Goal: Information Seeking & Learning: Learn about a topic

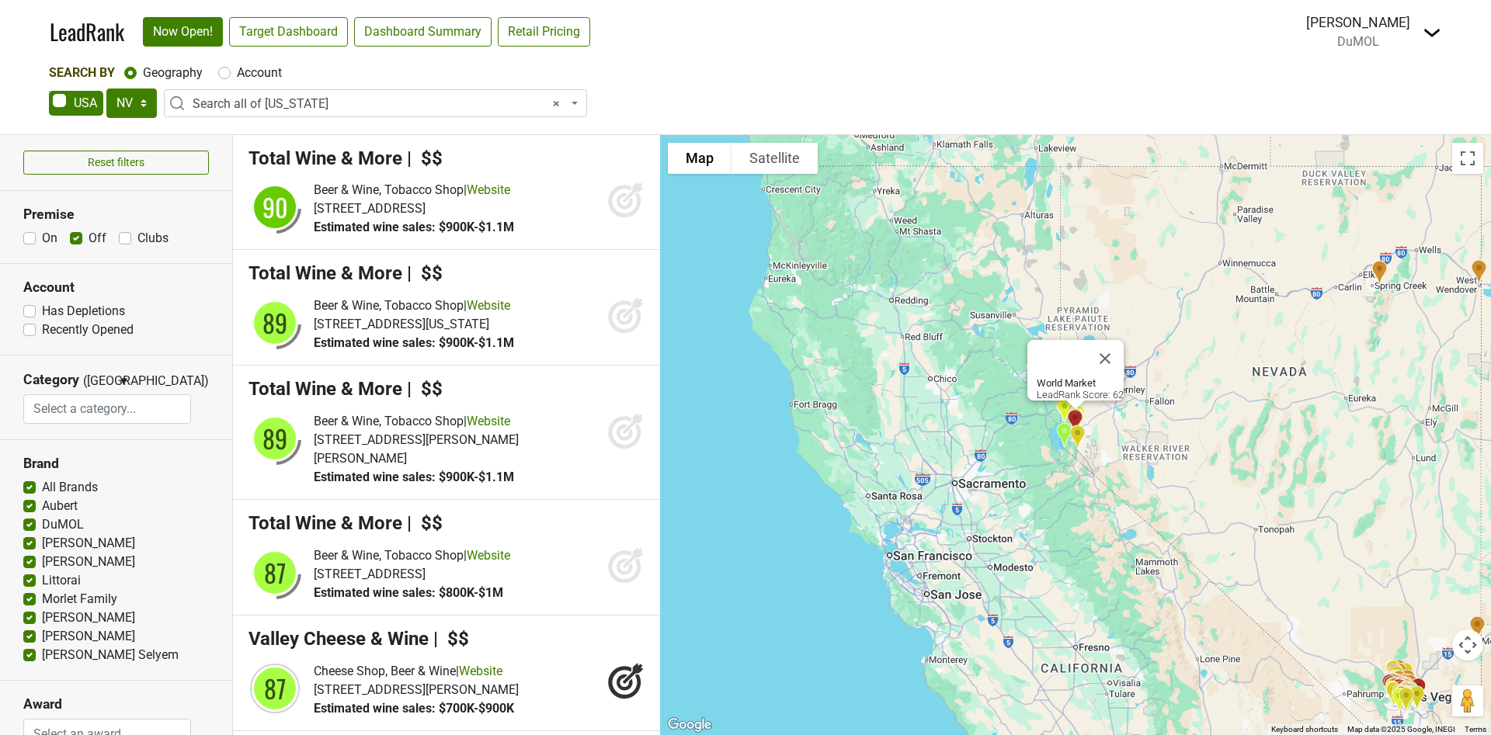
select select "NV"
select select "ALL_NV"
select select
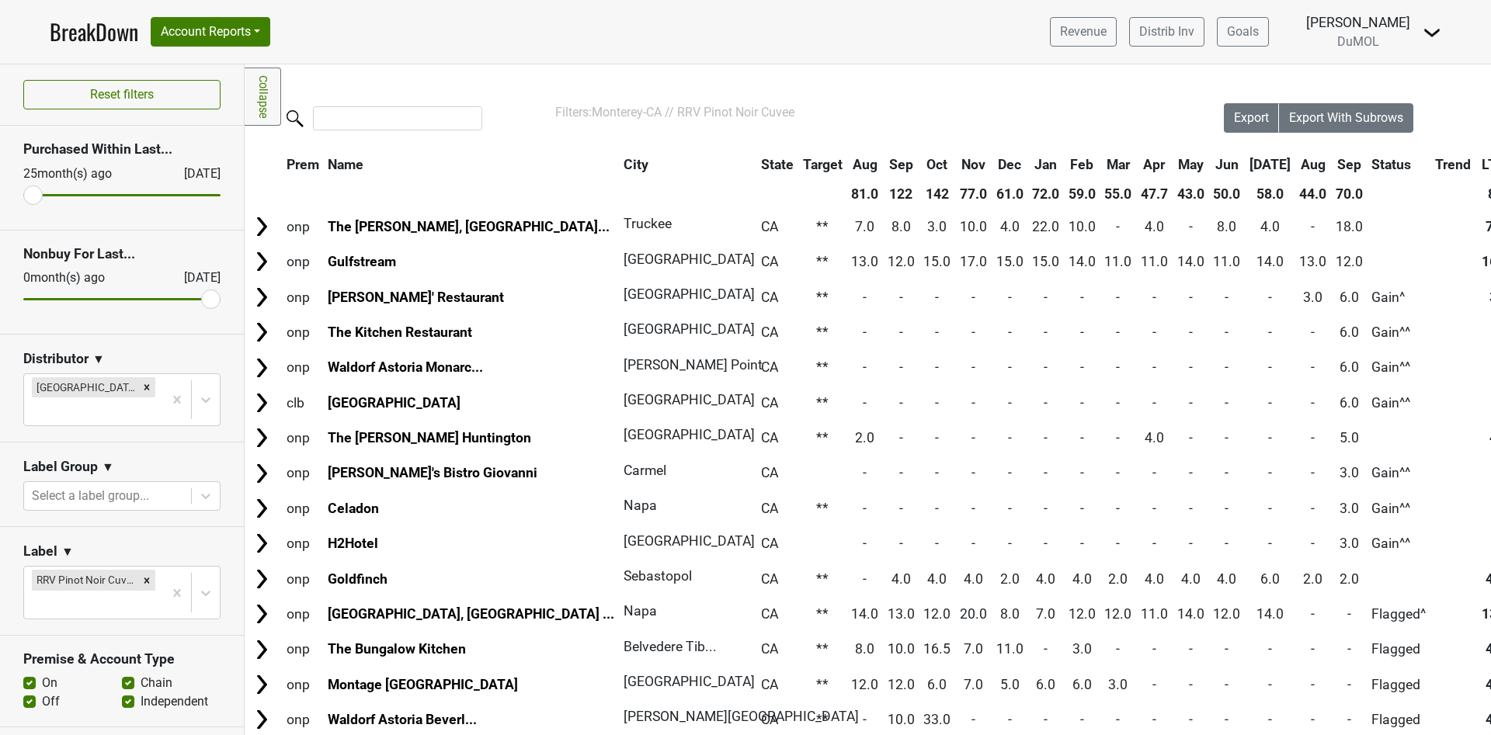
drag, startPoint x: 66, startPoint y: 17, endPoint x: 59, endPoint y: 21, distance: 8.0
click at [64, 18] on link "BreakDown" at bounding box center [94, 32] width 89 height 33
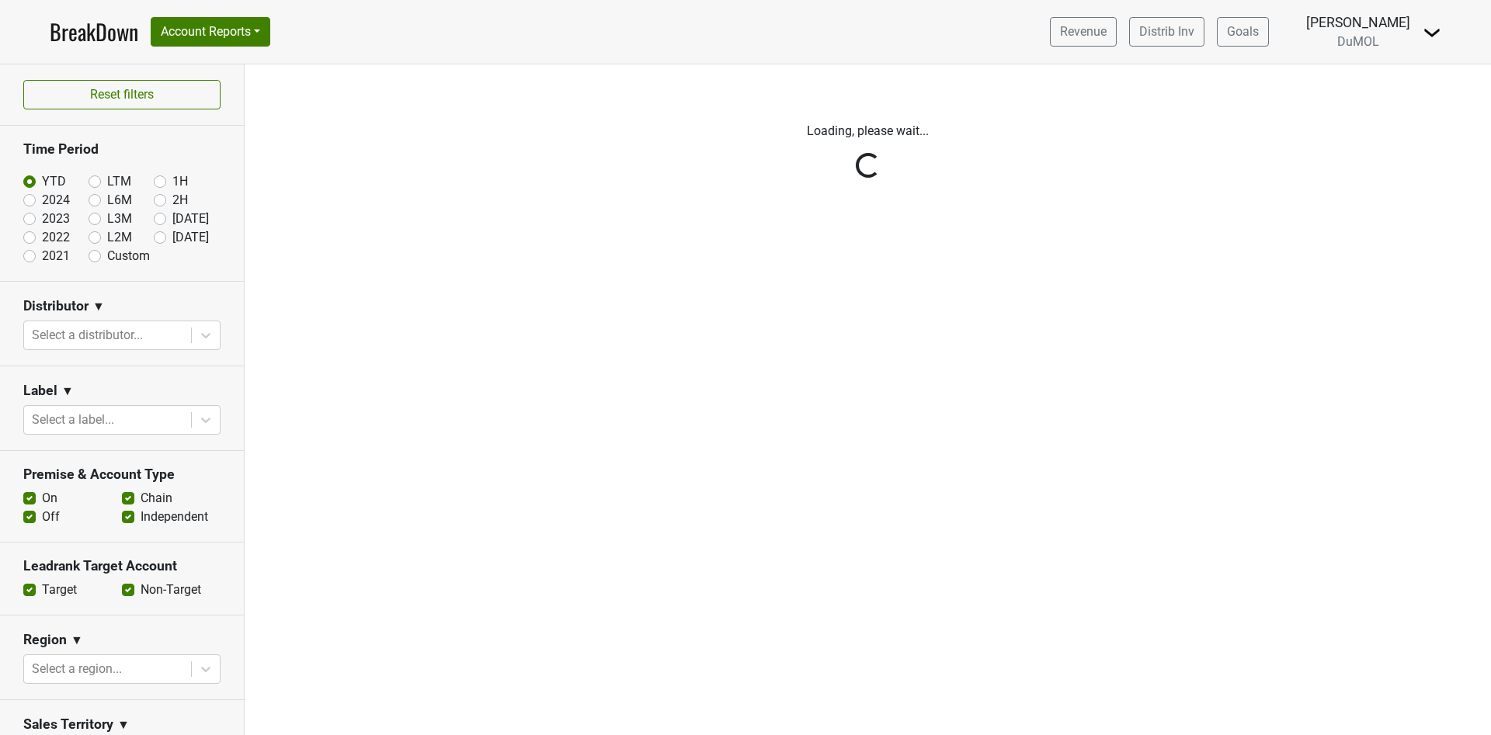
click at [85, 32] on link "BreakDown" at bounding box center [94, 32] width 89 height 33
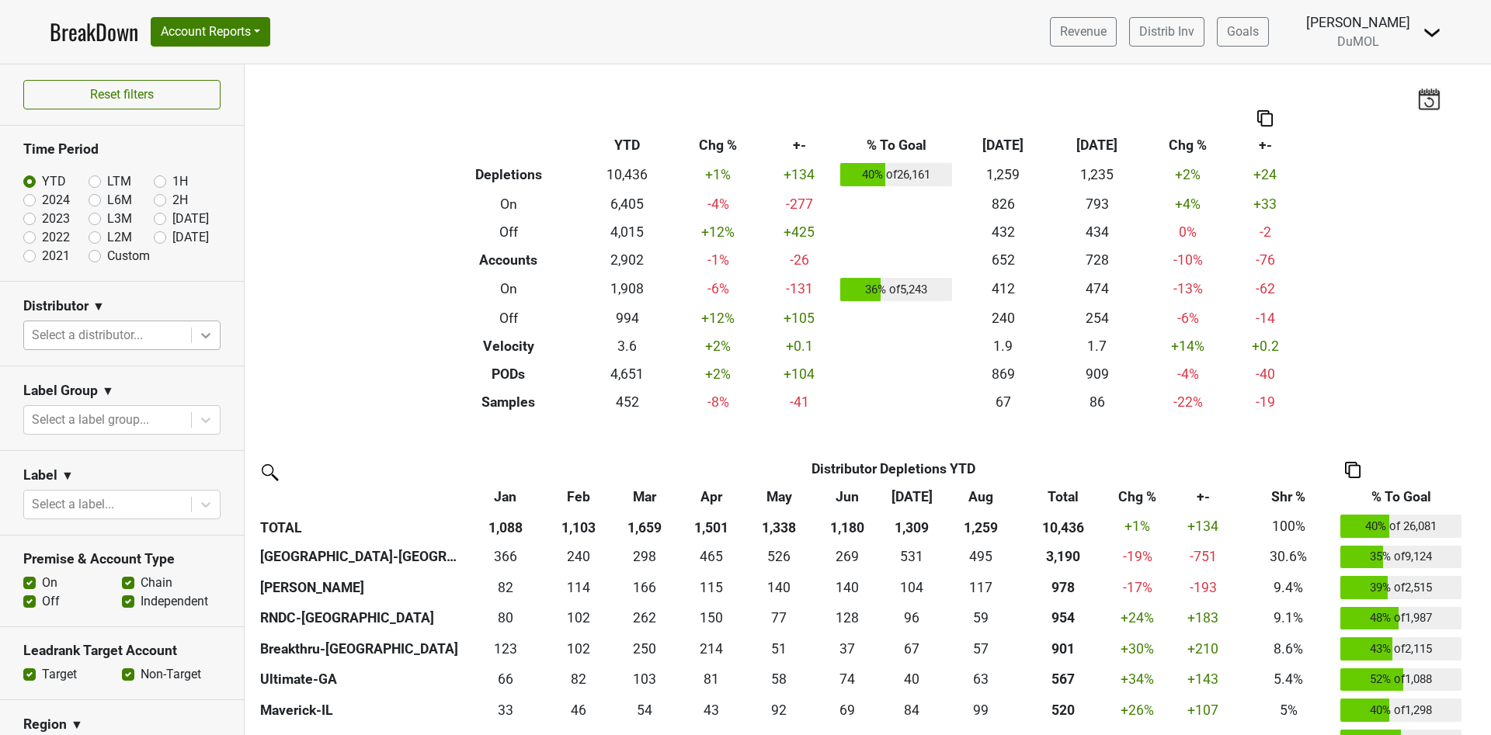
click at [198, 331] on icon at bounding box center [206, 336] width 16 height 16
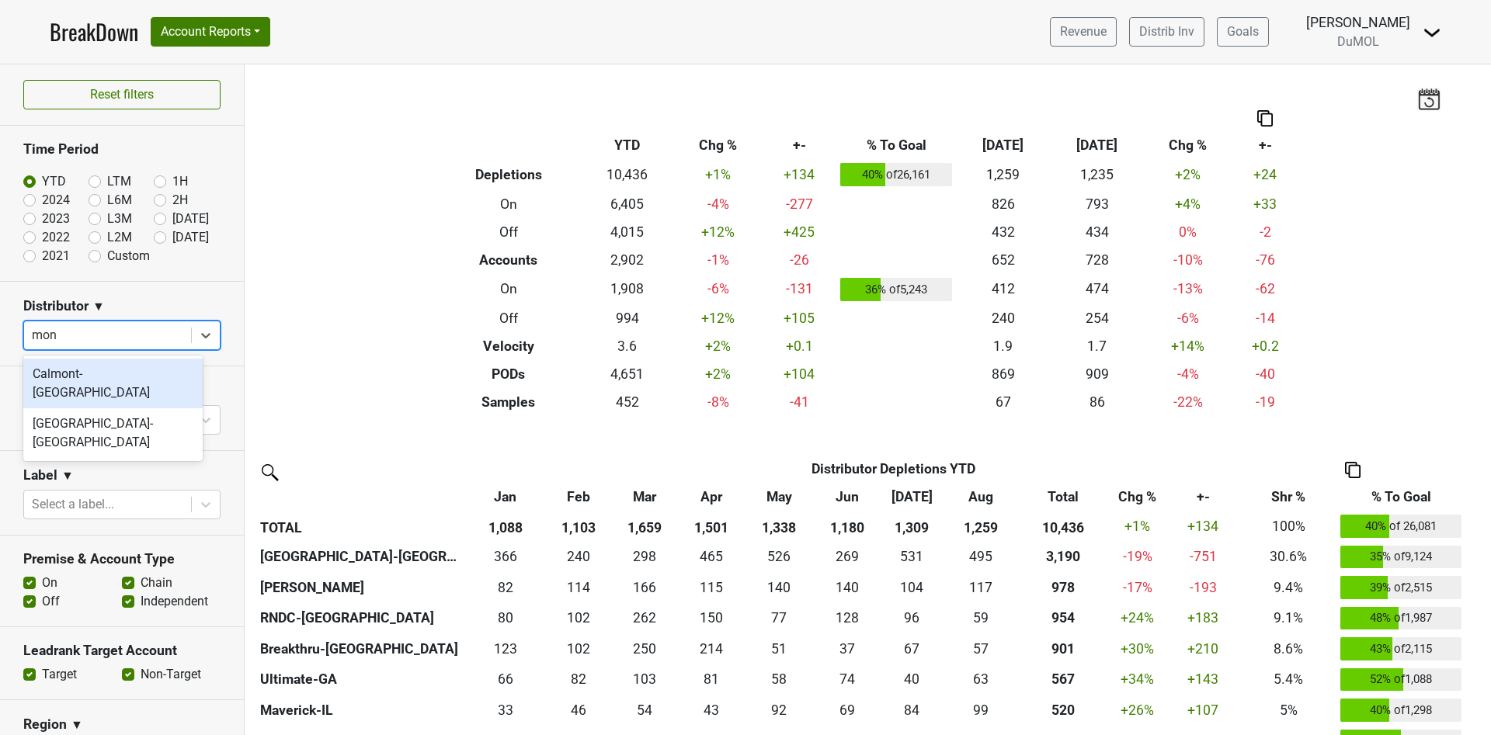
type input "mont"
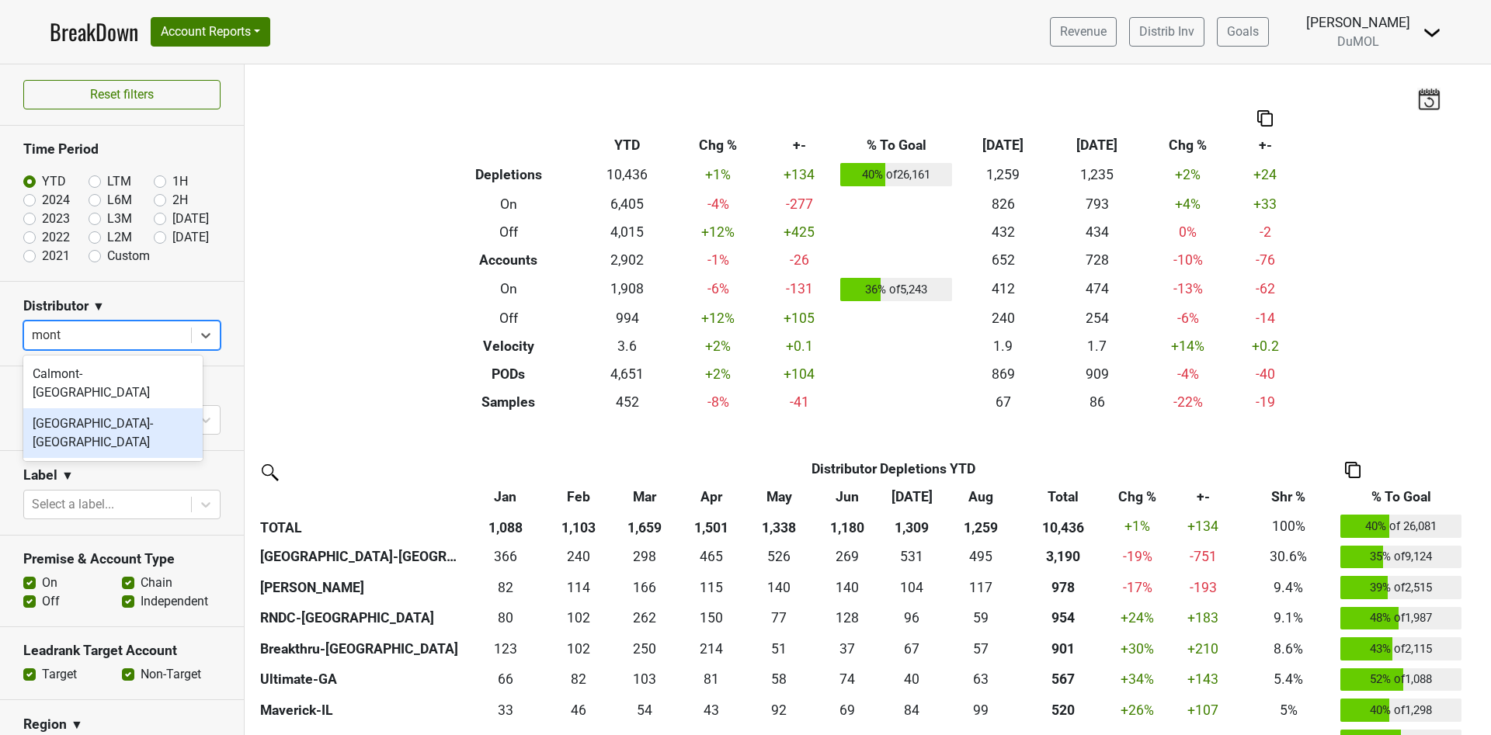
click at [108, 409] on div "[GEOGRAPHIC_DATA]-[GEOGRAPHIC_DATA]" at bounding box center [112, 434] width 179 height 50
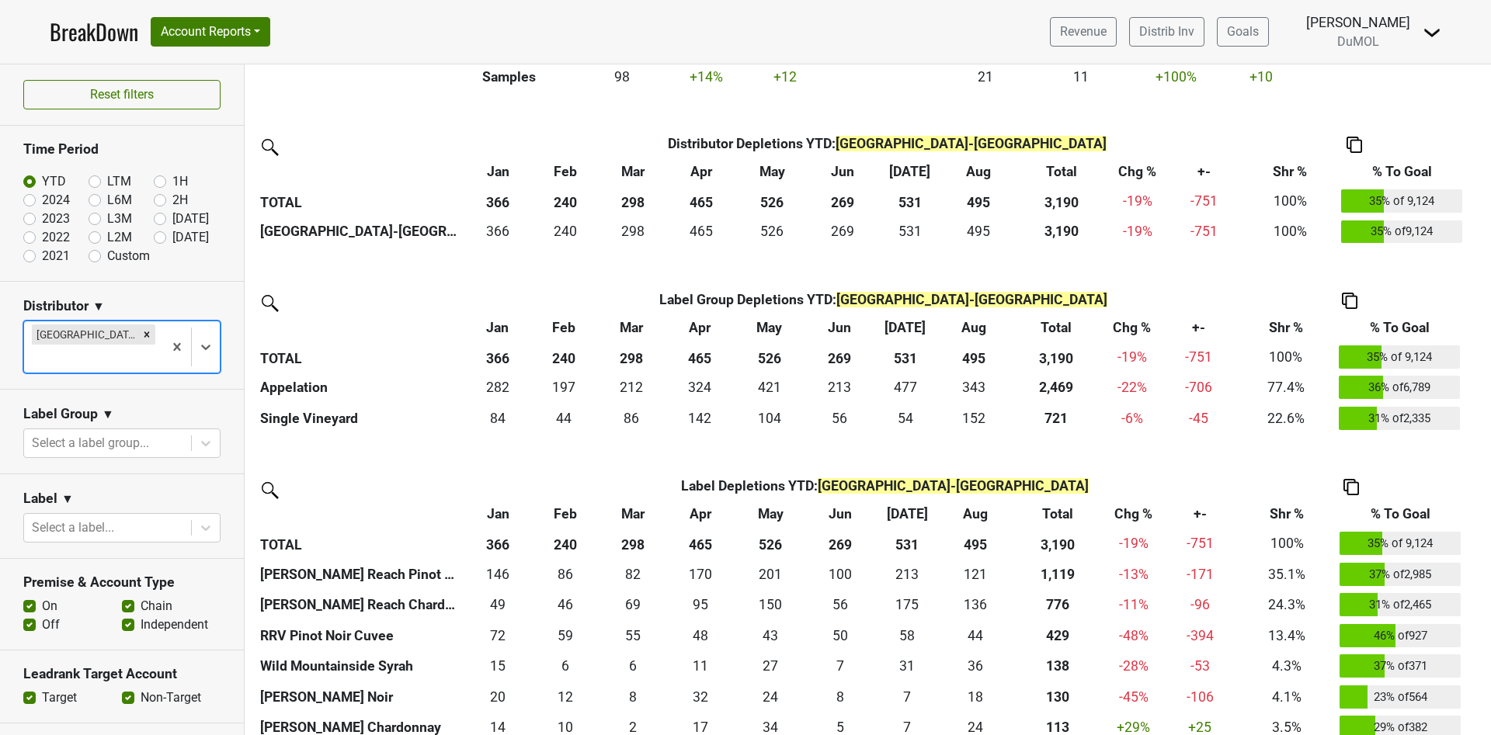
scroll to position [442, 0]
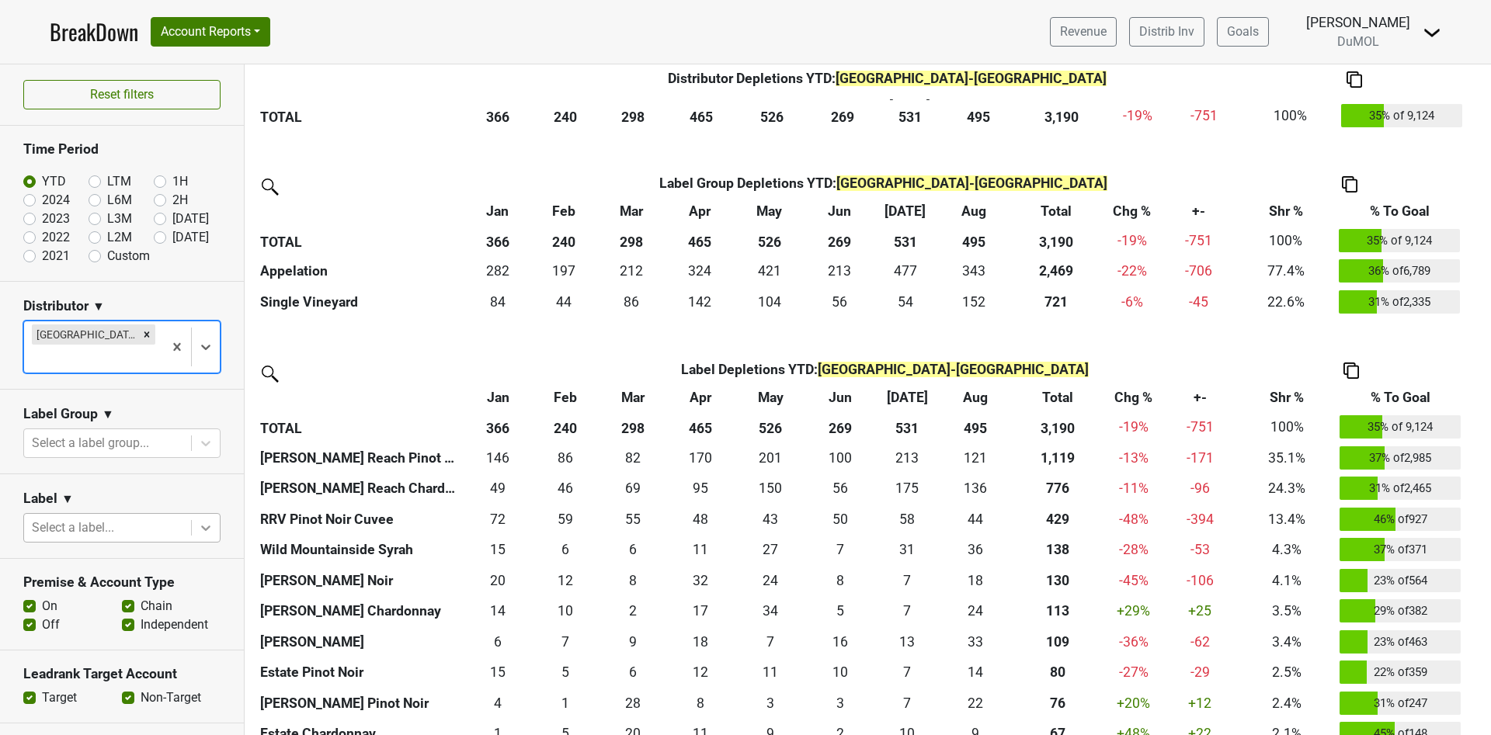
click at [192, 514] on div at bounding box center [206, 528] width 28 height 28
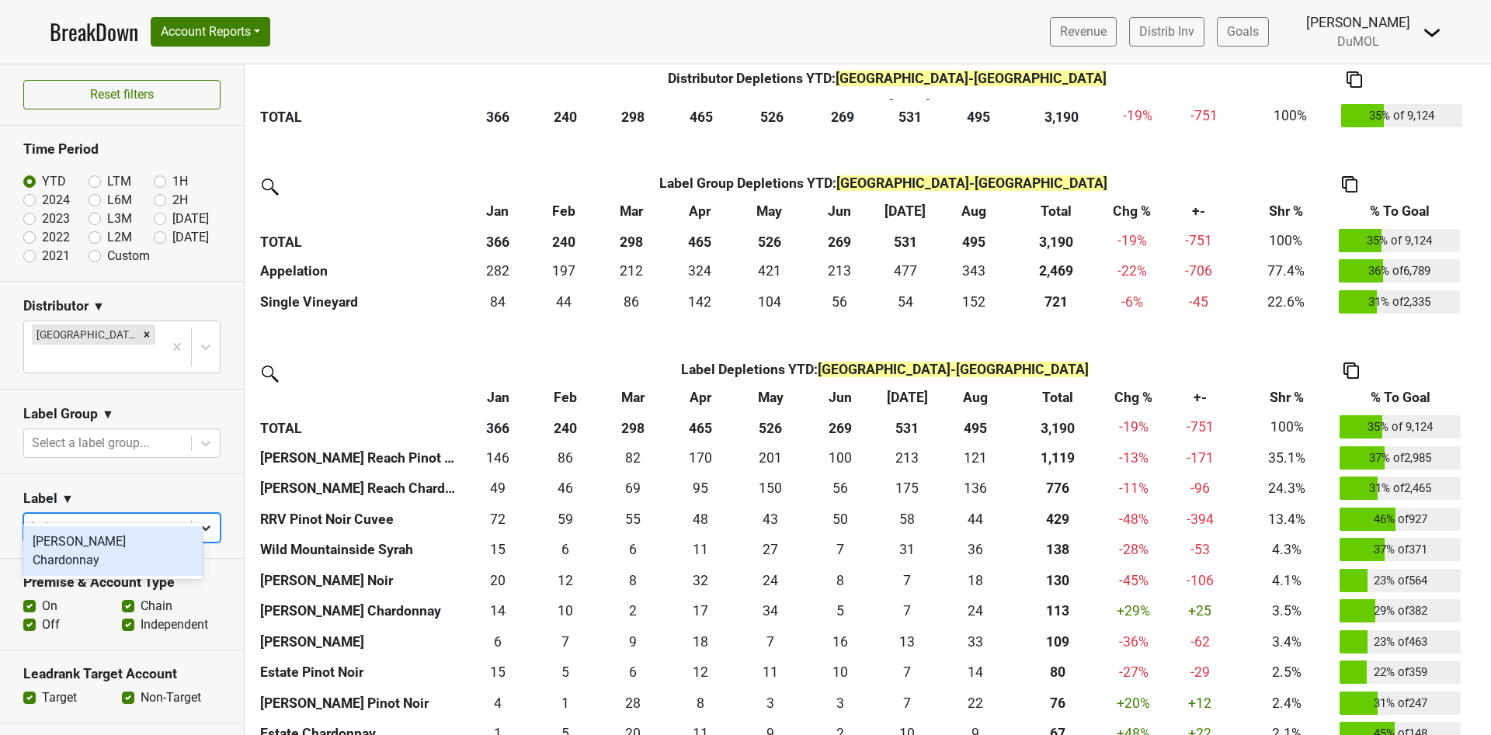
type input "hein"
click at [123, 556] on div "[PERSON_NAME] Chardonnay" at bounding box center [112, 552] width 179 height 50
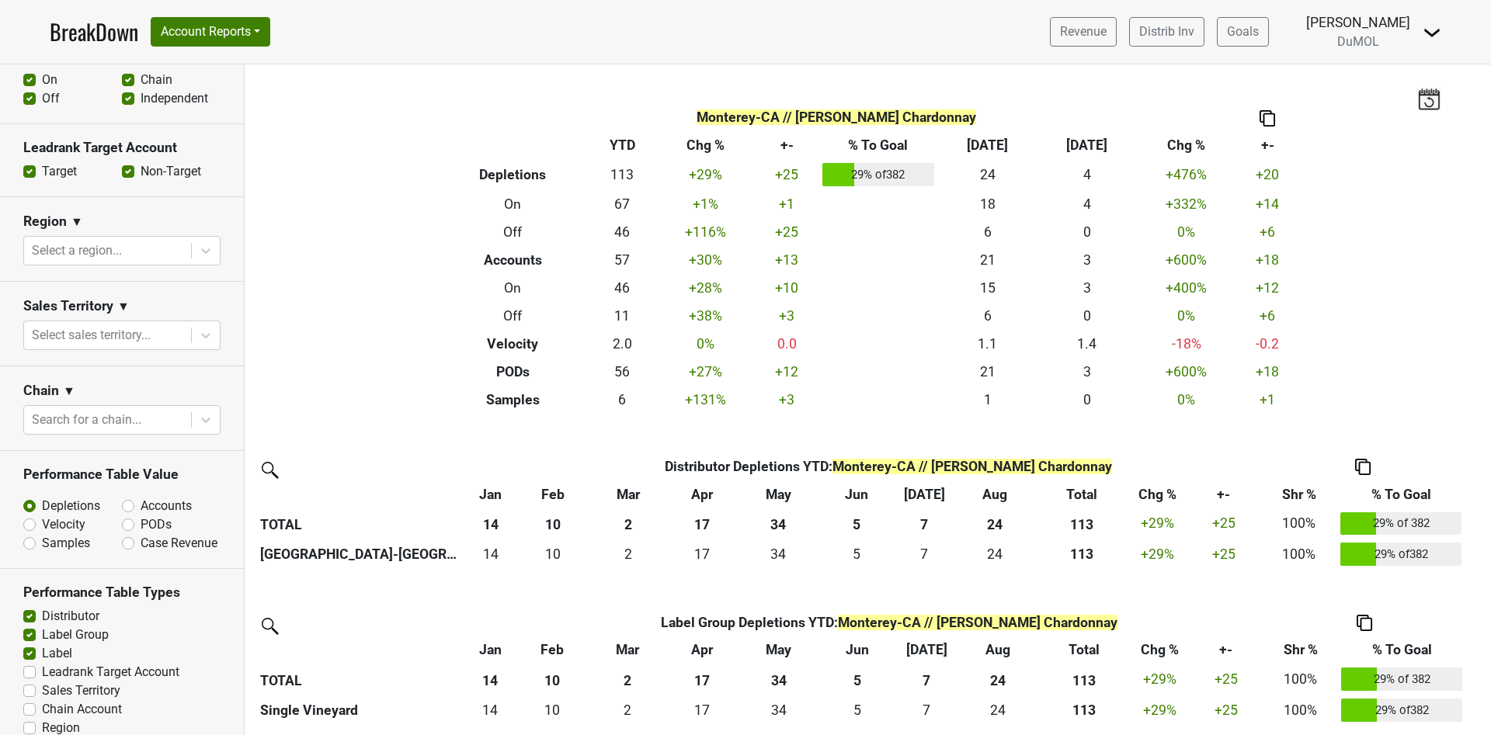
scroll to position [616, 0]
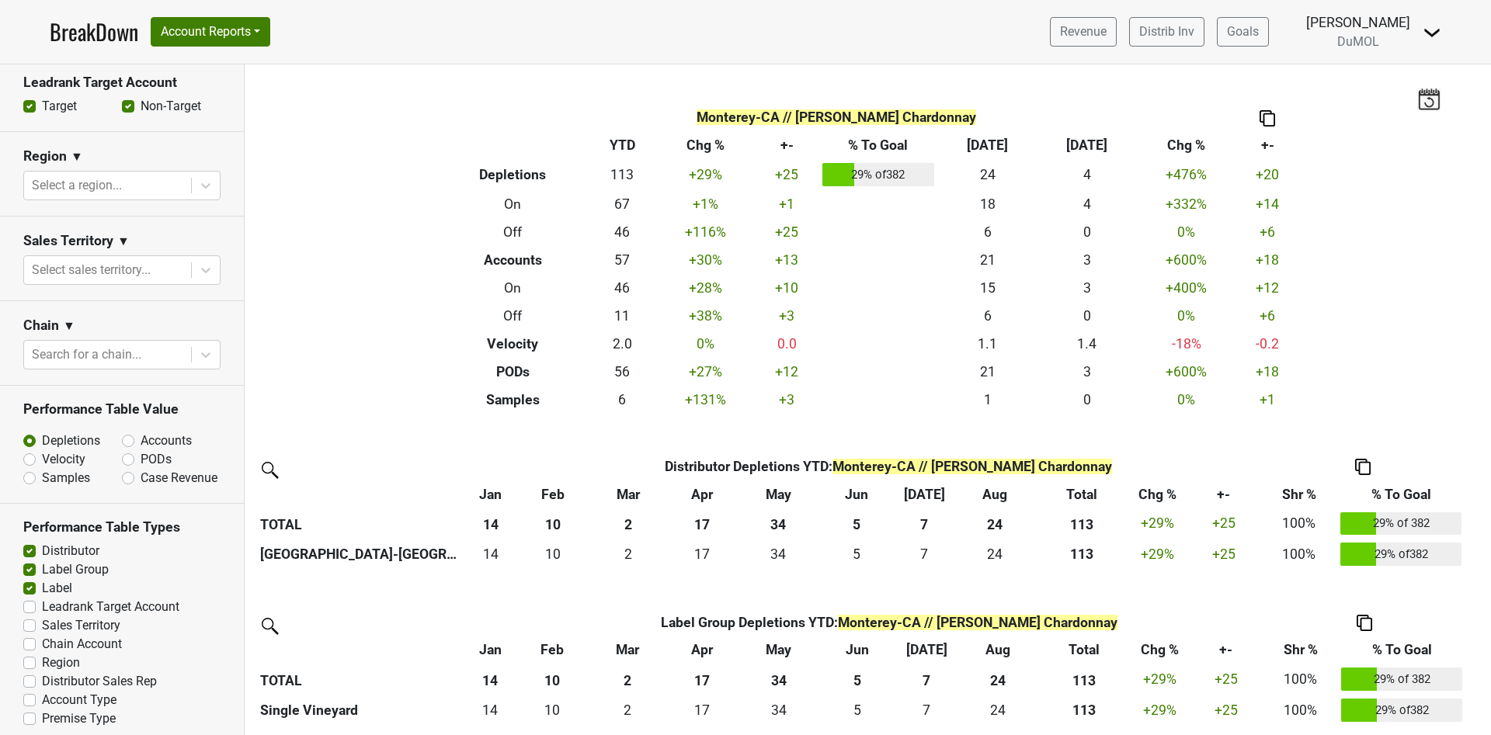
click at [42, 617] on label "Sales Territory" at bounding box center [81, 626] width 78 height 19
click at [26, 617] on input "Sales Territory" at bounding box center [29, 625] width 12 height 16
checkbox input "true"
click at [42, 654] on label "Region" at bounding box center [61, 663] width 38 height 19
click at [28, 654] on input "Region" at bounding box center [29, 662] width 12 height 16
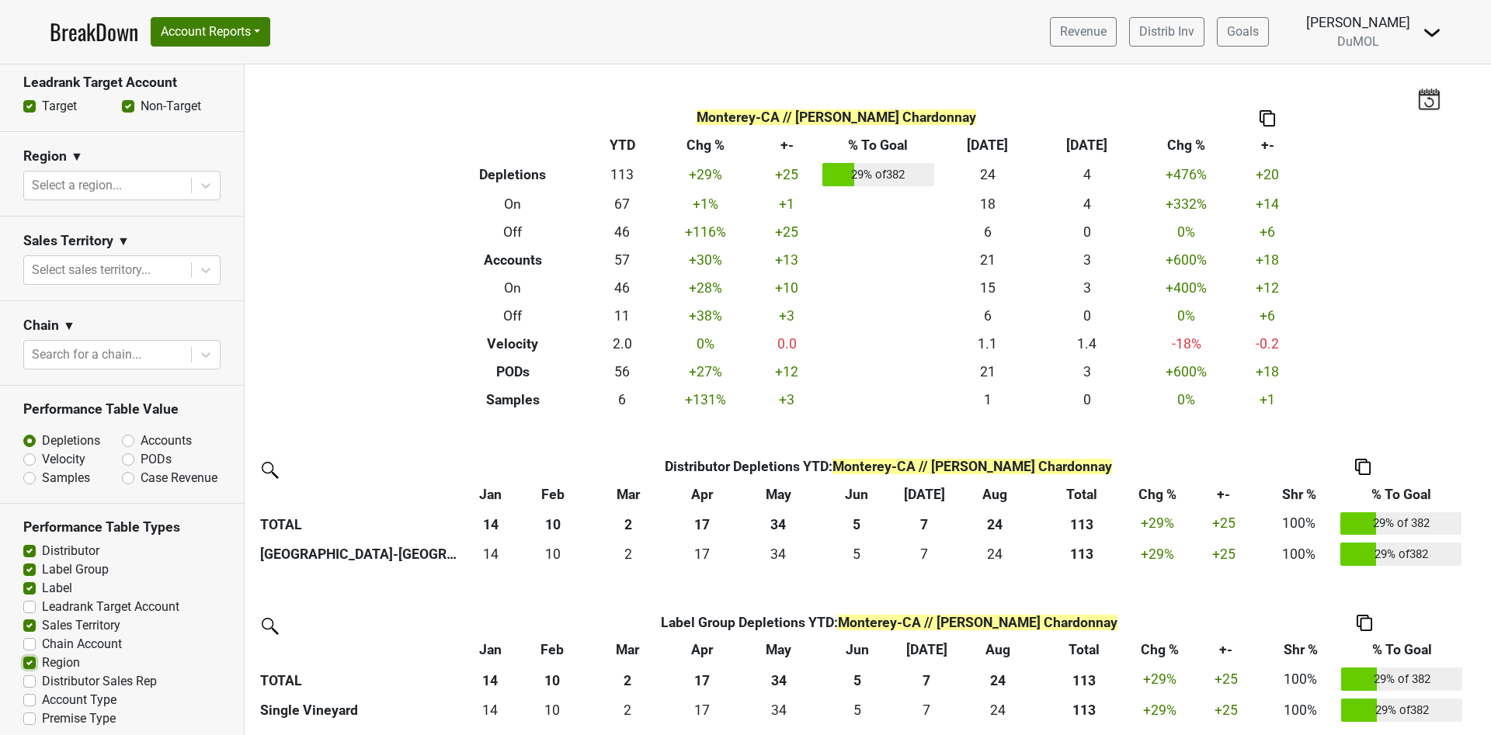
checkbox input "true"
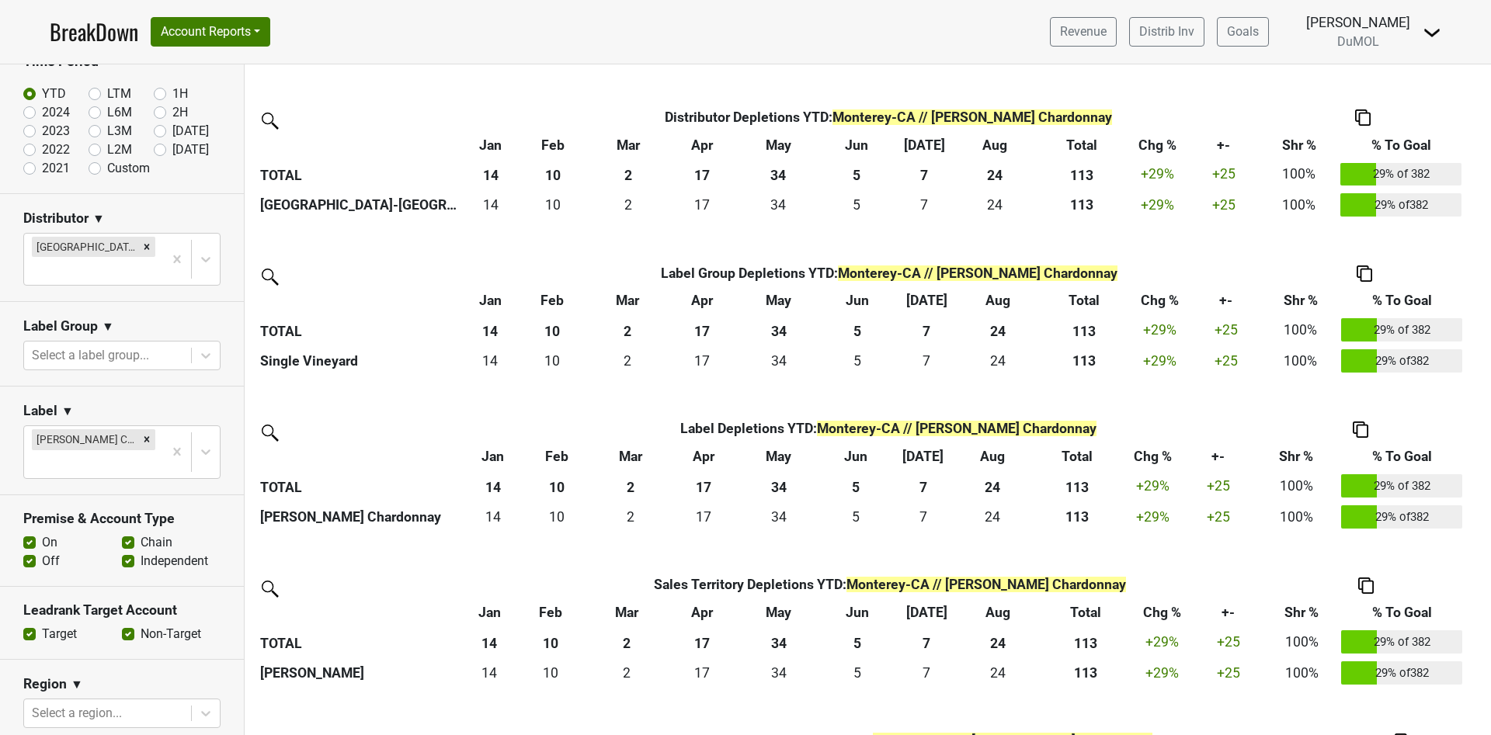
scroll to position [0, 0]
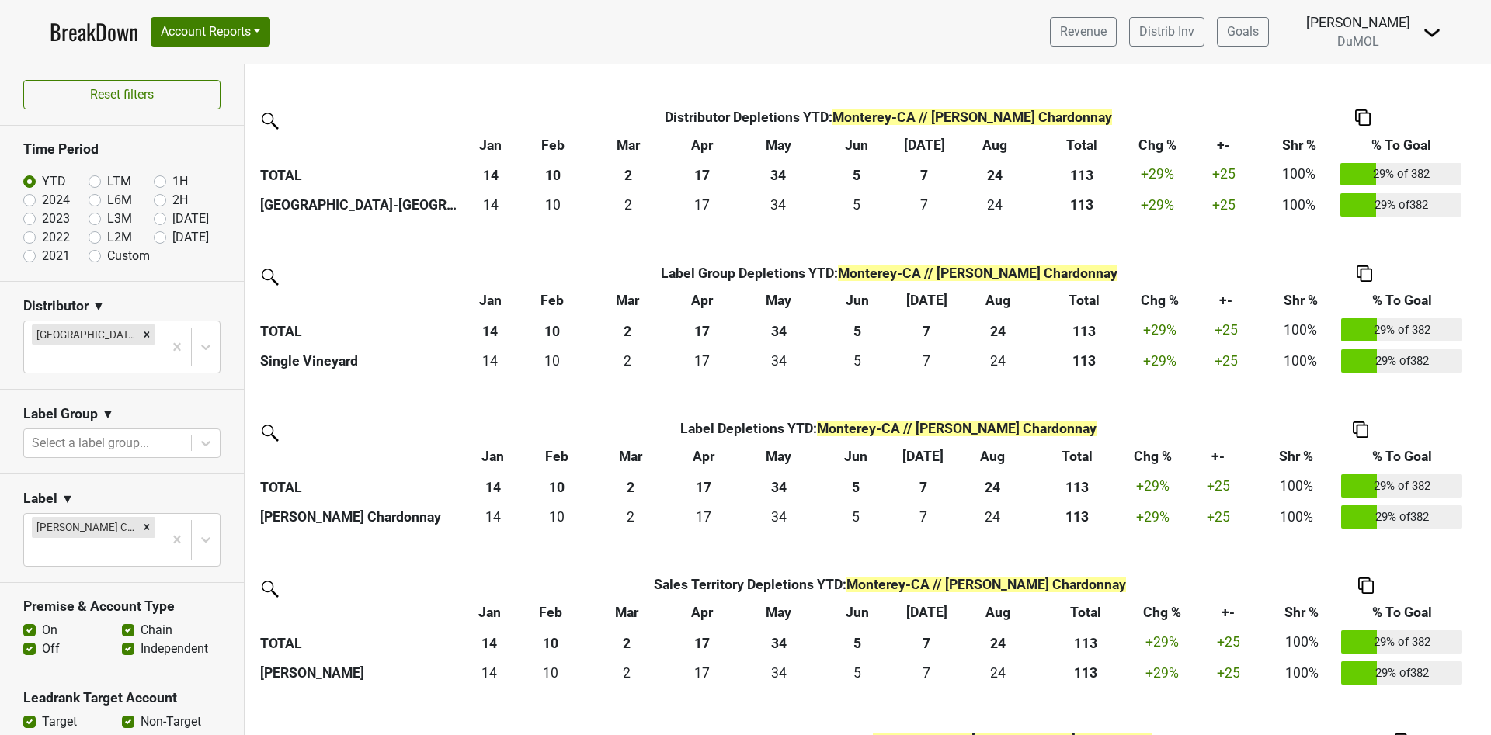
click at [172, 237] on label "[DATE]" at bounding box center [190, 237] width 37 height 19
click at [154, 237] on input "[DATE]" at bounding box center [185, 236] width 62 height 16
radio input "true"
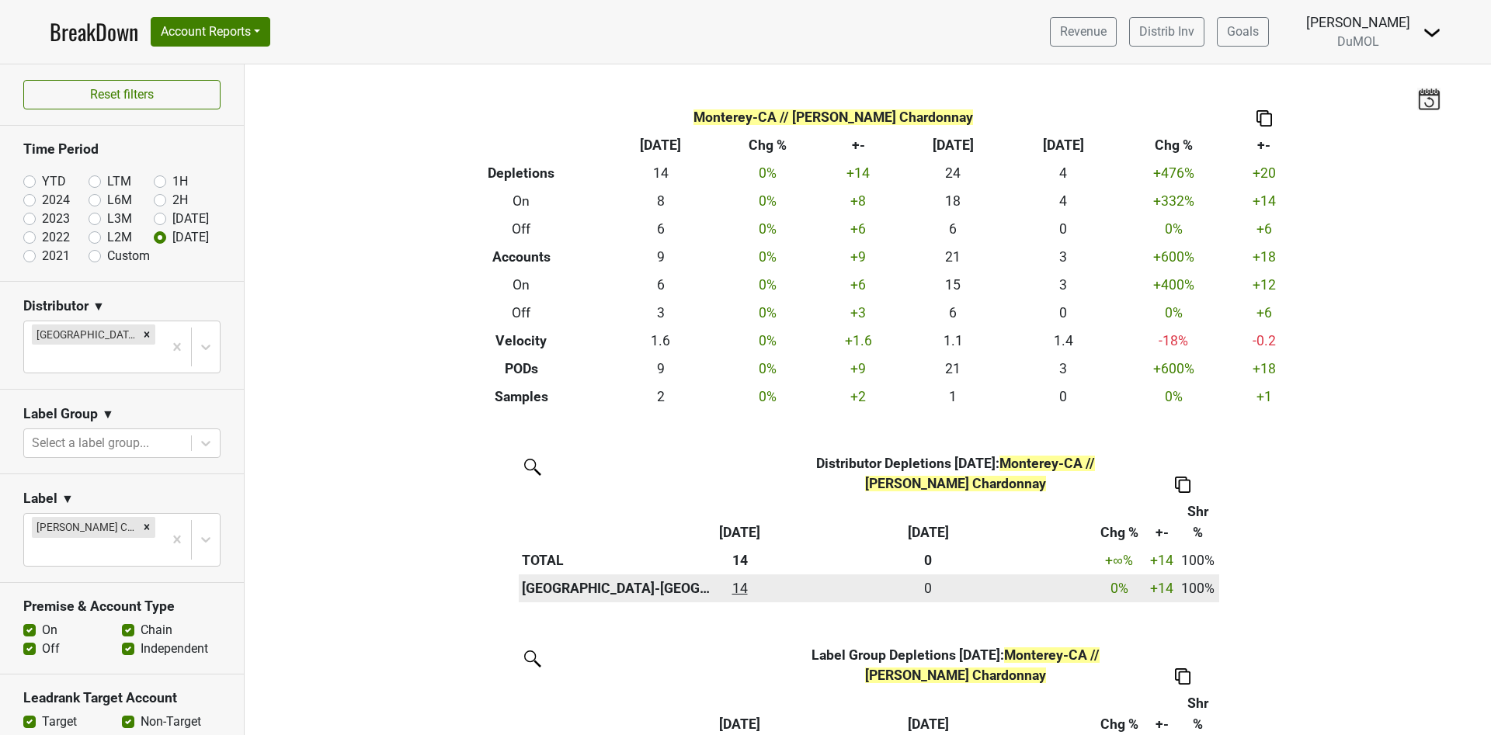
click at [729, 593] on div "14 14" at bounding box center [740, 589] width 42 height 20
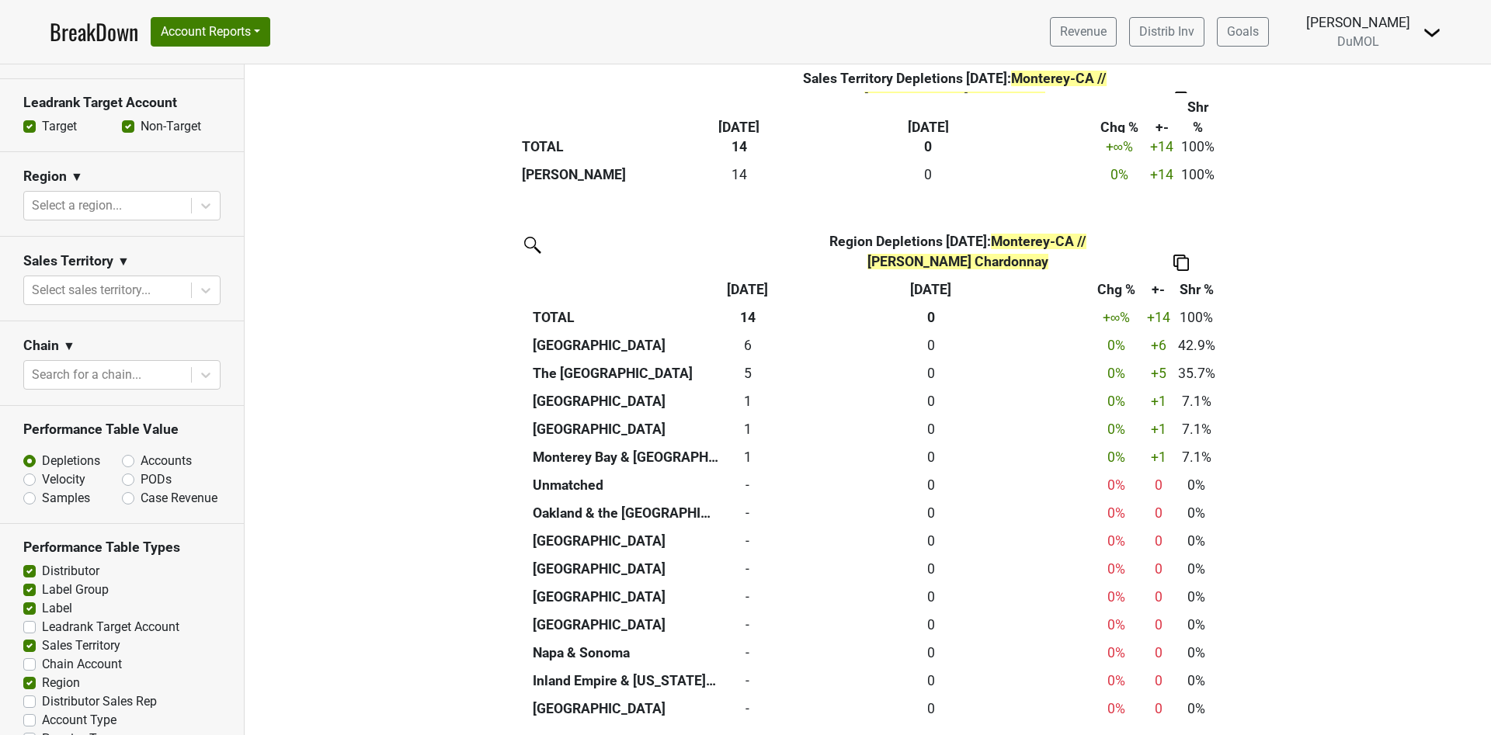
scroll to position [616, 0]
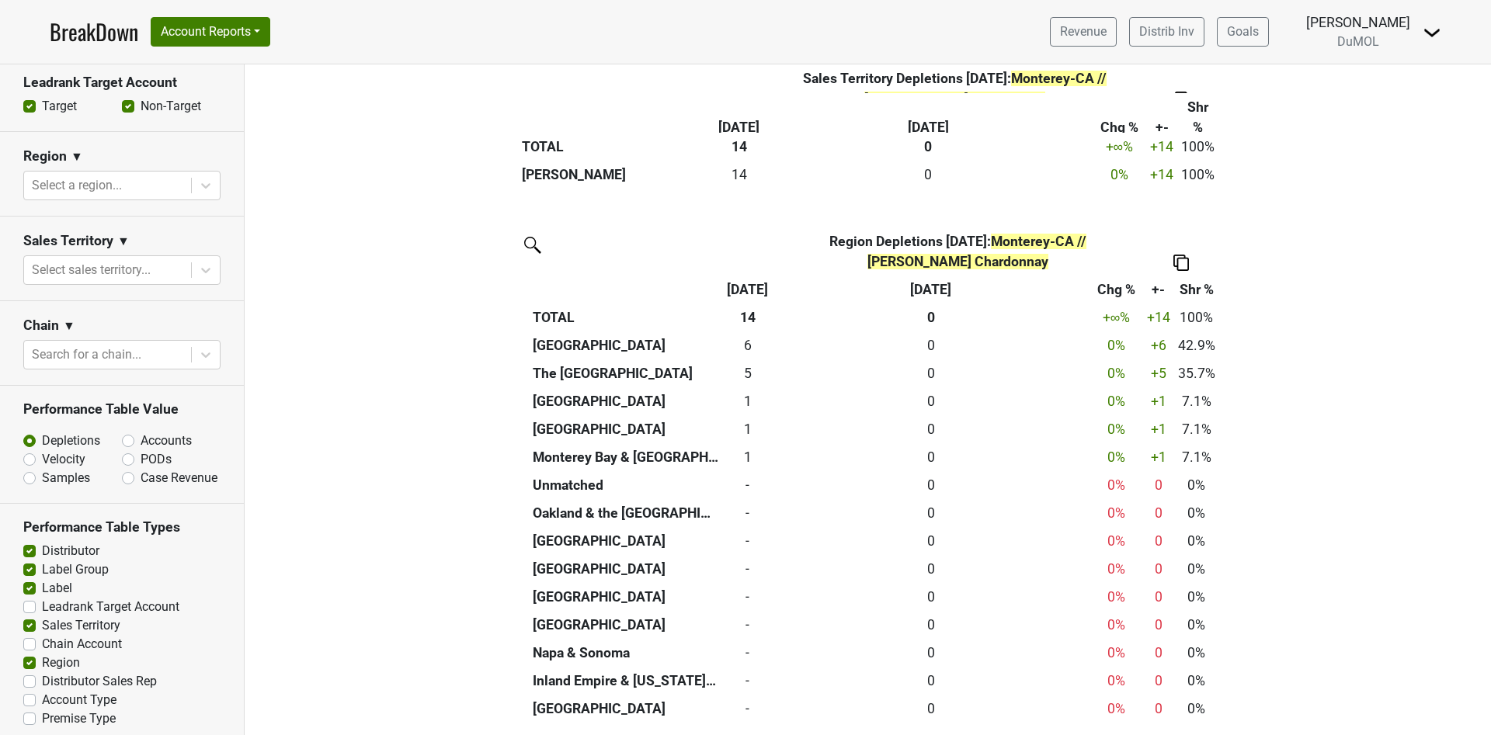
click at [42, 673] on label "Distributor Sales Rep" at bounding box center [99, 682] width 115 height 19
click at [33, 673] on input "Distributor Sales Rep" at bounding box center [29, 681] width 12 height 16
checkbox input "true"
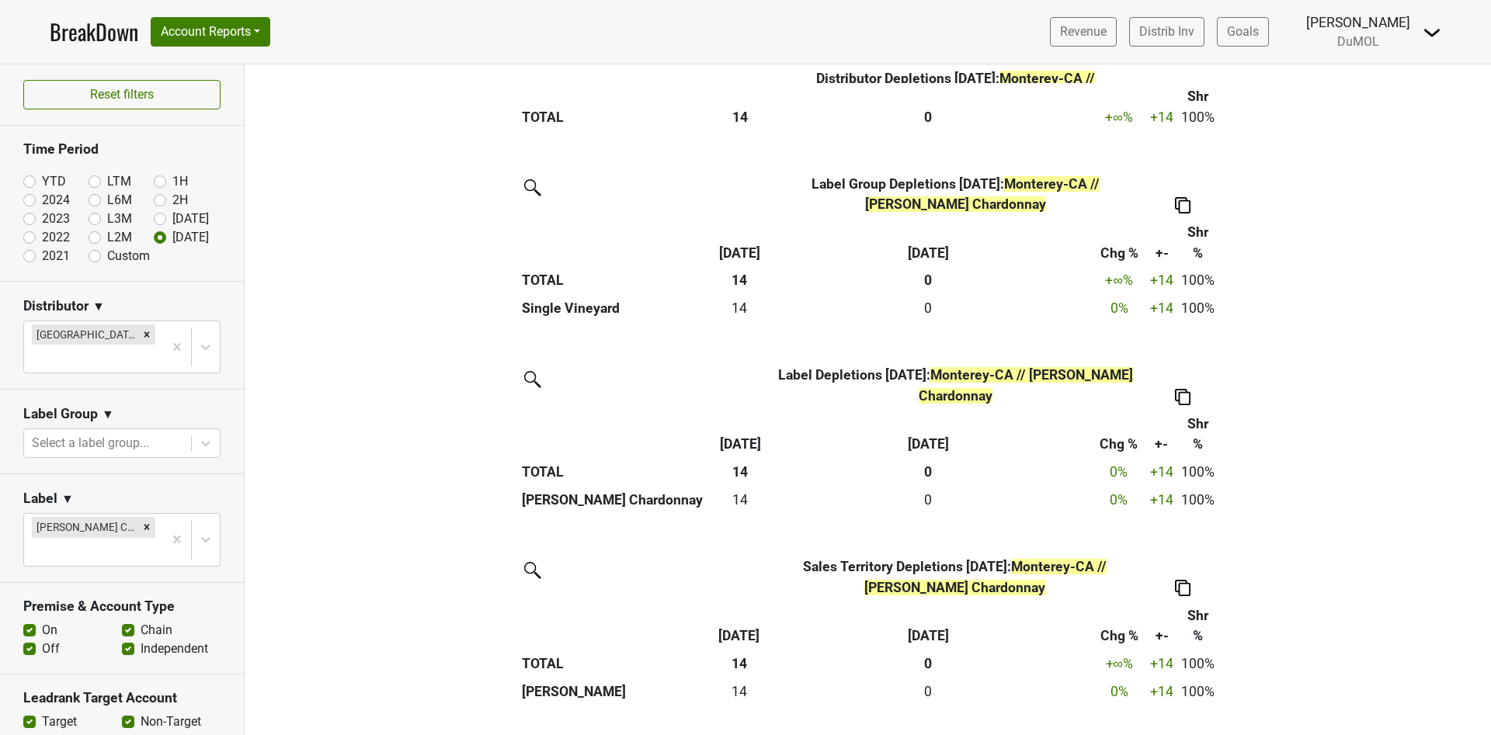
scroll to position [815, 0]
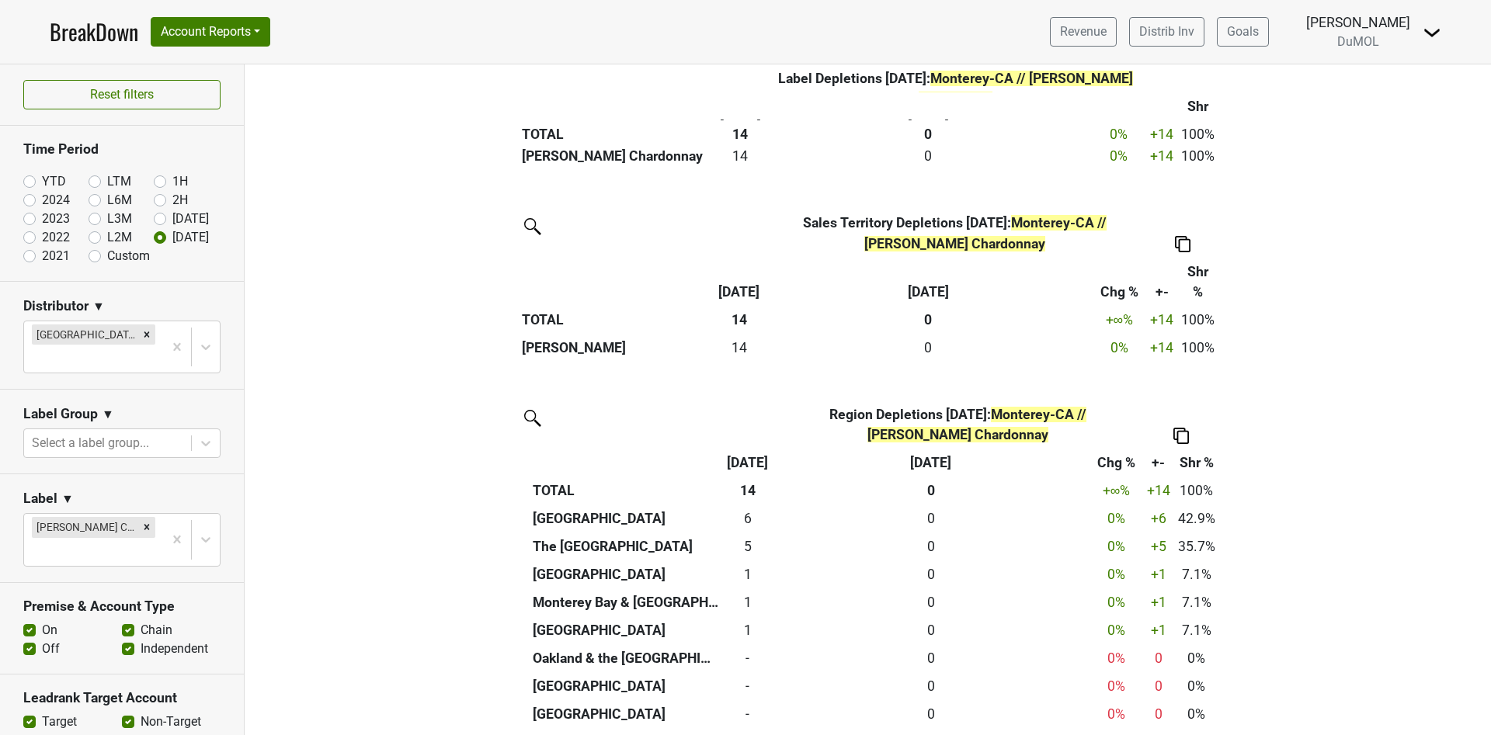
click at [138, 517] on div "Remove Isobel Heintz Chardonnay" at bounding box center [146, 527] width 17 height 20
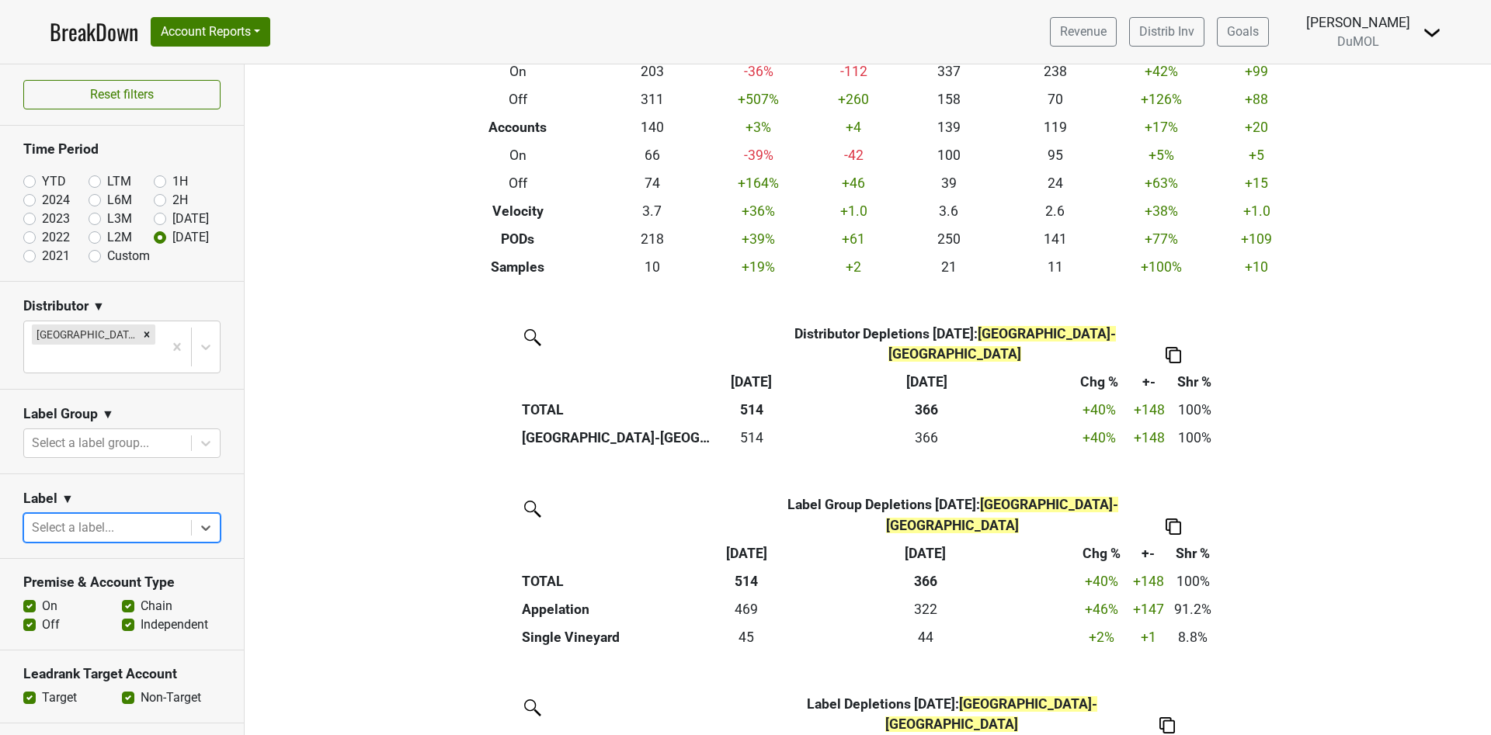
scroll to position [349, 0]
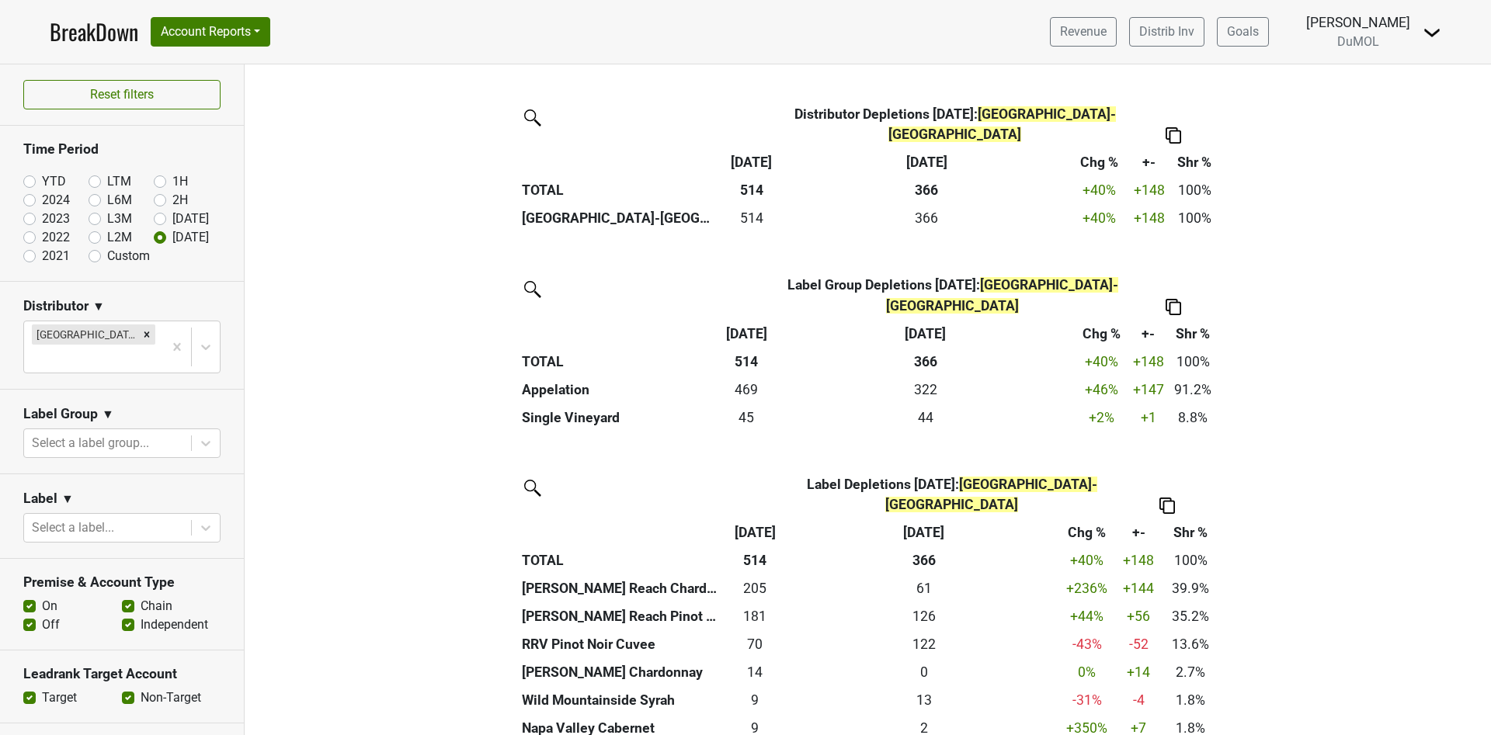
click at [42, 597] on label "On" at bounding box center [50, 606] width 16 height 19
click at [34, 597] on input "On" at bounding box center [29, 605] width 12 height 16
checkbox input "false"
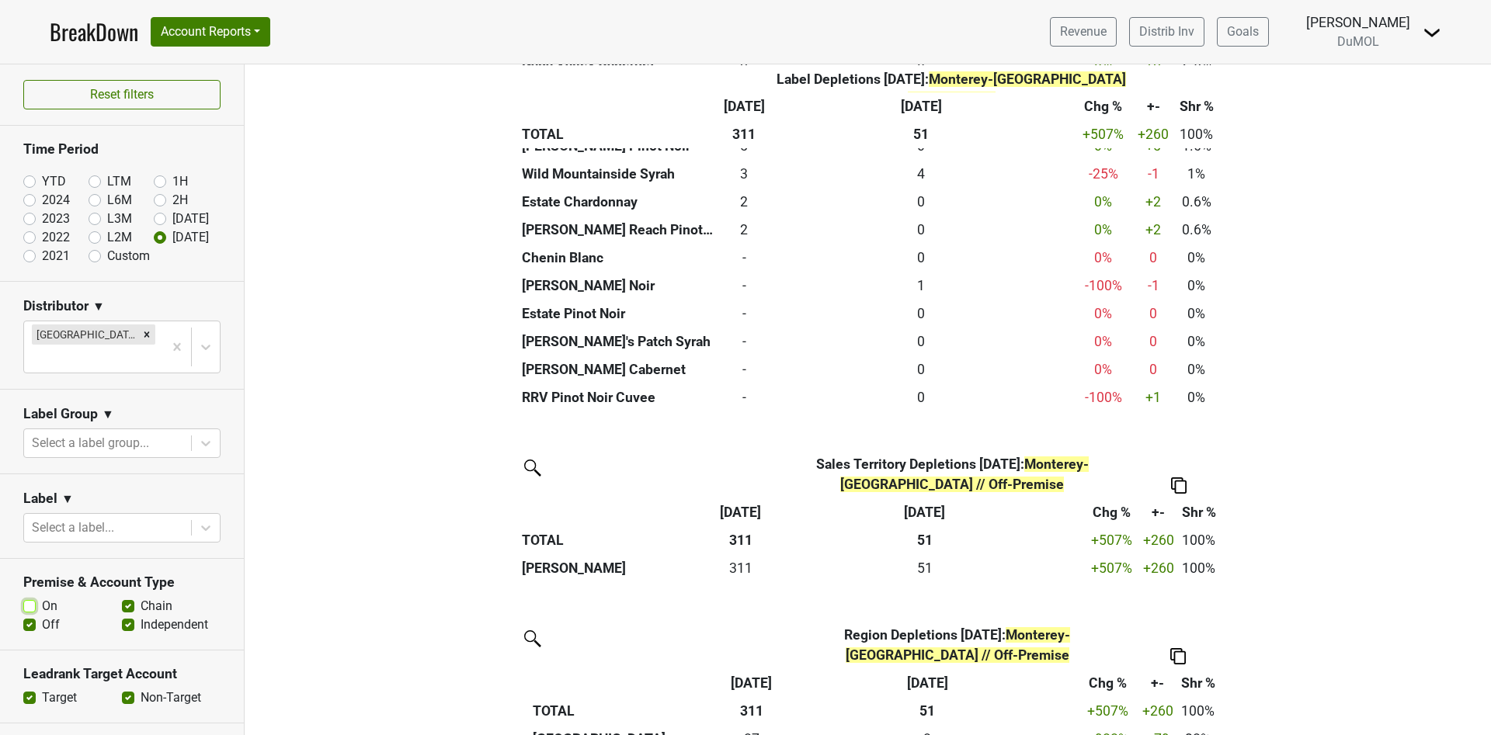
scroll to position [699, 0]
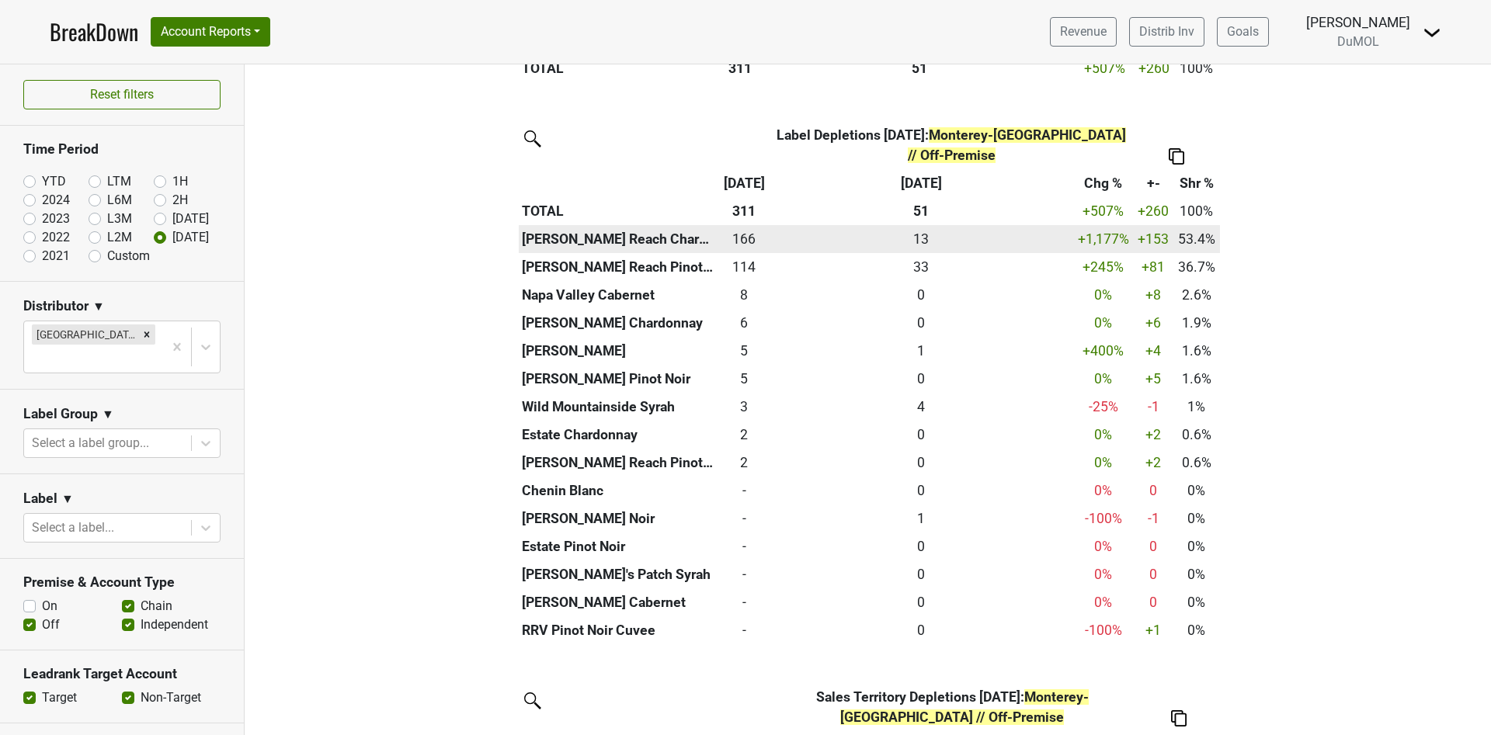
click at [913, 249] on div "13.000 13" at bounding box center [922, 239] width 296 height 20
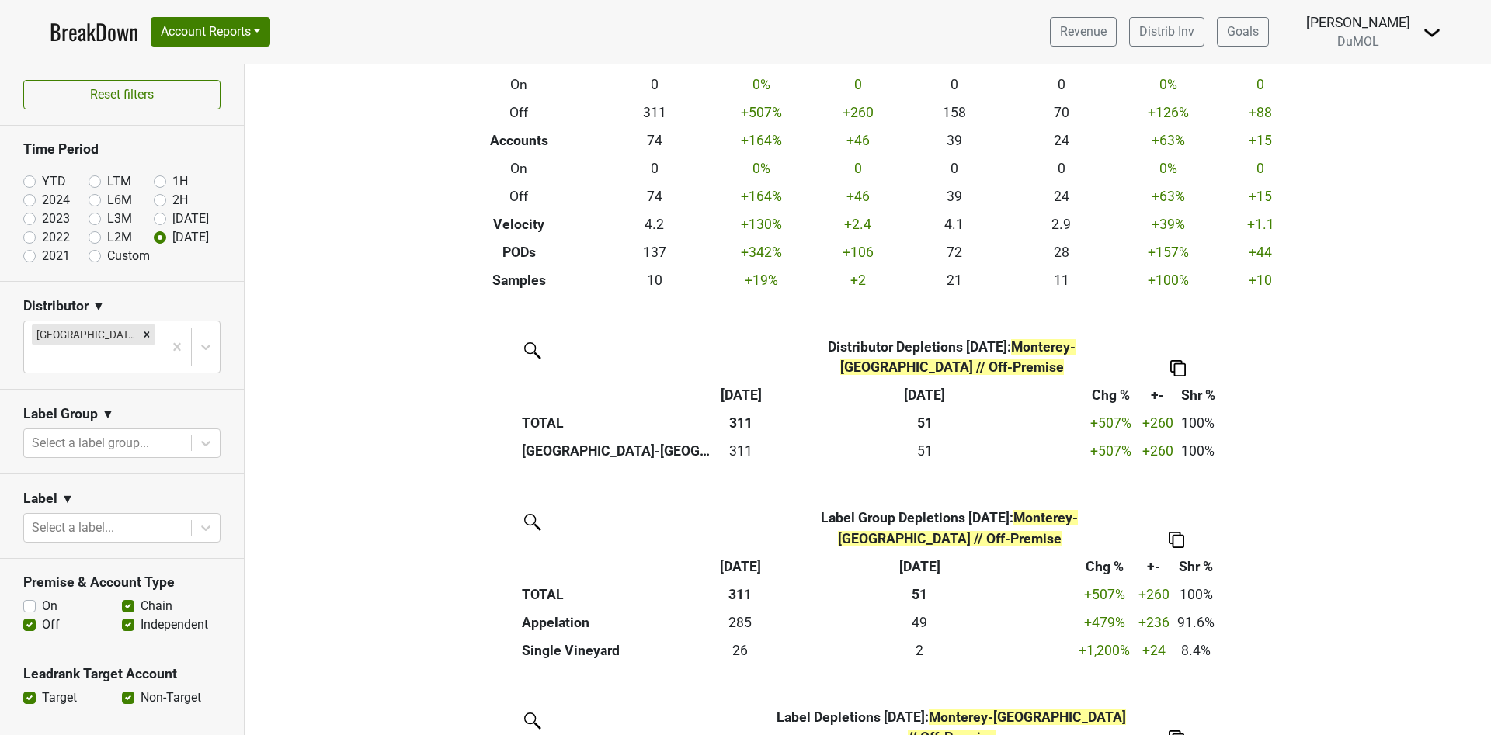
scroll to position [233, 0]
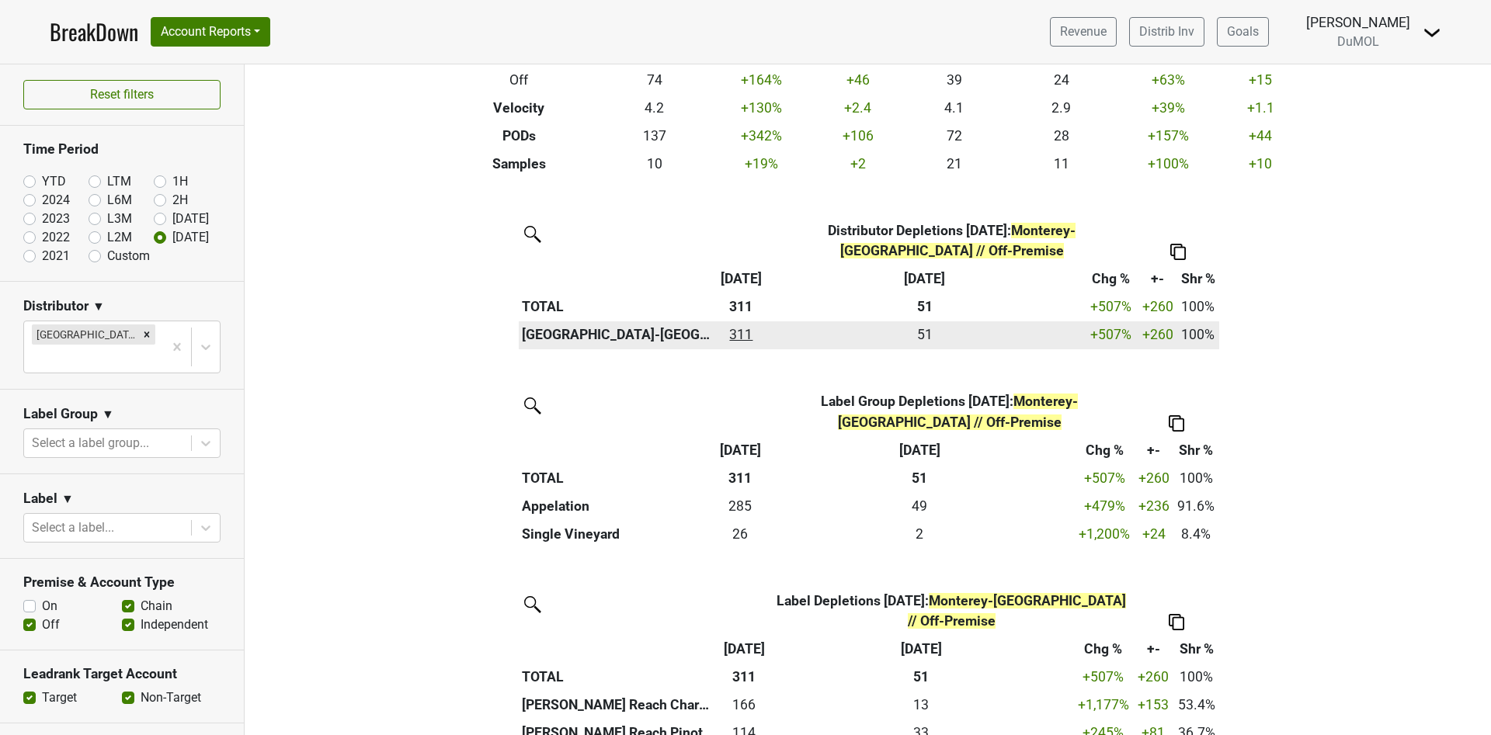
click at [728, 335] on div "311 311" at bounding box center [741, 335] width 42 height 20
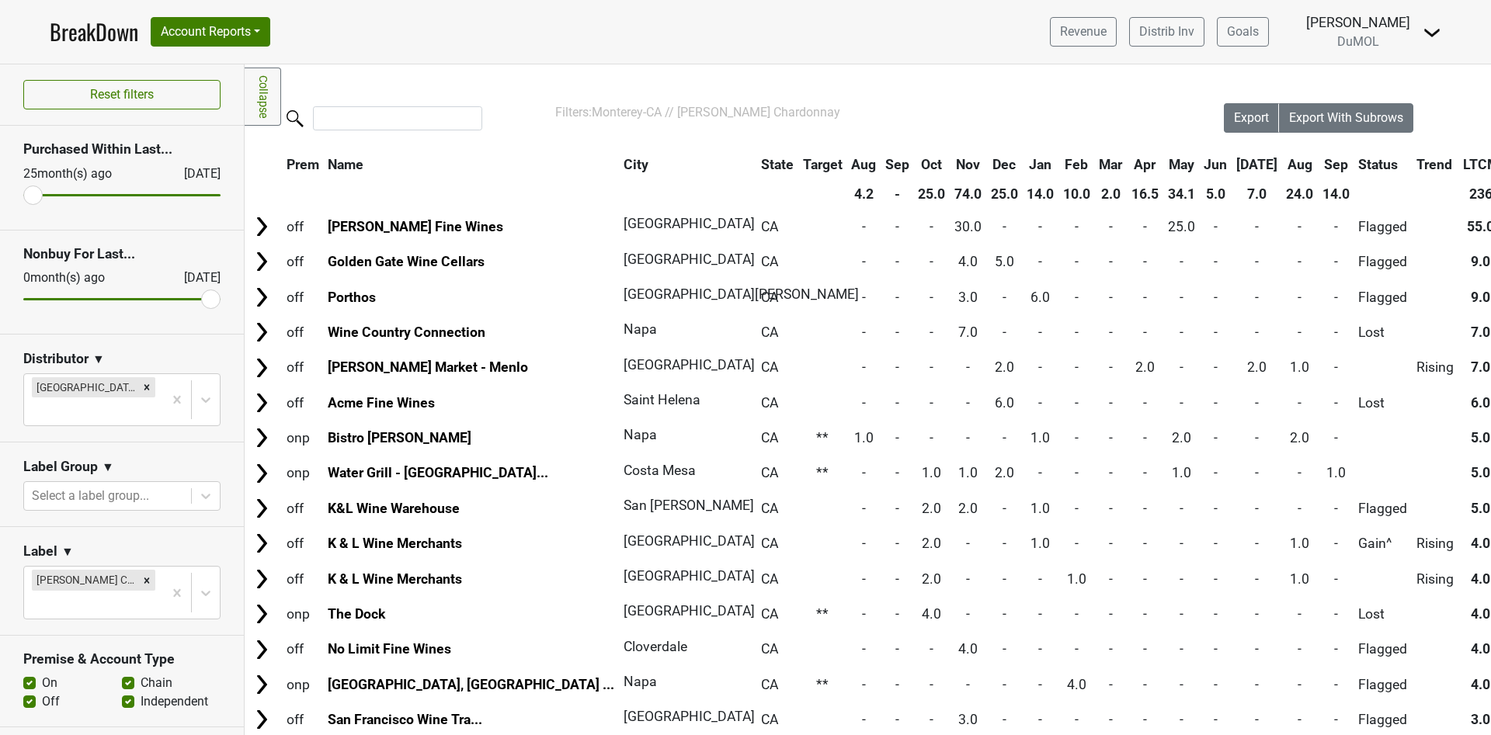
click at [1319, 168] on th "Sep" at bounding box center [1336, 165] width 35 height 28
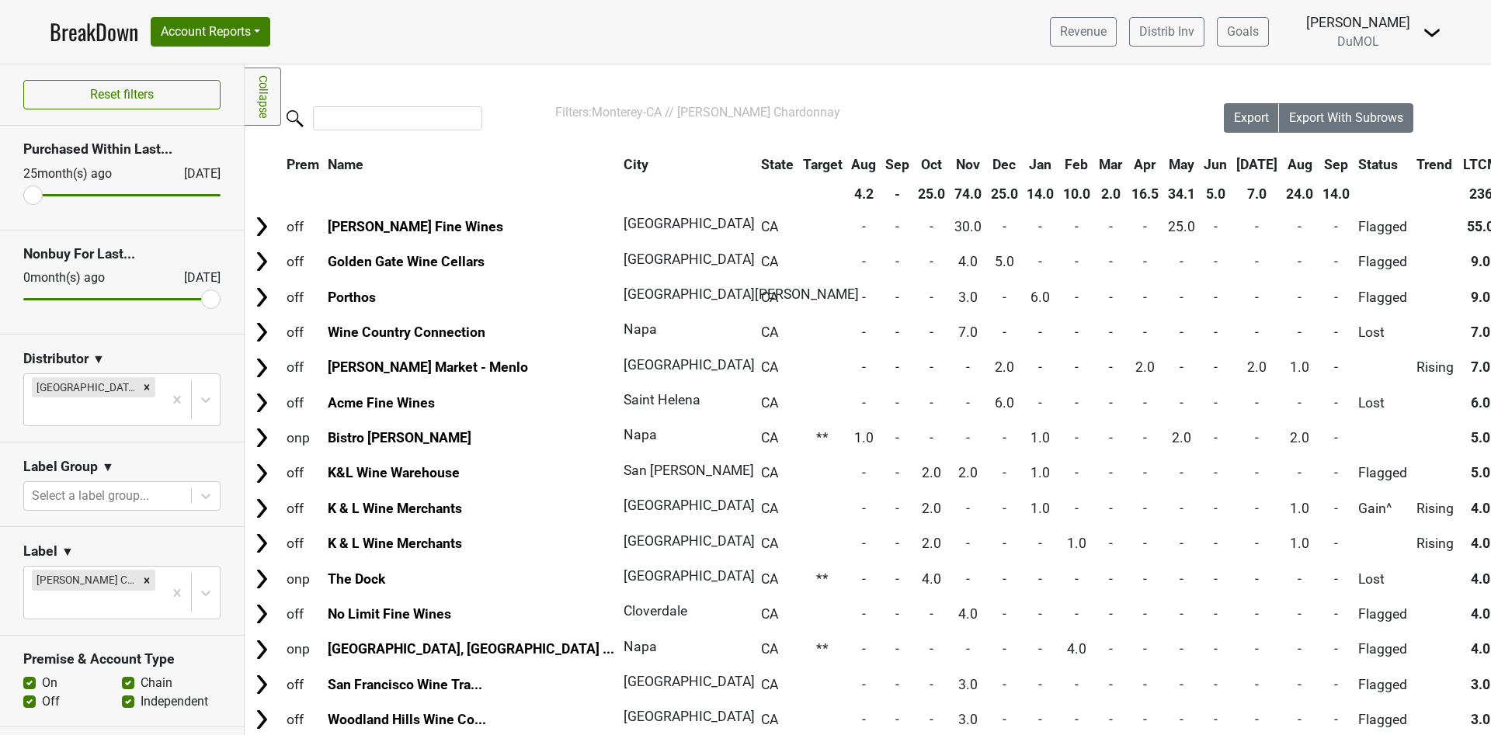
click at [1319, 168] on th "Sep" at bounding box center [1336, 165] width 35 height 28
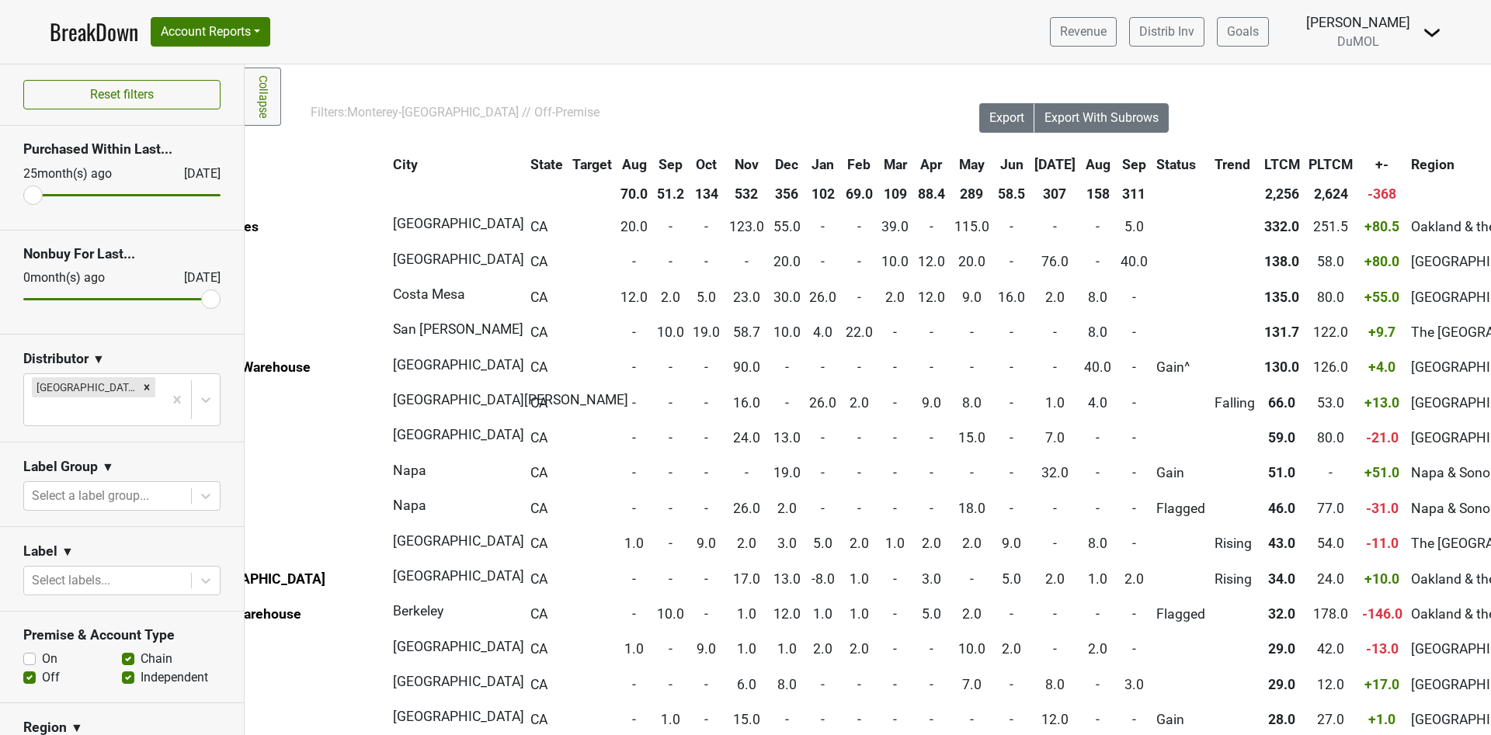
scroll to position [0, 264]
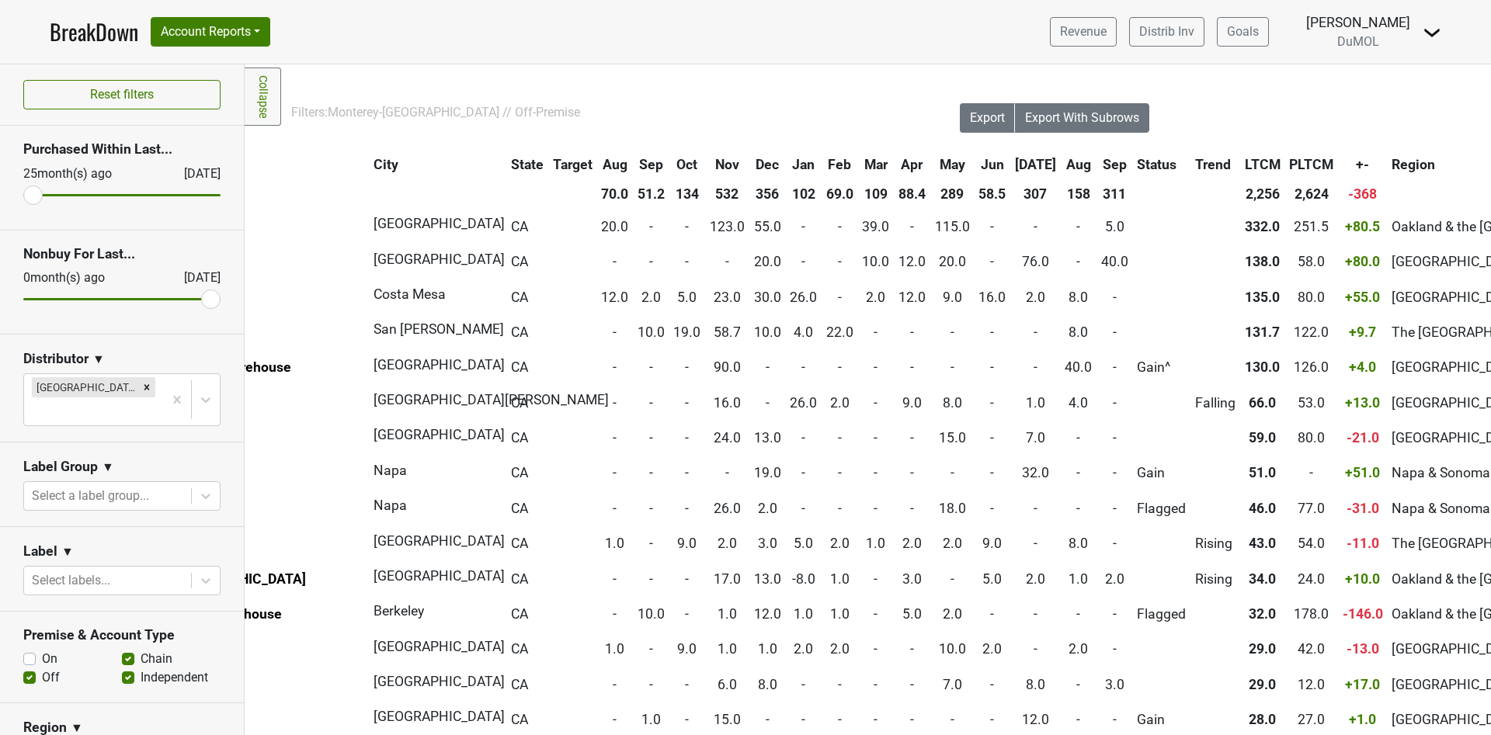
click at [1097, 163] on th "Sep" at bounding box center [1114, 165] width 35 height 28
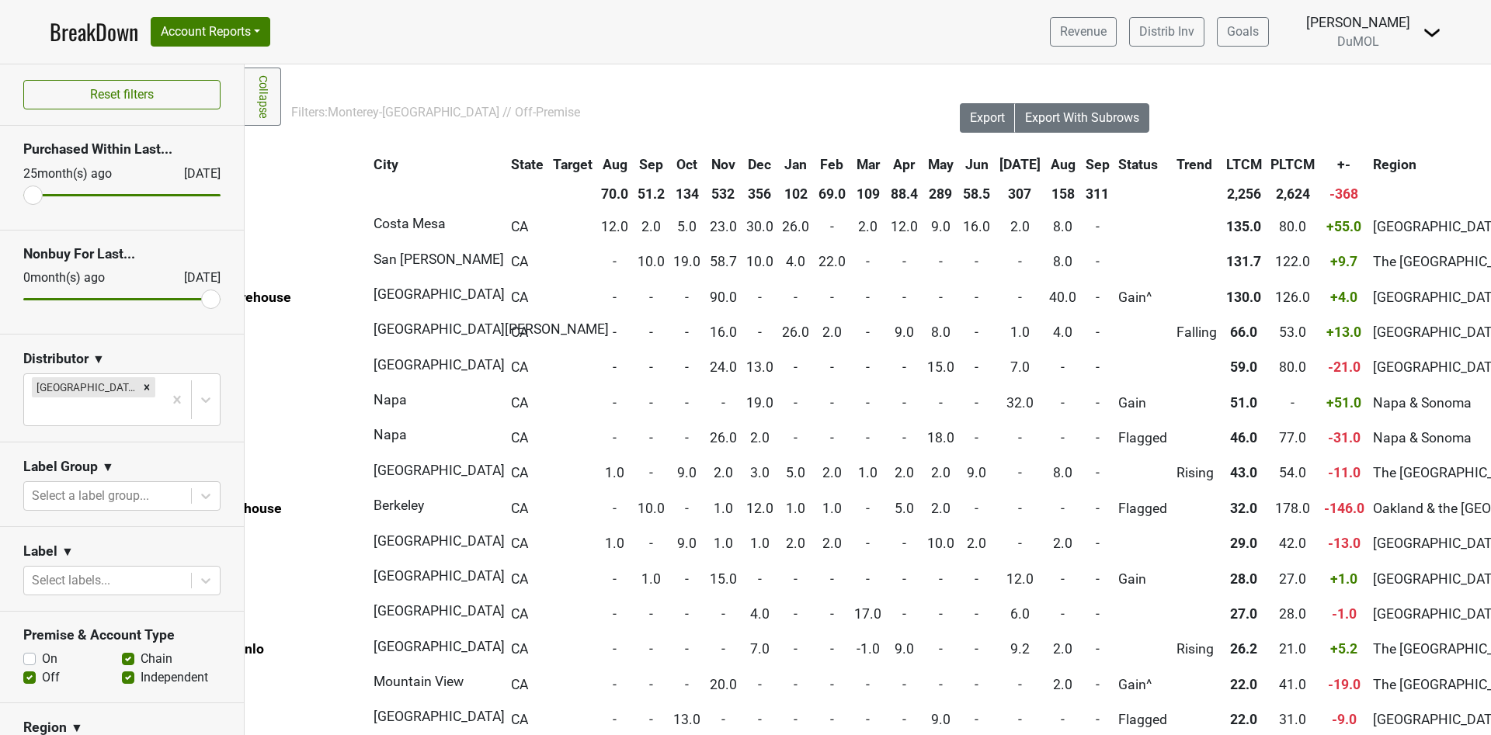
click at [1082, 167] on th "Sep" at bounding box center [1098, 165] width 32 height 28
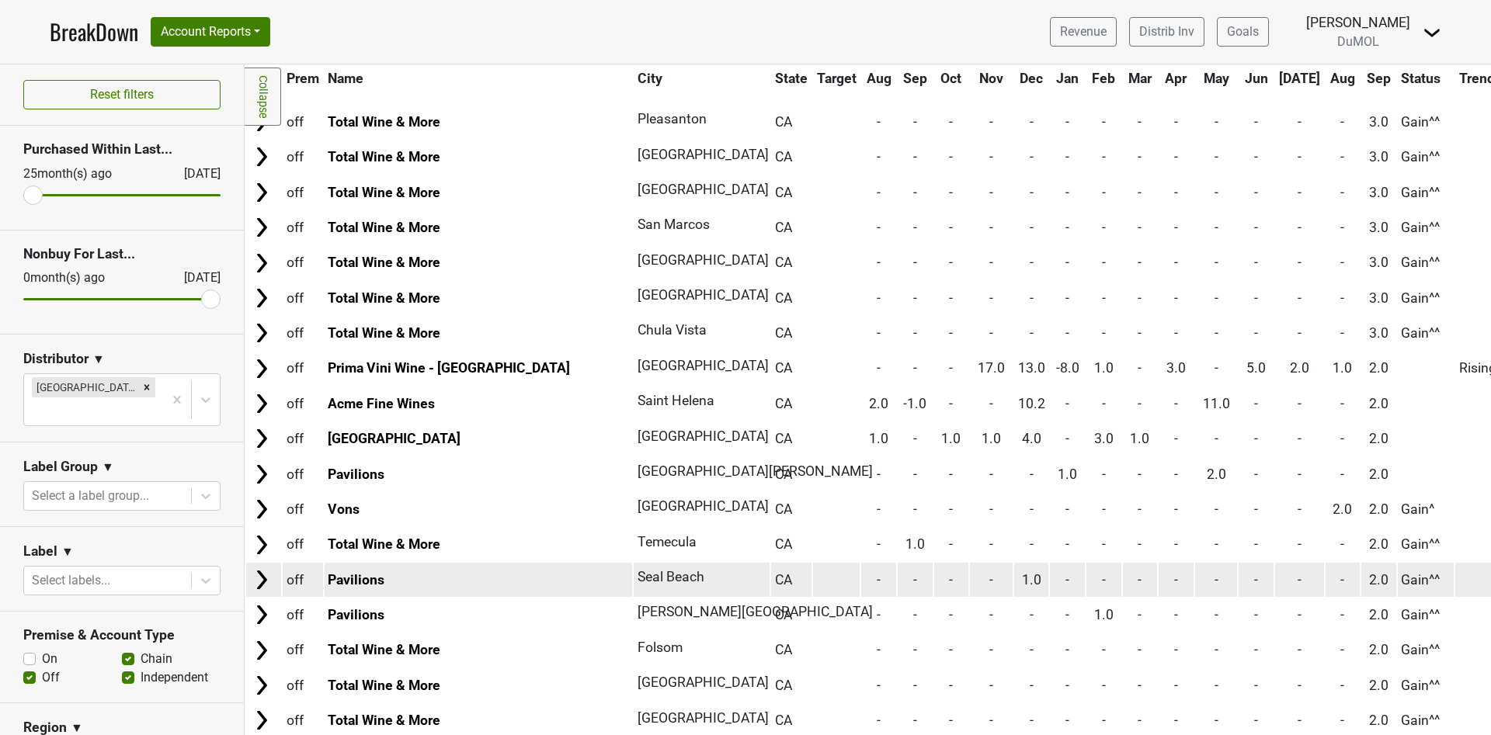
scroll to position [1631, 0]
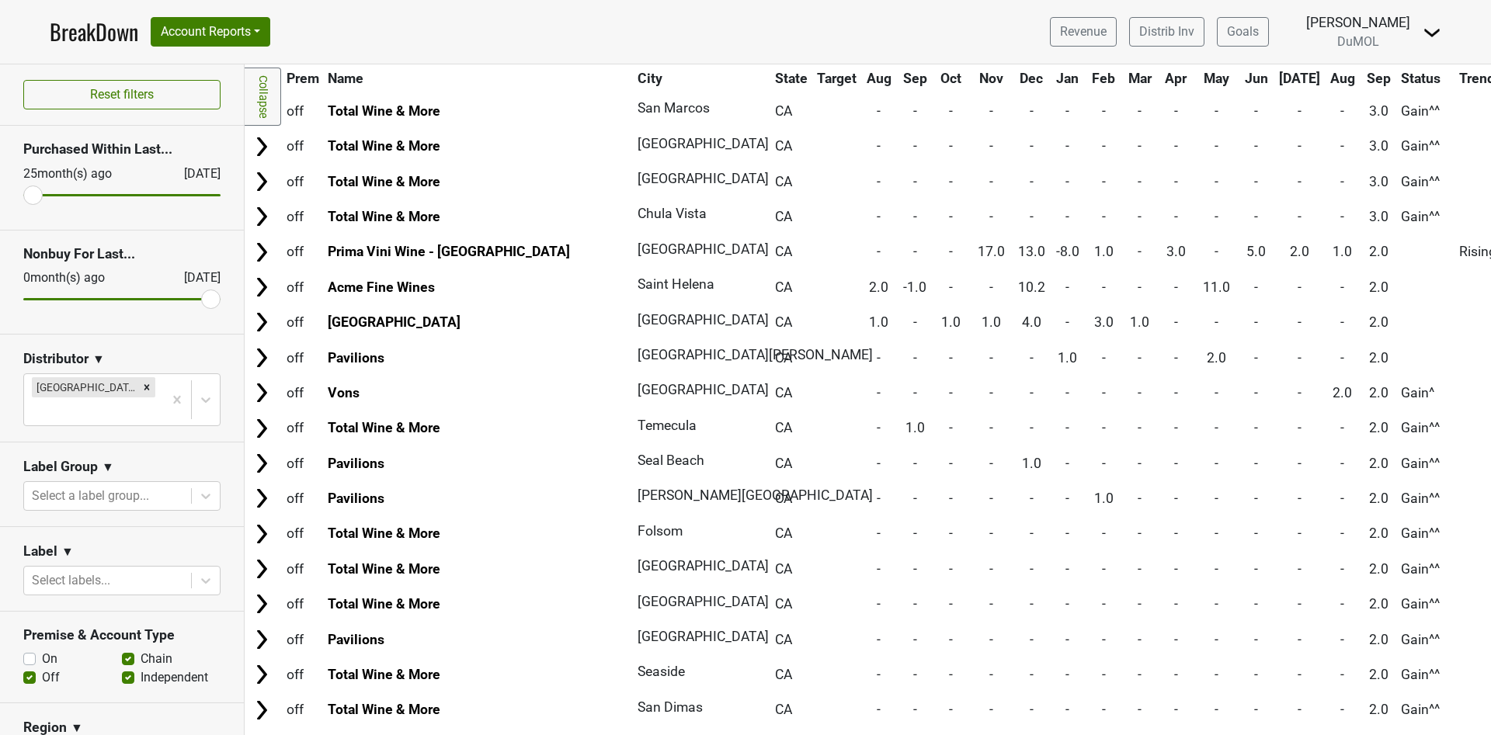
click at [141, 650] on label "Chain" at bounding box center [157, 659] width 32 height 19
click at [122, 650] on input "Chain" at bounding box center [128, 658] width 12 height 16
checkbox input "false"
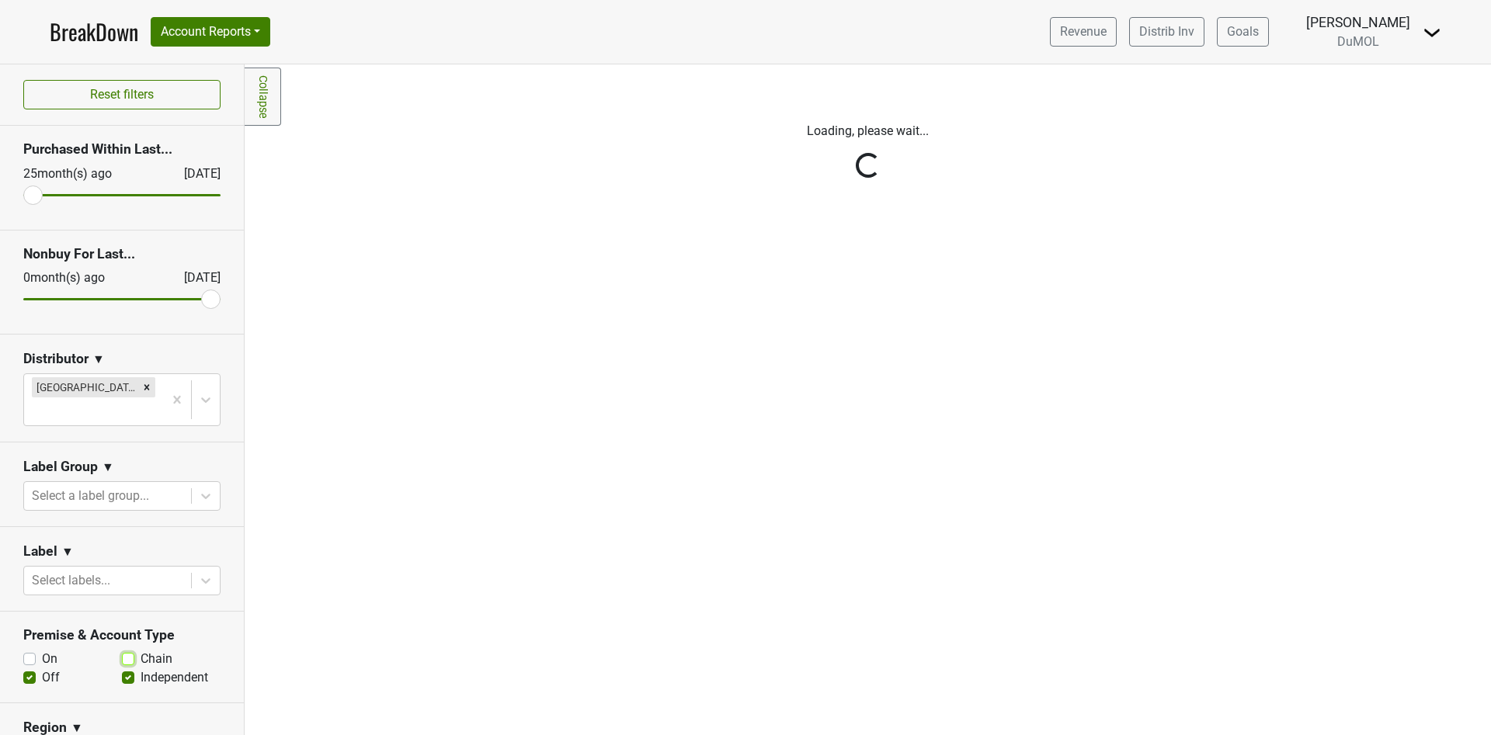
scroll to position [0, 0]
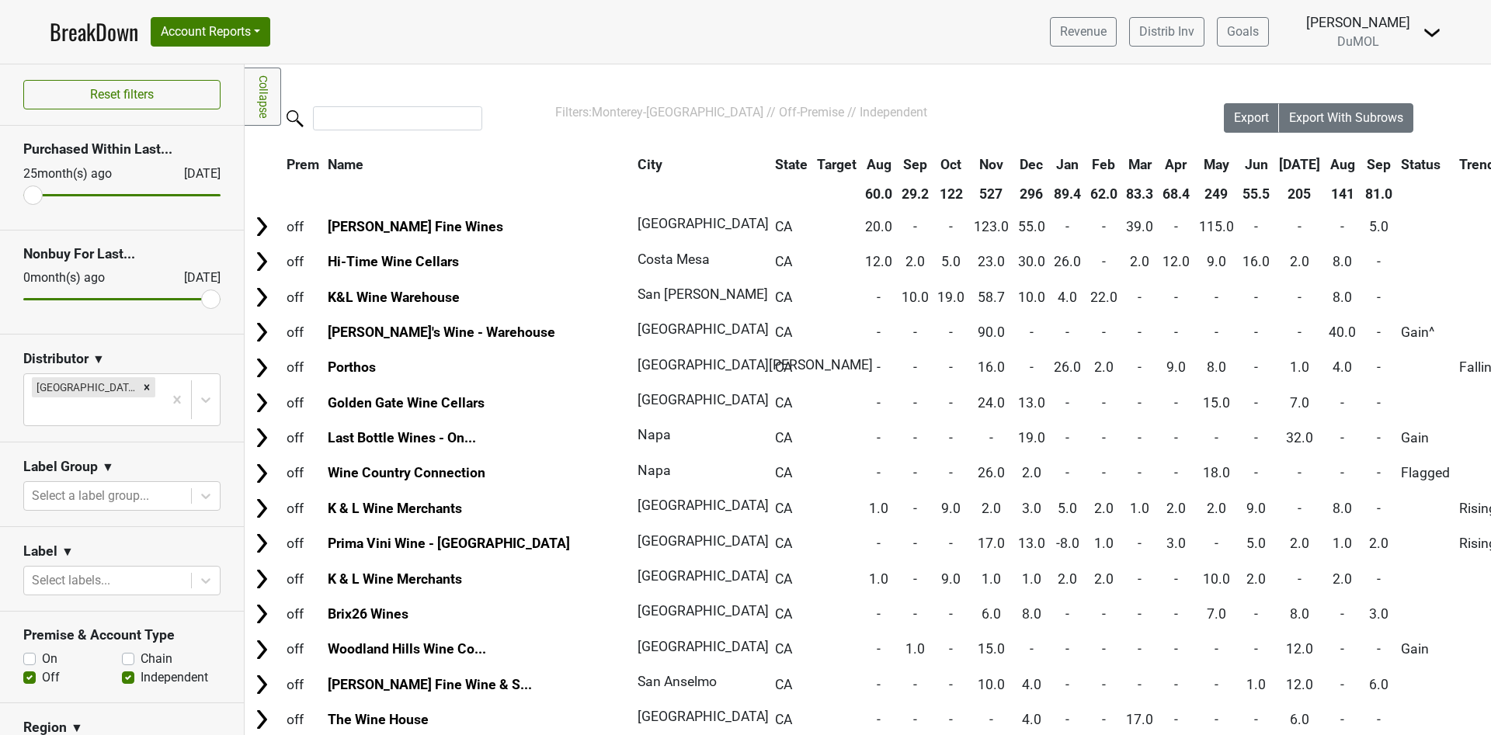
click at [1361, 159] on th "Sep" at bounding box center [1378, 165] width 35 height 28
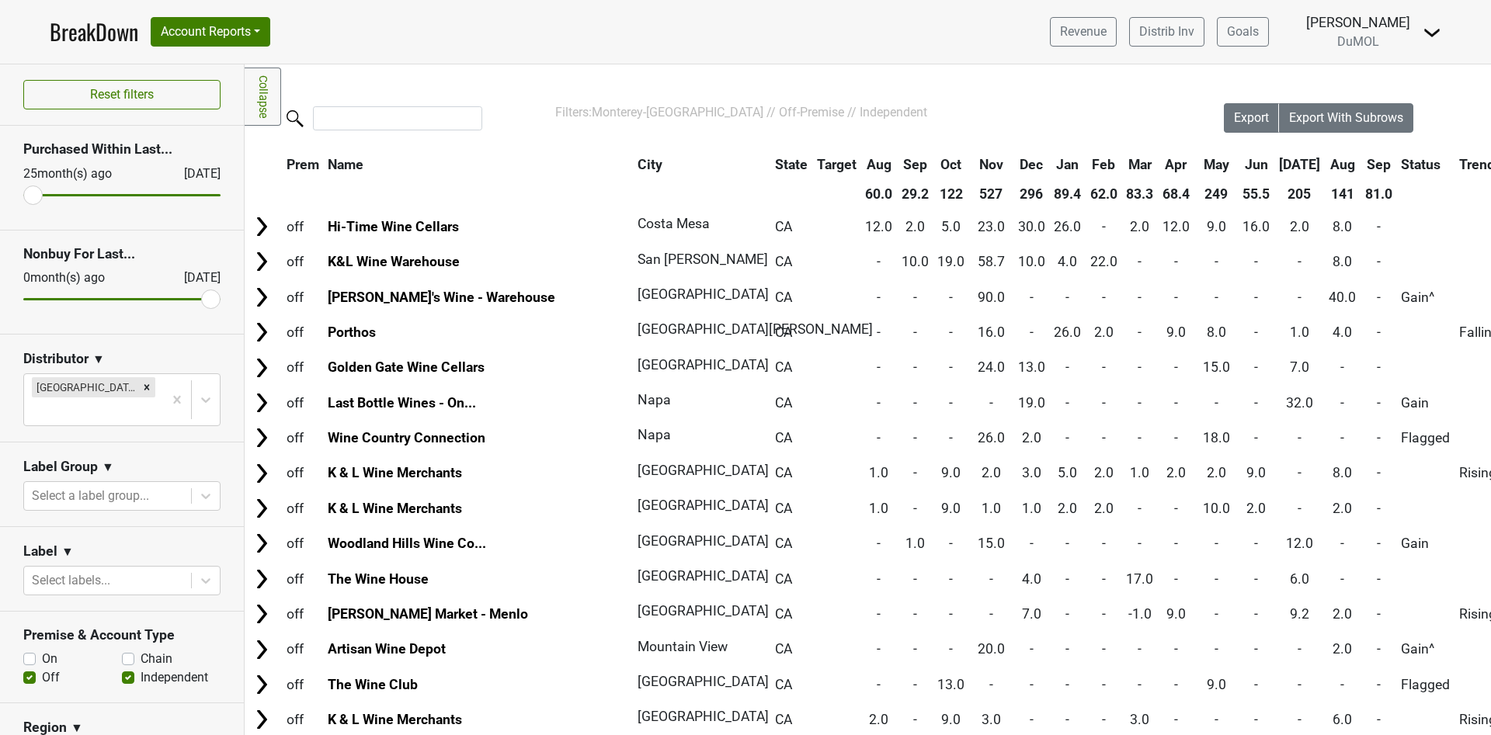
click at [1361, 164] on th "Sep" at bounding box center [1378, 165] width 35 height 28
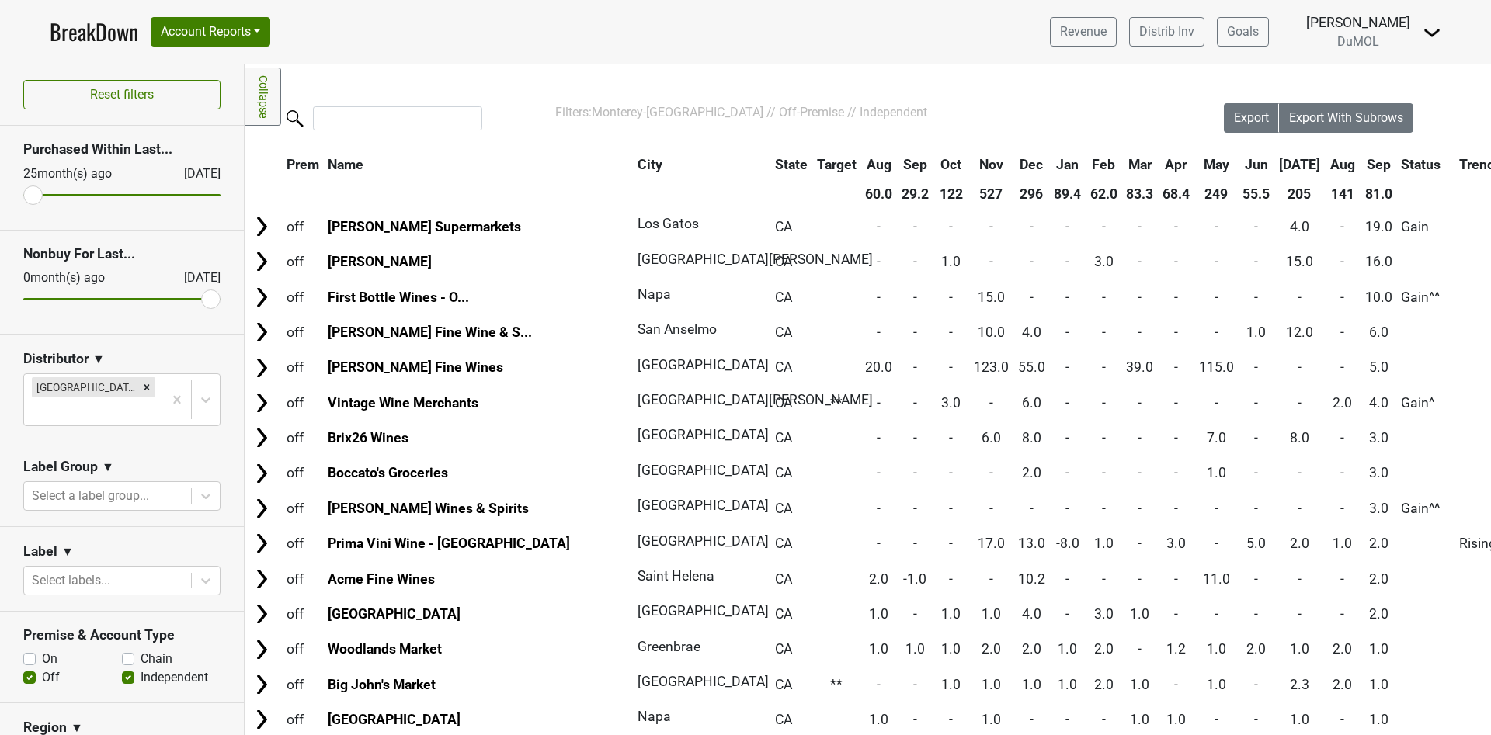
click at [512, 52] on nav "BreakDown Account Reports SuperRanker Map Award Progress Chain Compliance CRM N…" at bounding box center [745, 32] width 1417 height 64
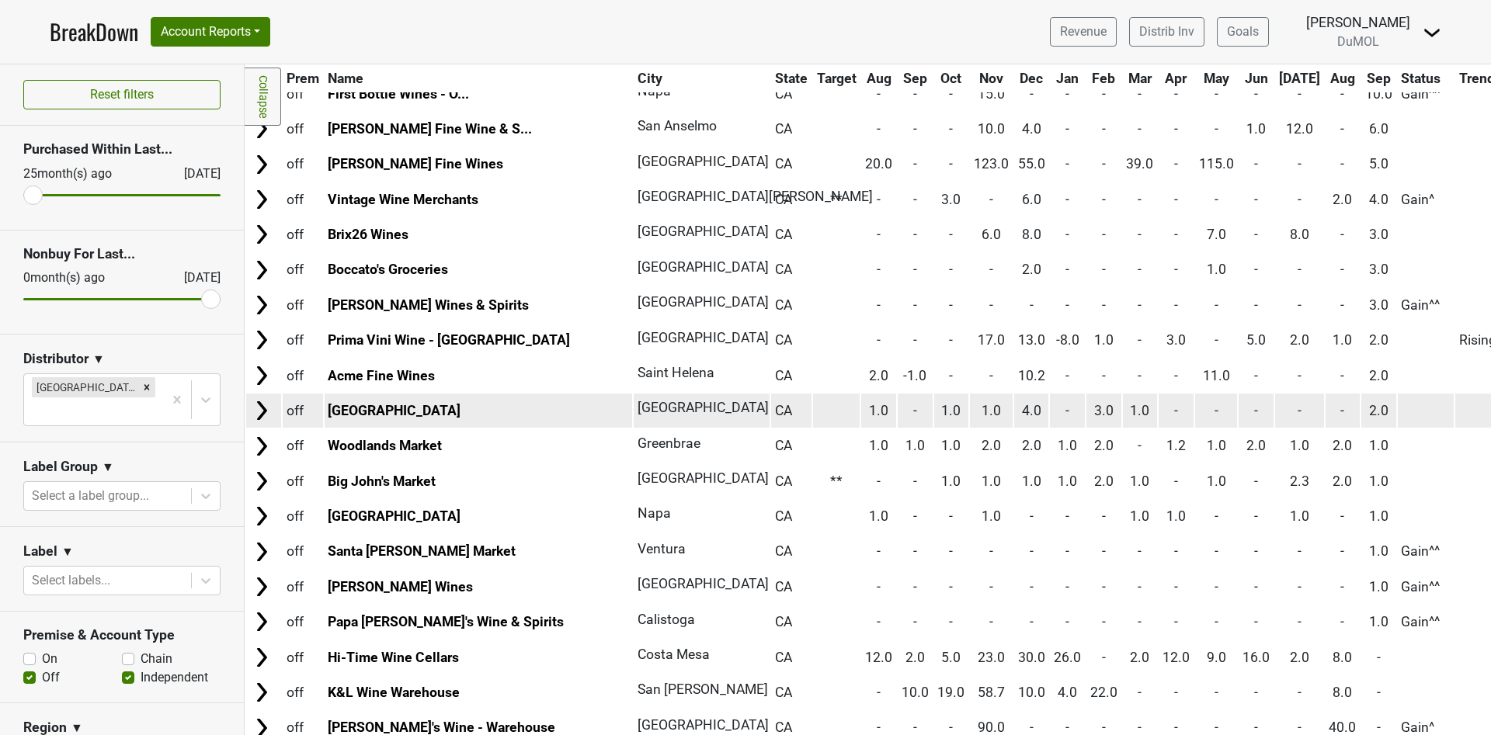
scroll to position [349, 0]
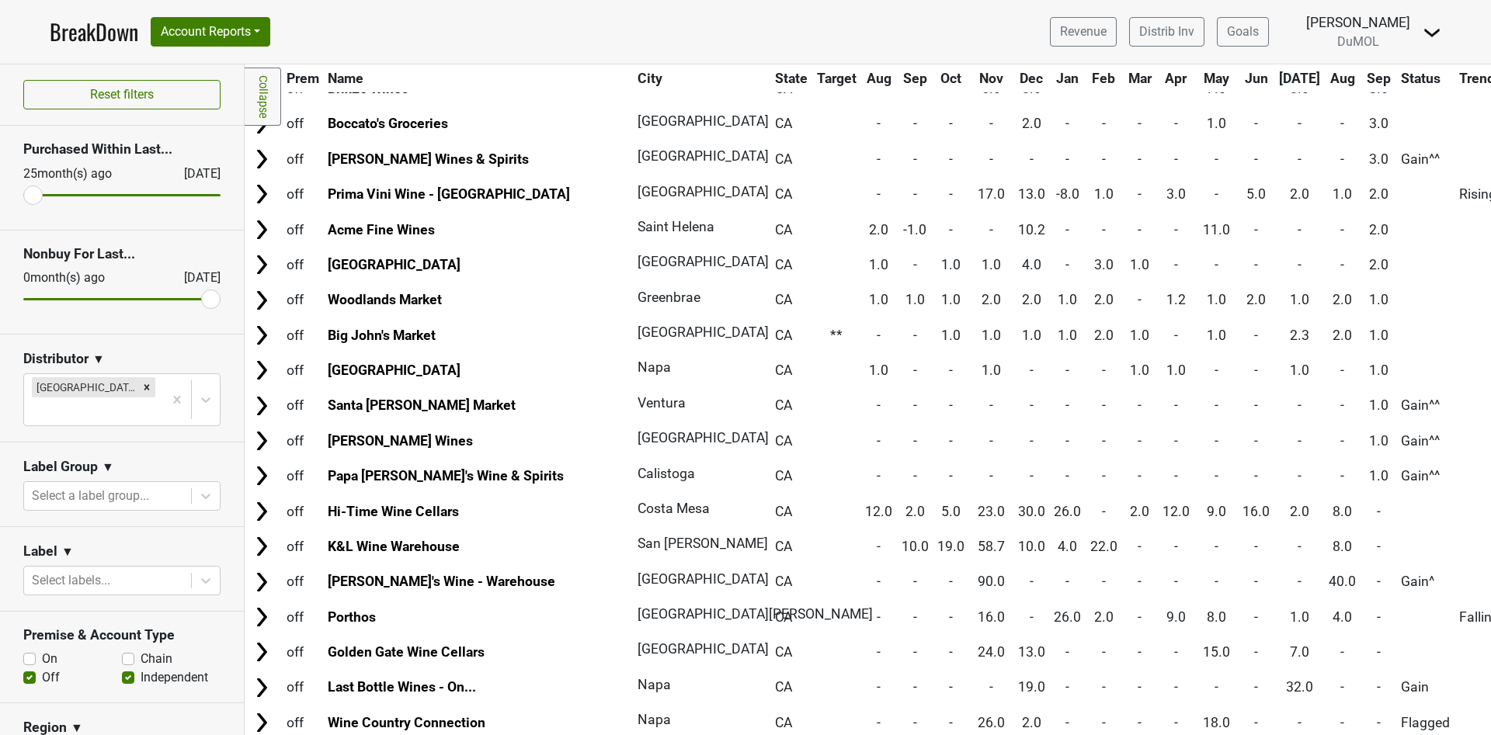
click at [141, 391] on icon "Remove Monterey-CA" at bounding box center [146, 387] width 11 height 11
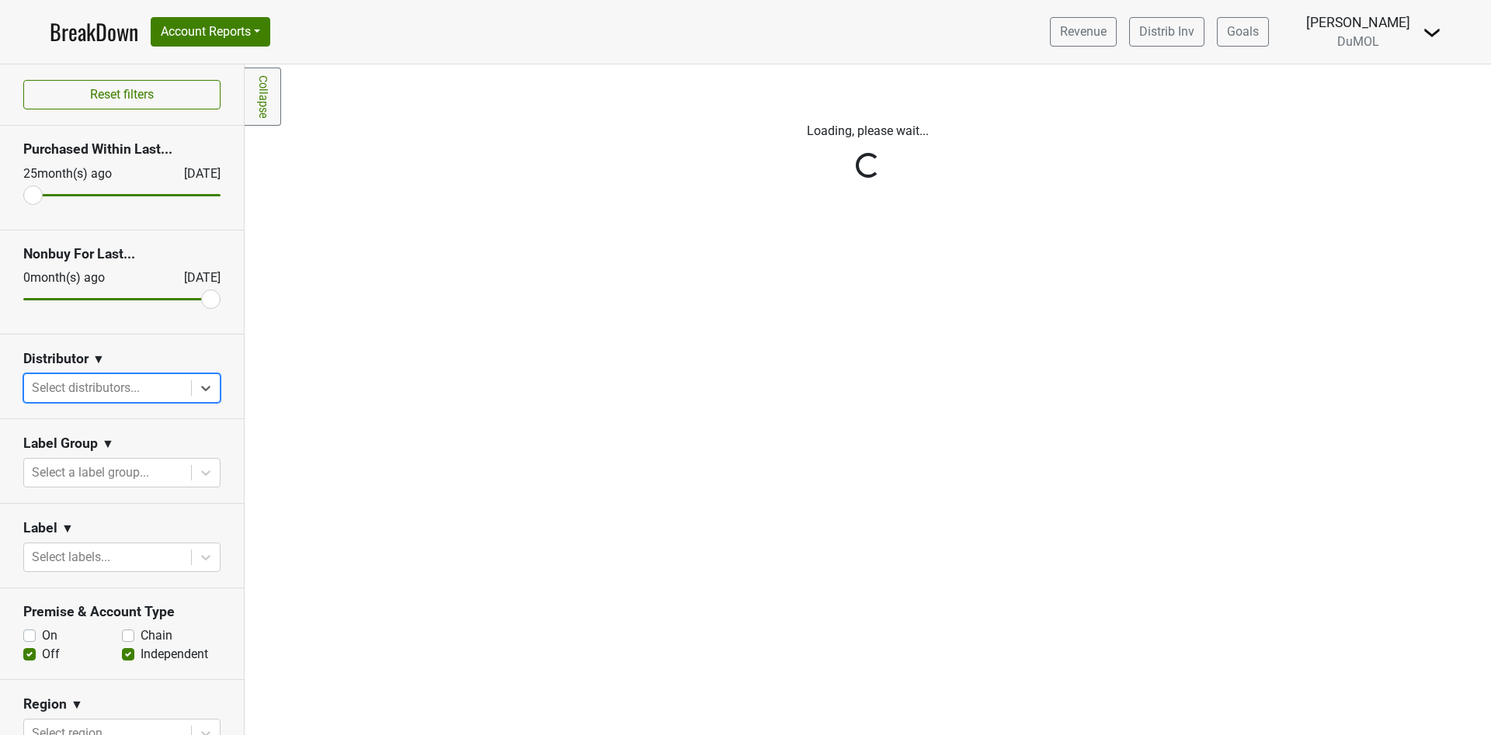
scroll to position [0, 0]
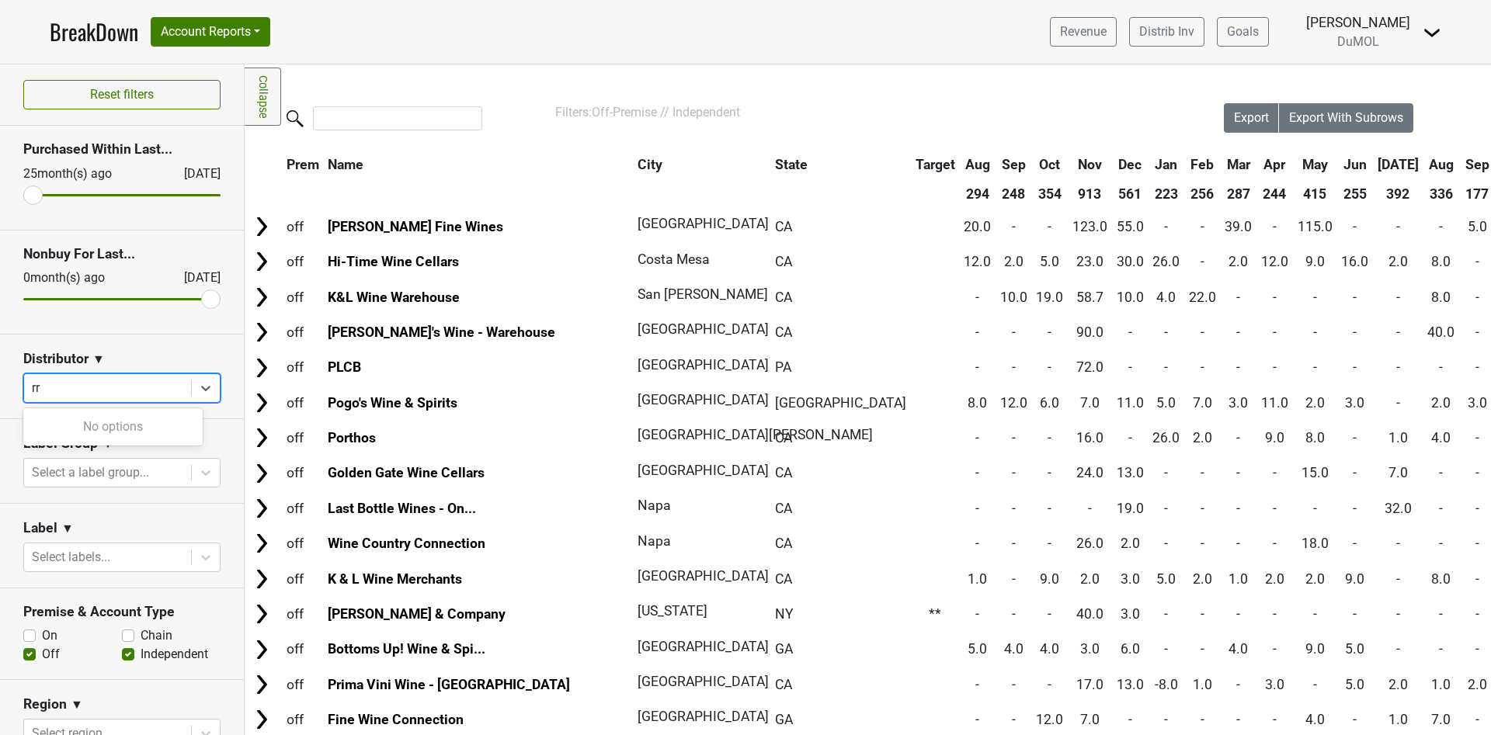
type input "r"
type input "R"
click at [201, 473] on icon at bounding box center [205, 473] width 9 height 5
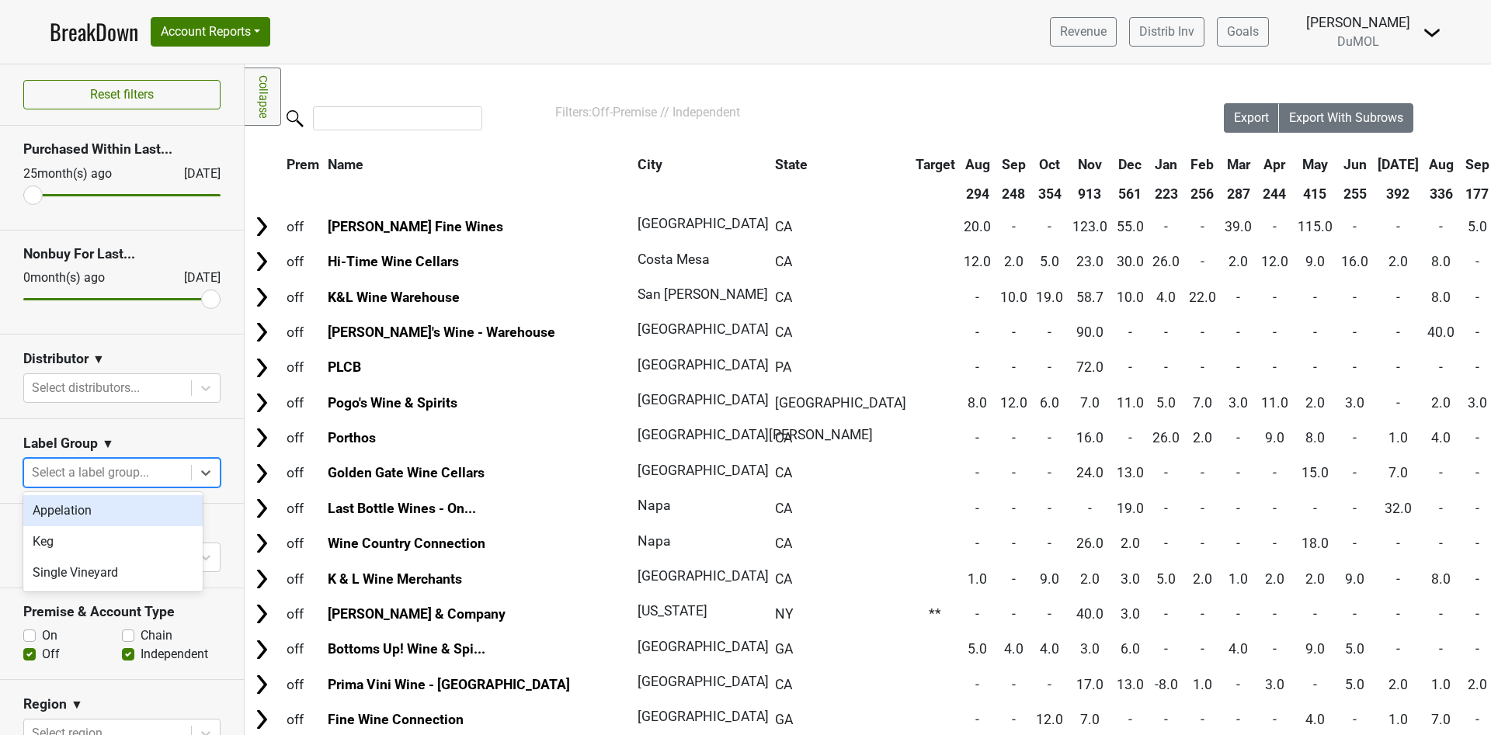
drag, startPoint x: 893, startPoint y: 85, endPoint x: 804, endPoint y: 146, distance: 107.9
click at [893, 84] on div "Filters Collapse Loading, please wait... Please wait, your file is being downlo…" at bounding box center [868, 399] width 1246 height 671
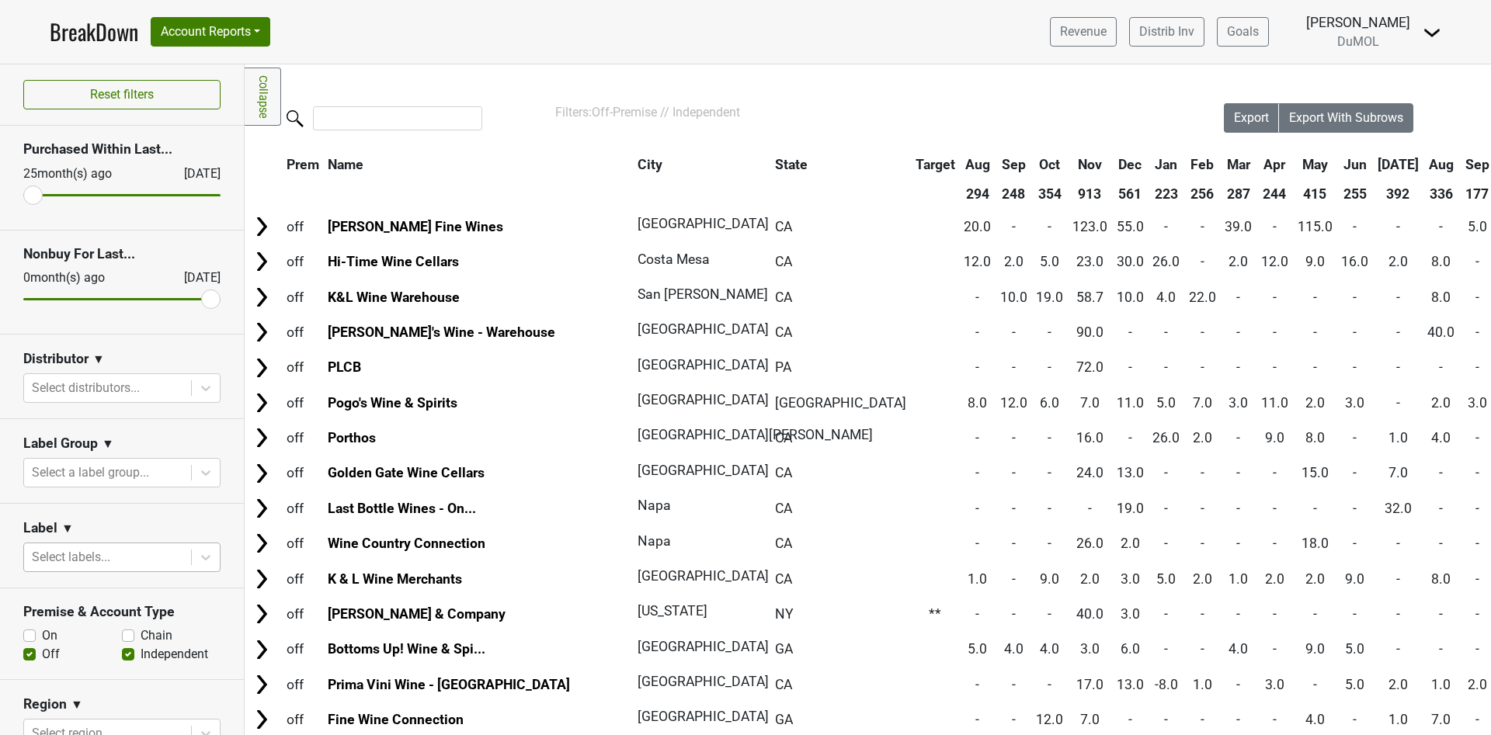
click at [112, 548] on div at bounding box center [107, 558] width 151 height 22
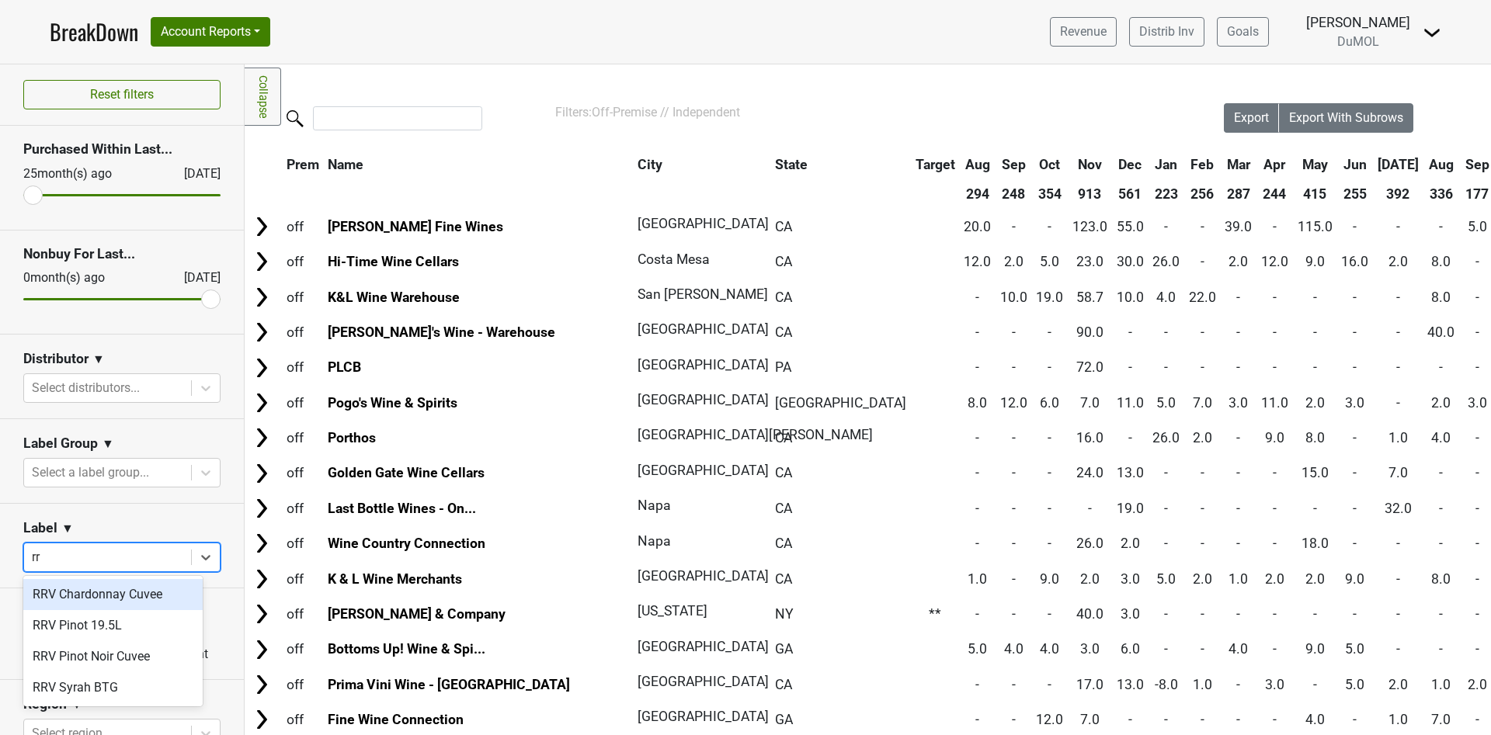
type input "rrv"
click at [114, 598] on div "RRV Chardonnay Cuvee" at bounding box center [112, 594] width 179 height 31
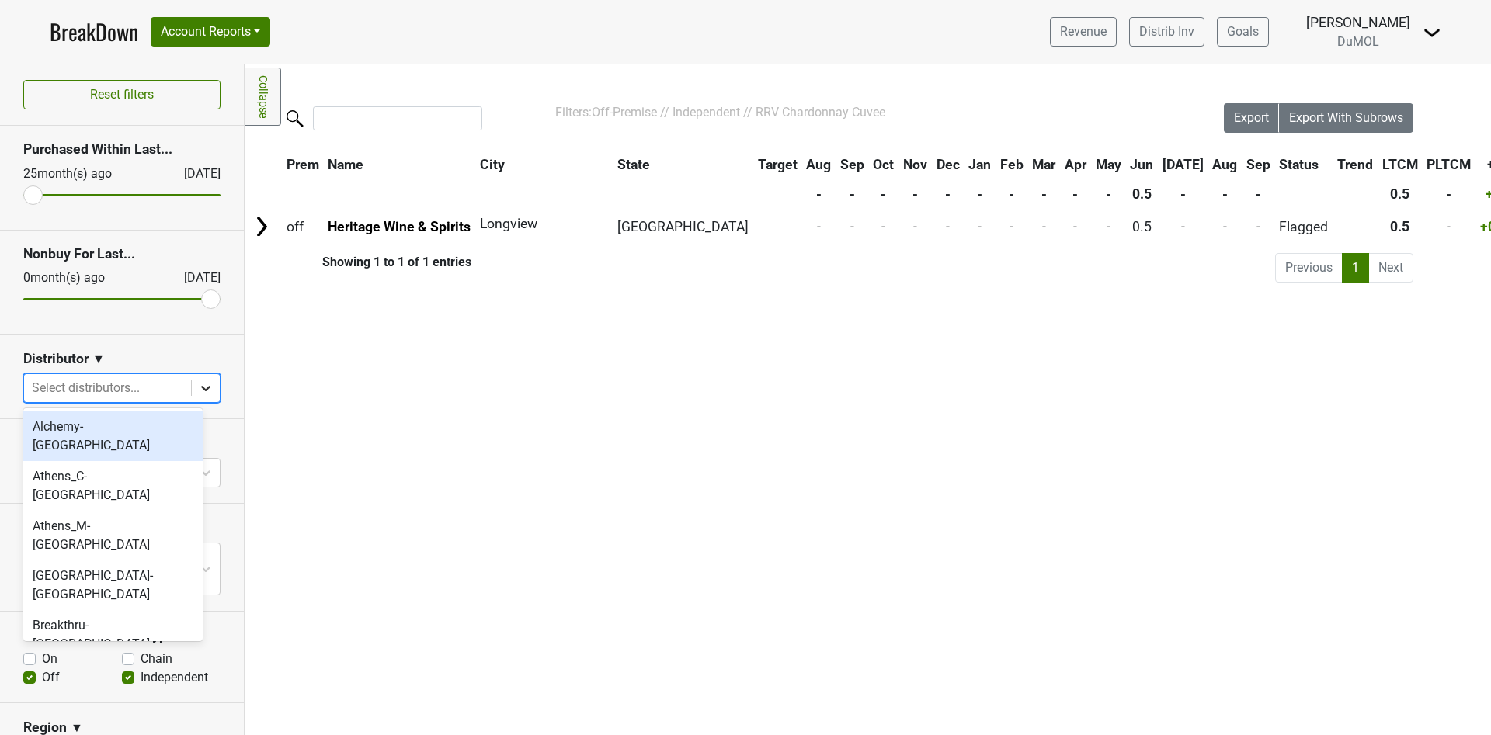
click at [198, 385] on icon at bounding box center [206, 389] width 16 height 16
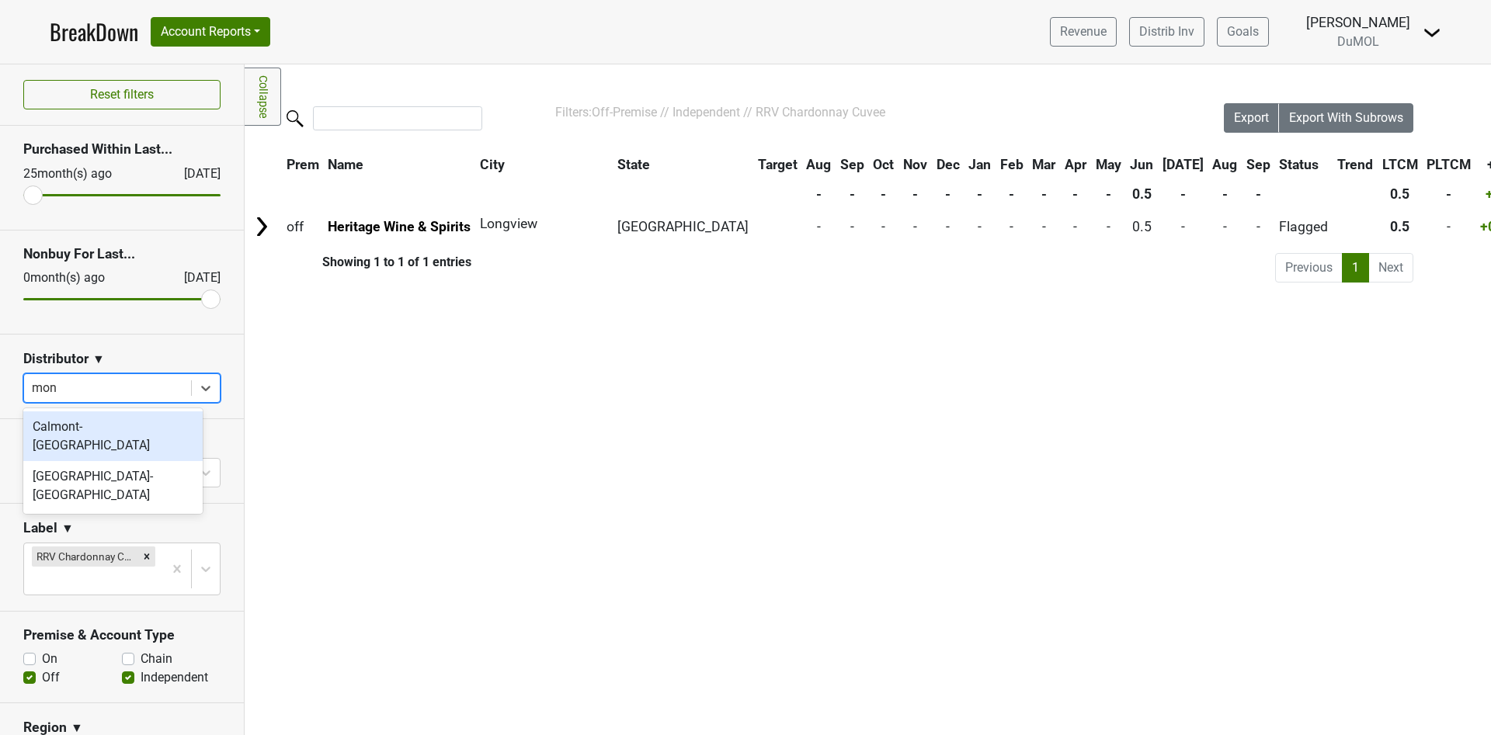
type input "mont"
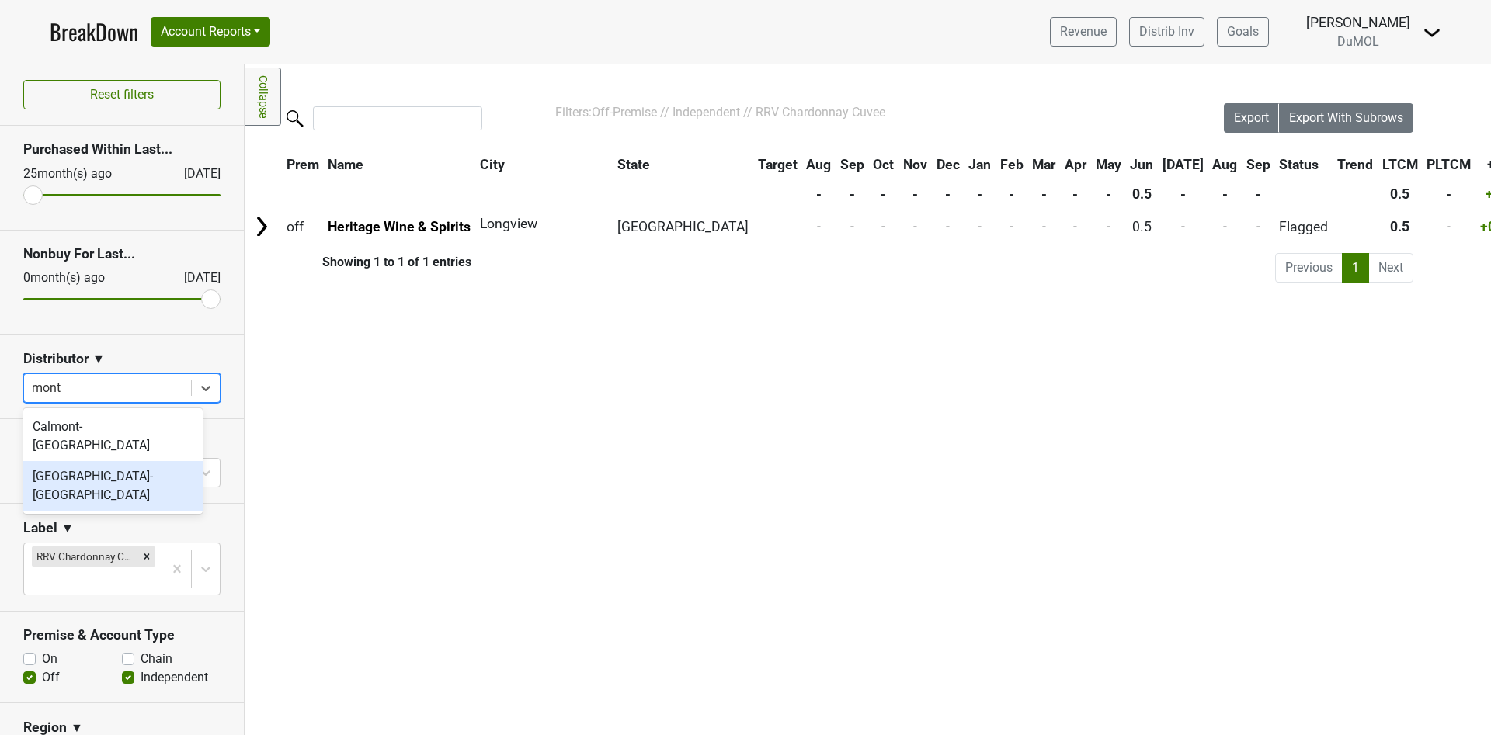
click at [122, 461] on div "[GEOGRAPHIC_DATA]-[GEOGRAPHIC_DATA]" at bounding box center [112, 486] width 179 height 50
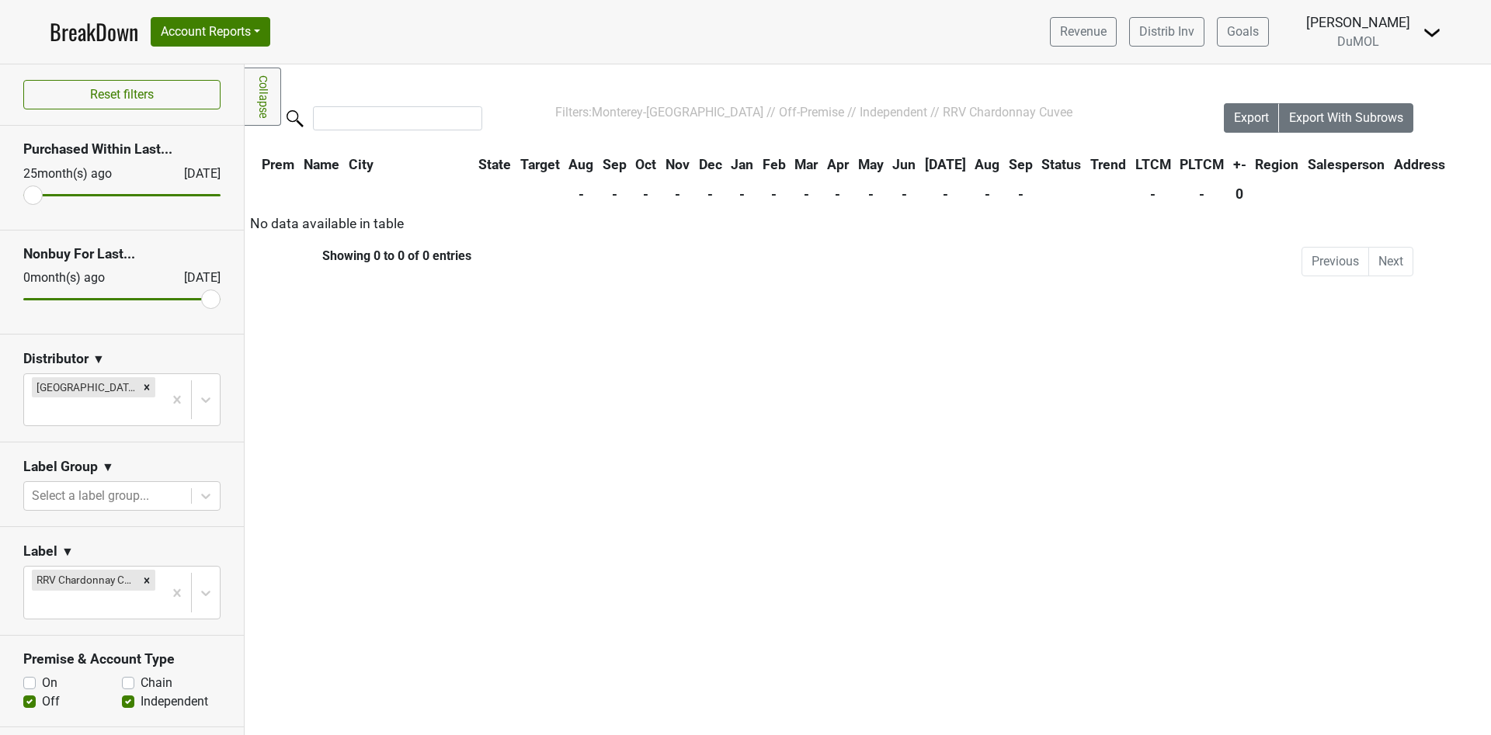
click at [104, 35] on link "BreakDown" at bounding box center [94, 32] width 89 height 33
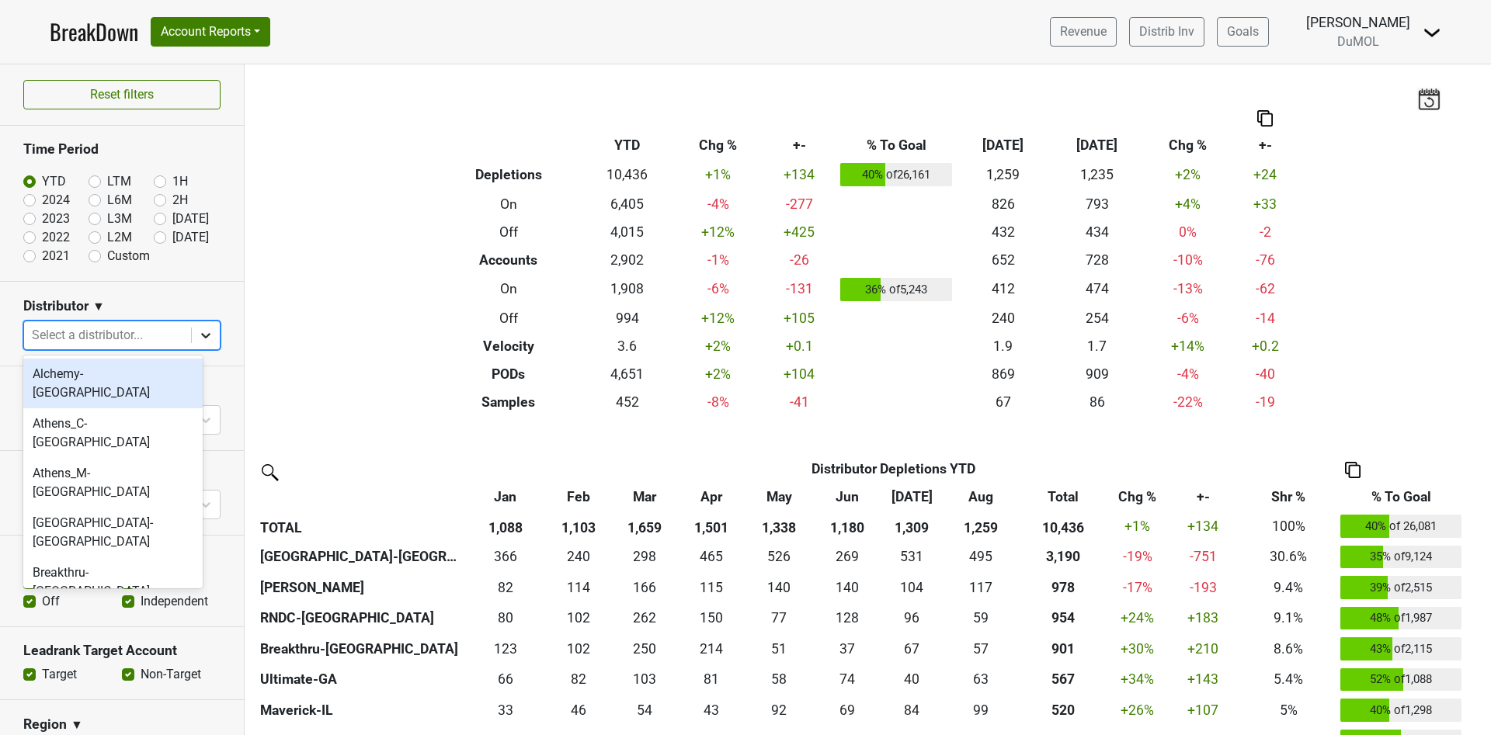
click at [198, 334] on icon at bounding box center [206, 336] width 16 height 16
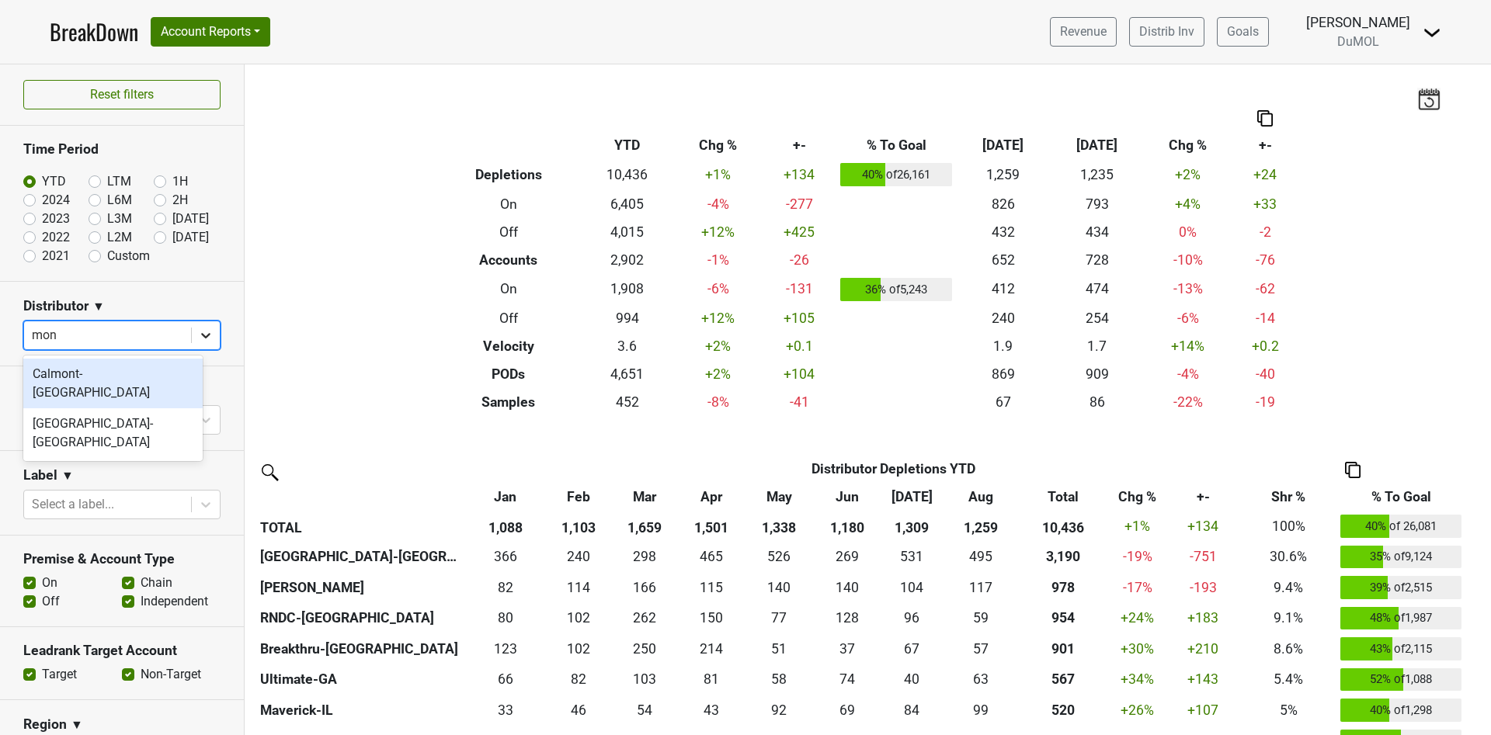
type input "mont"
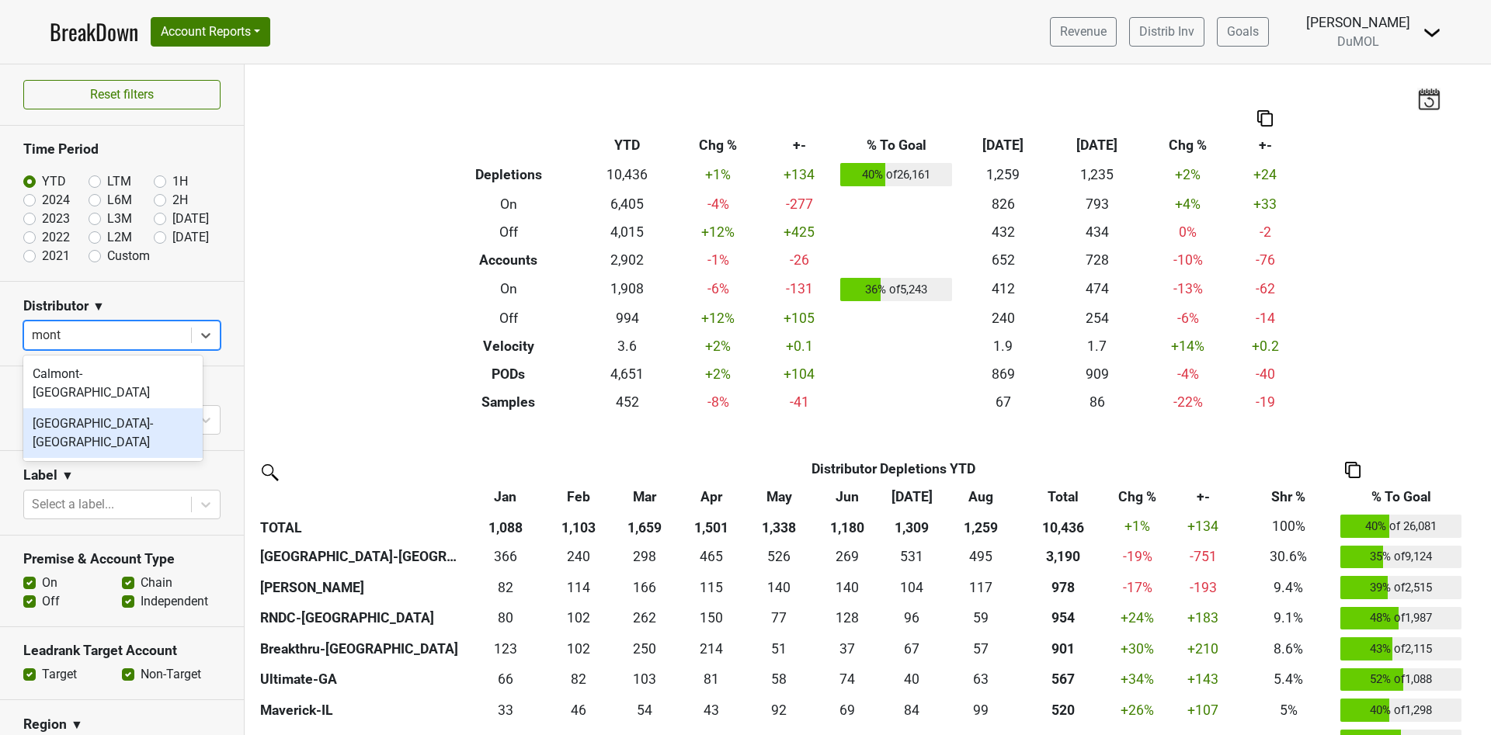
click at [96, 409] on div "[GEOGRAPHIC_DATA]-[GEOGRAPHIC_DATA]" at bounding box center [112, 434] width 179 height 50
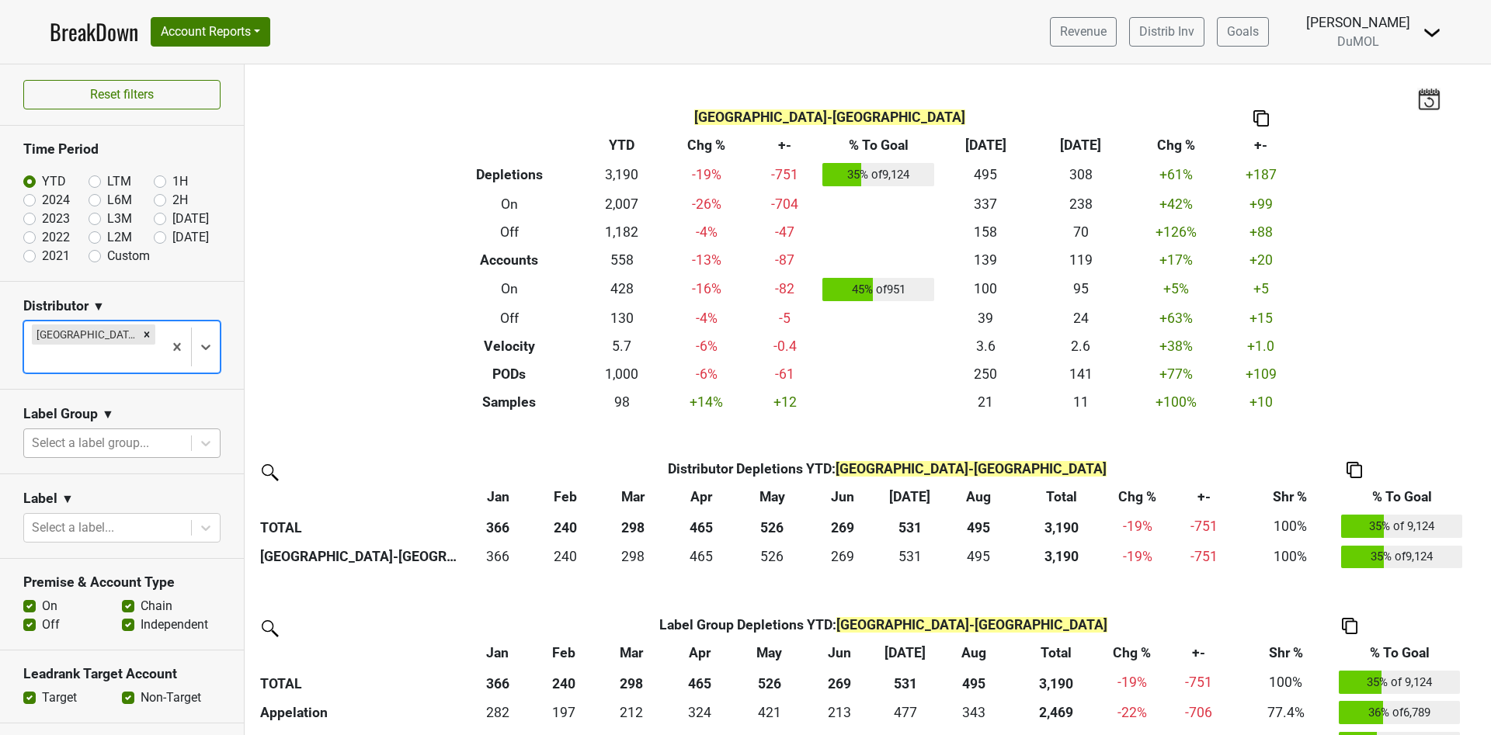
click at [76, 433] on div at bounding box center [107, 444] width 151 height 22
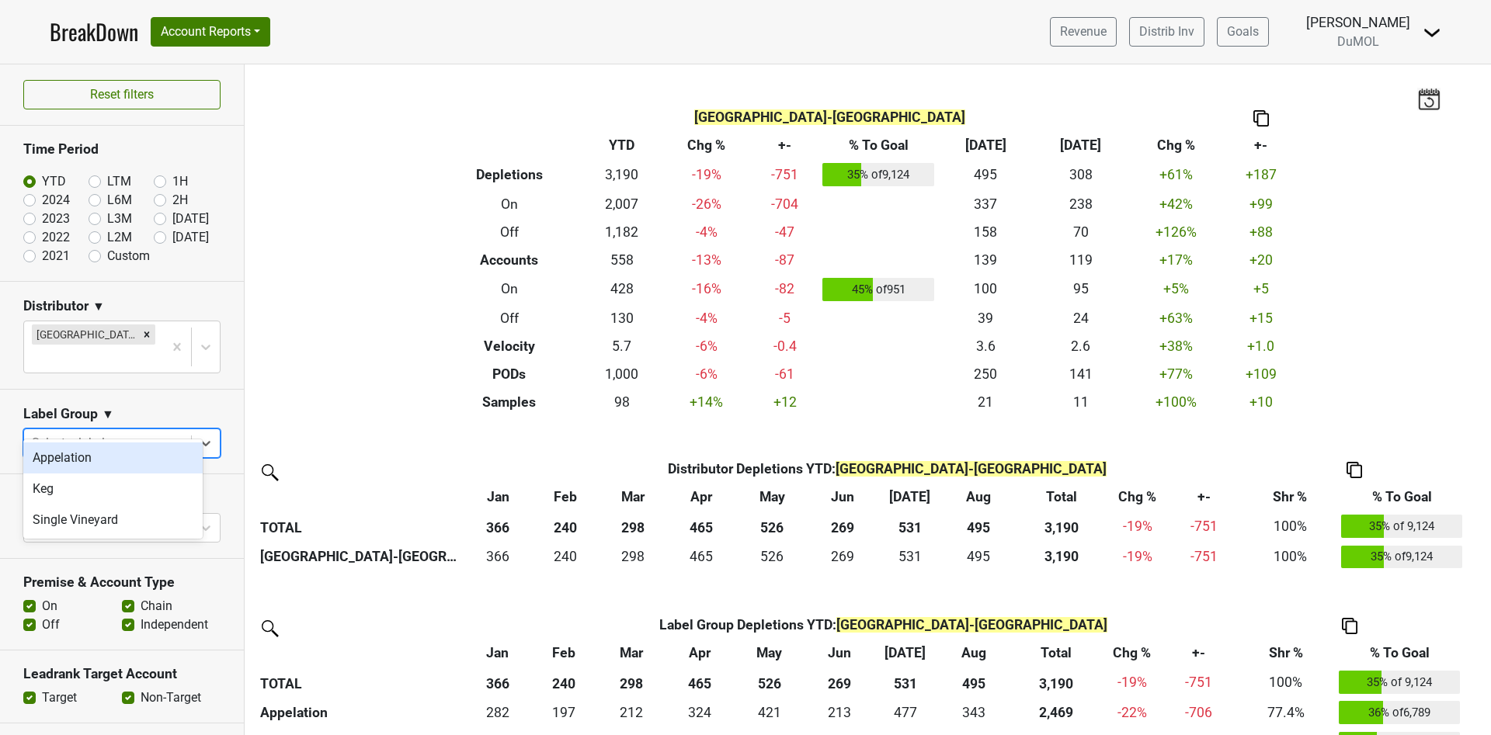
click at [76, 433] on div at bounding box center [107, 444] width 151 height 22
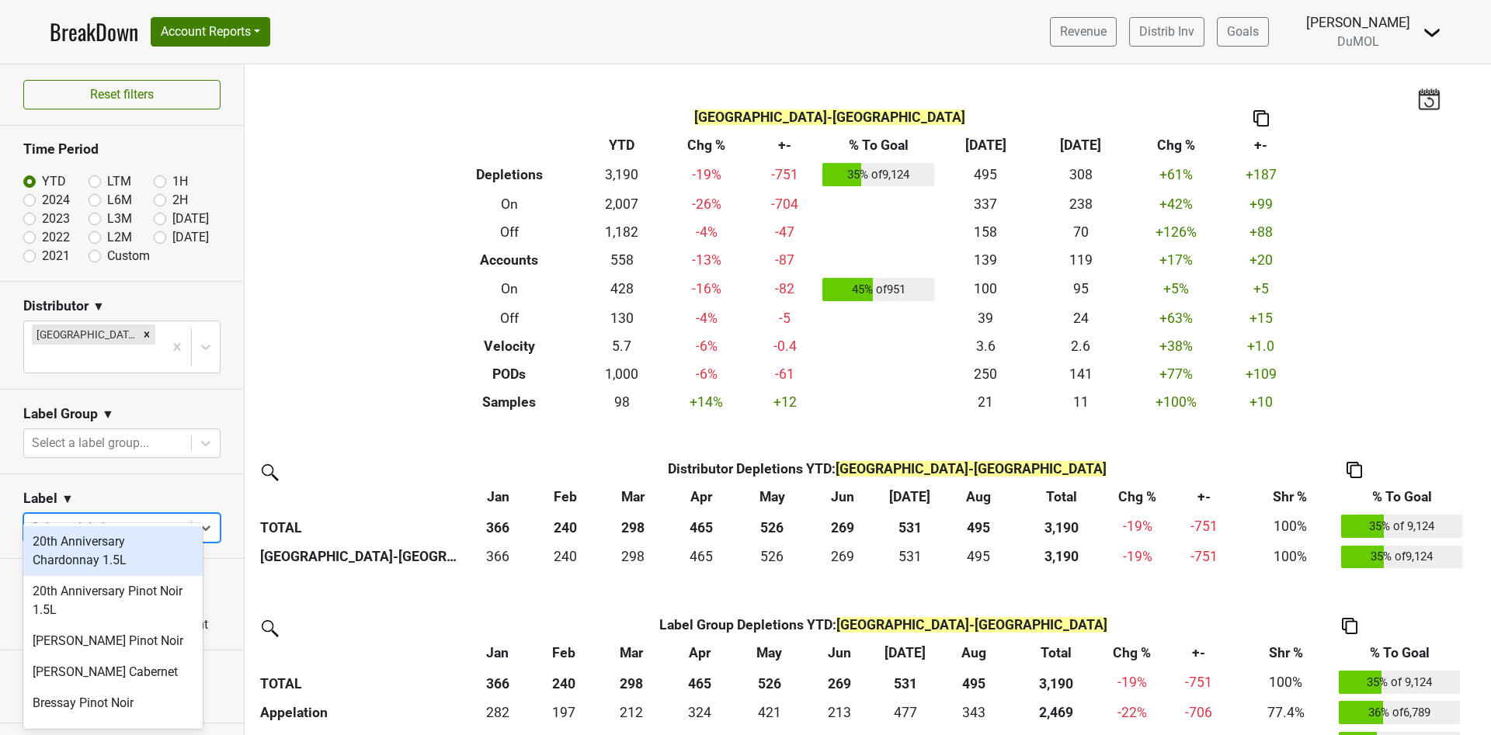
click at [73, 517] on div at bounding box center [107, 528] width 151 height 22
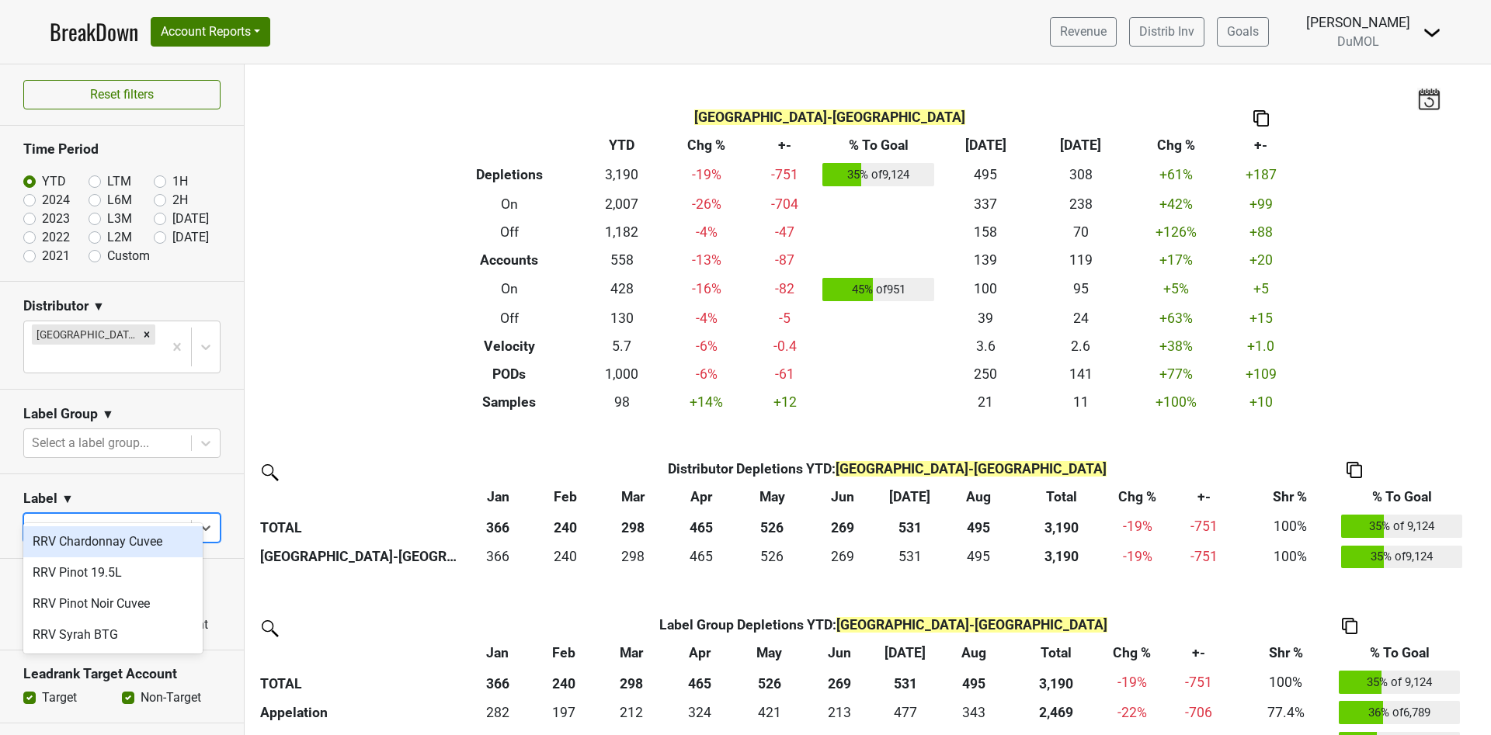
type input "rrv"
click at [140, 550] on div "RRV Chardonnay Cuvee" at bounding box center [112, 542] width 179 height 31
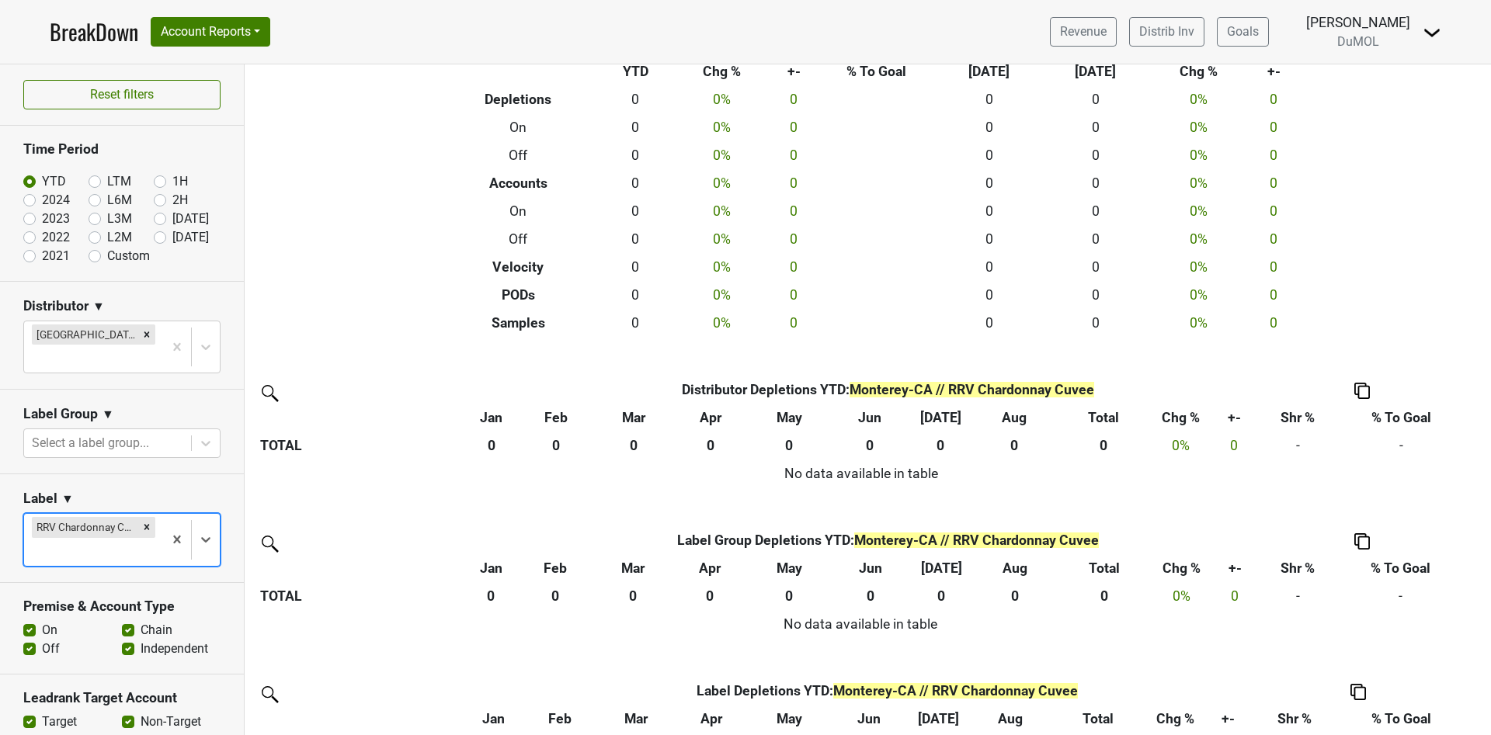
scroll to position [140, 0]
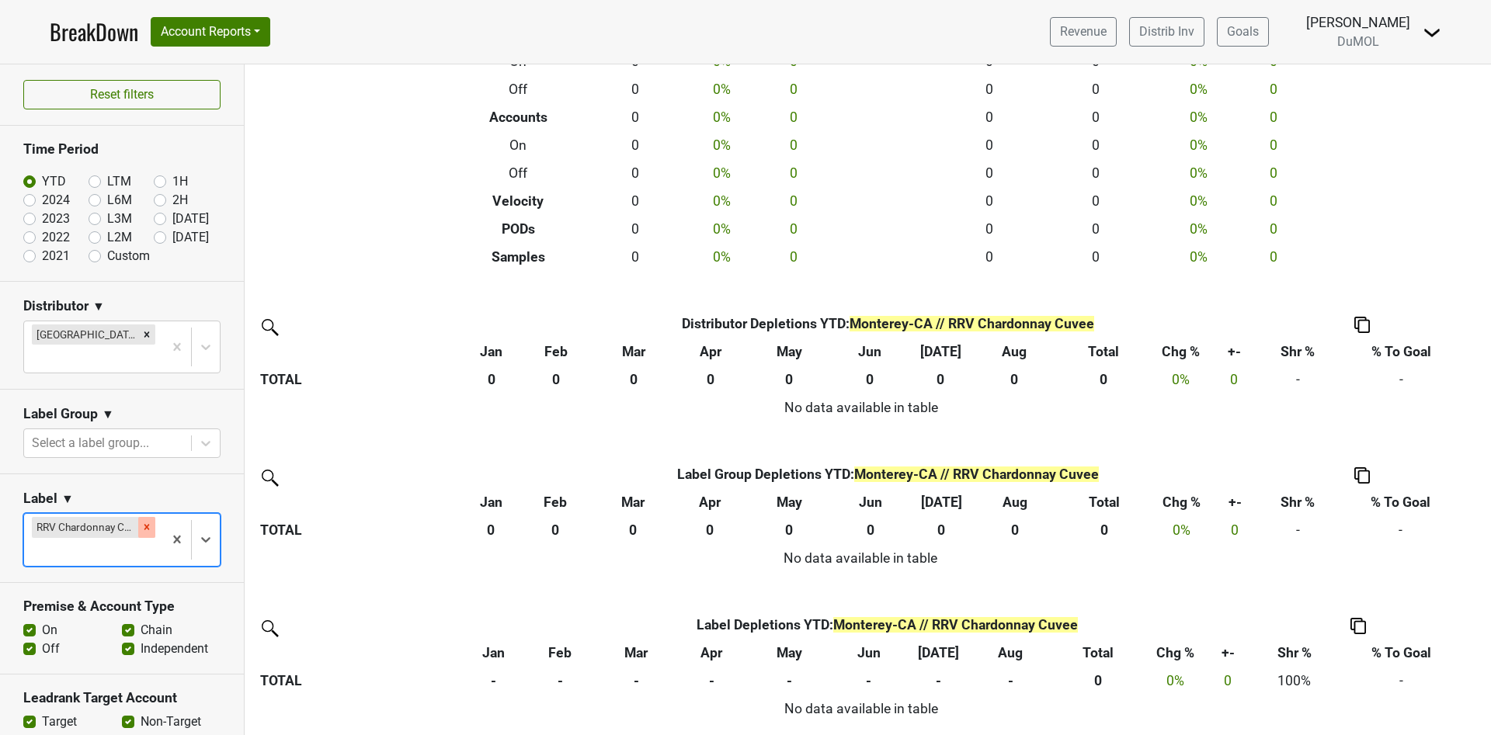
click at [141, 522] on icon "Remove RRV Chardonnay Cuvee" at bounding box center [146, 527] width 11 height 11
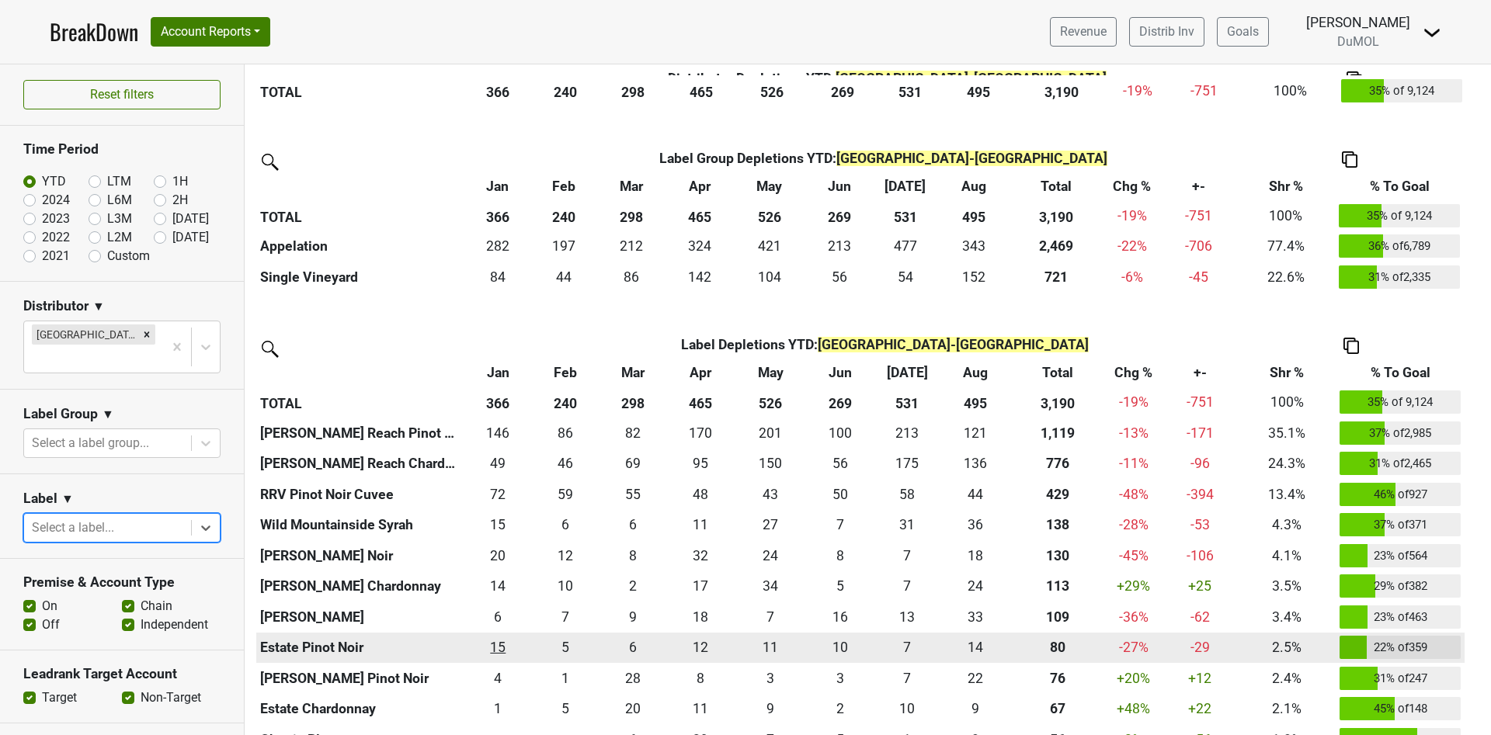
scroll to position [675, 0]
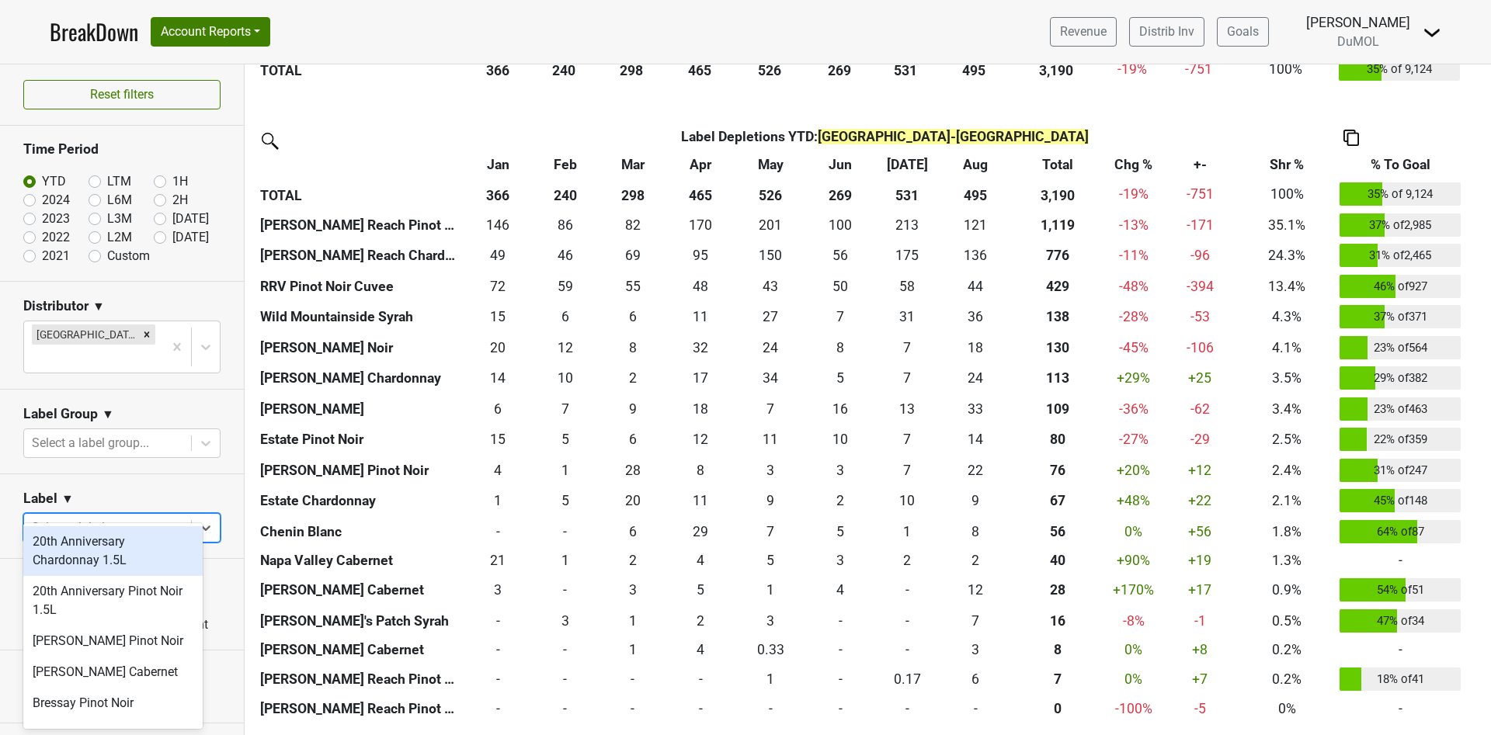
click at [40, 517] on div at bounding box center [107, 528] width 151 height 22
type input "west"
drag, startPoint x: 82, startPoint y: 555, endPoint x: 73, endPoint y: 555, distance: 9.4
click at [77, 555] on div "[PERSON_NAME] Reach Chardonnay" at bounding box center [112, 552] width 179 height 50
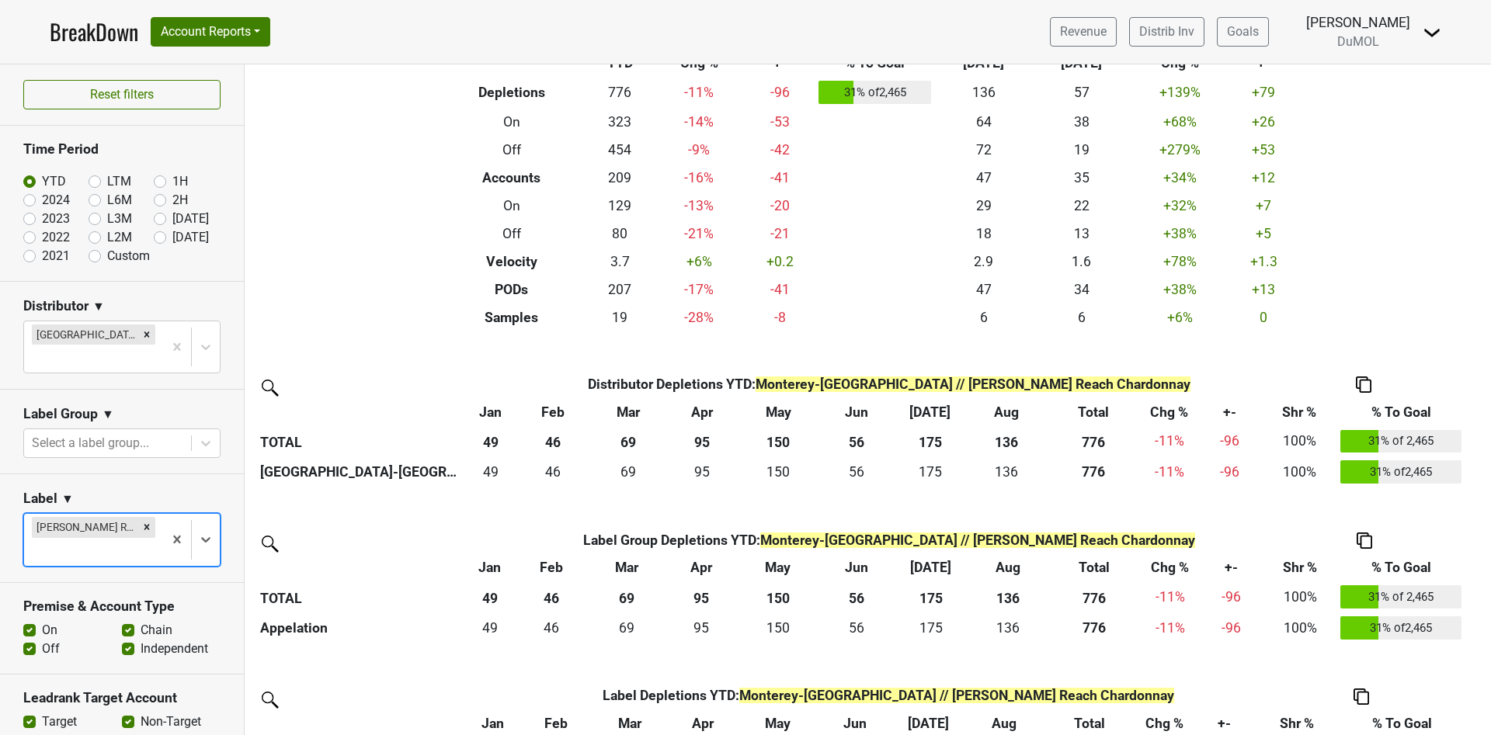
scroll to position [158, 0]
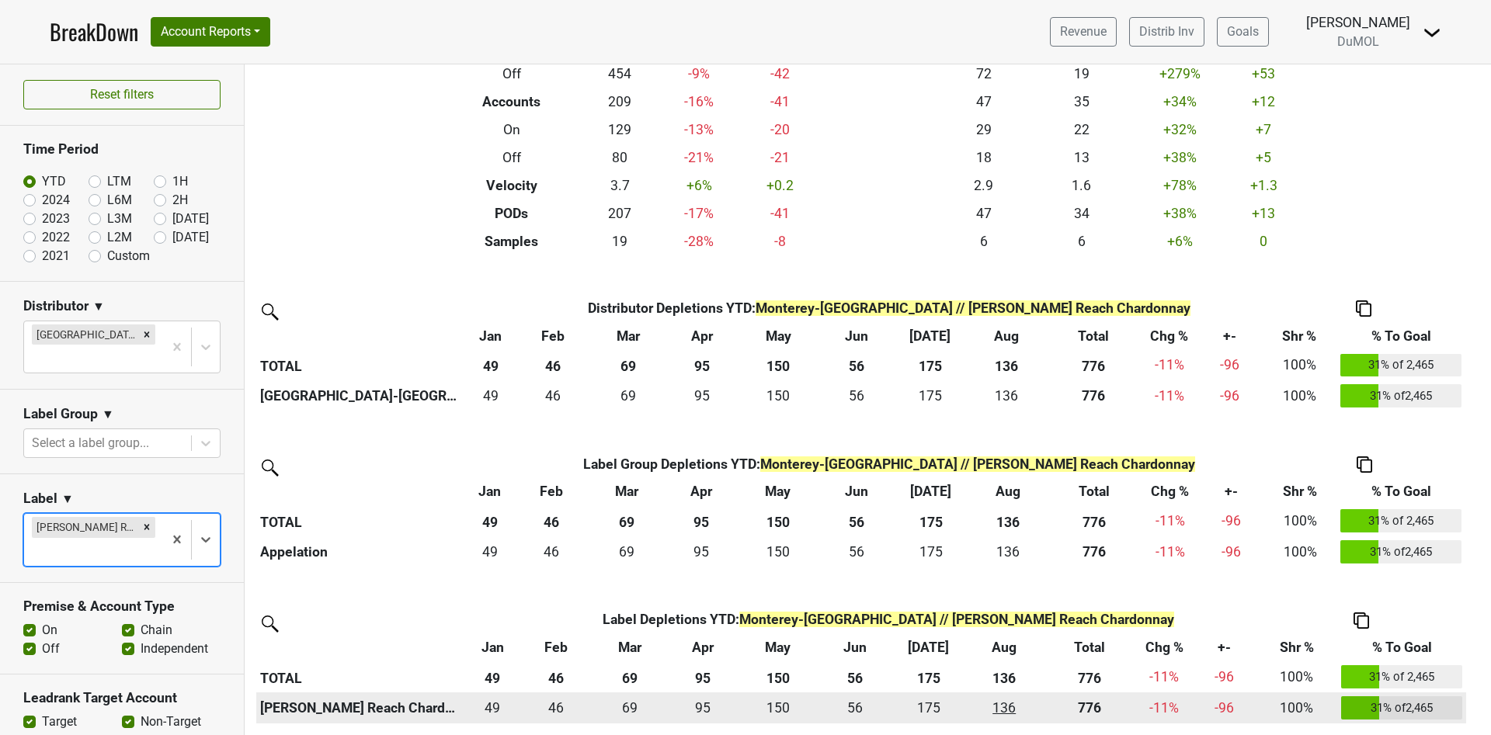
click at [1005, 707] on div "136 136" at bounding box center [1004, 708] width 70 height 20
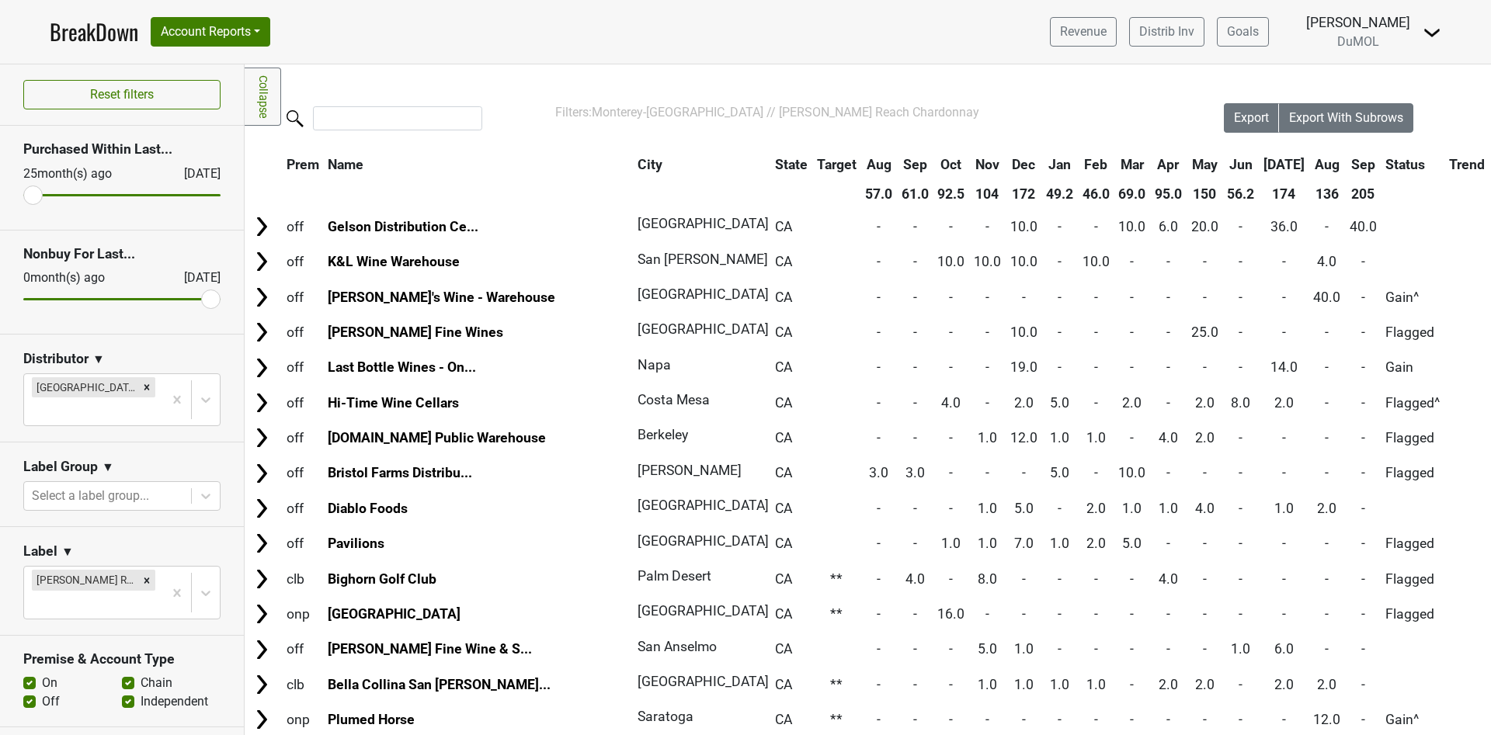
click at [1310, 161] on th "Aug" at bounding box center [1327, 165] width 35 height 28
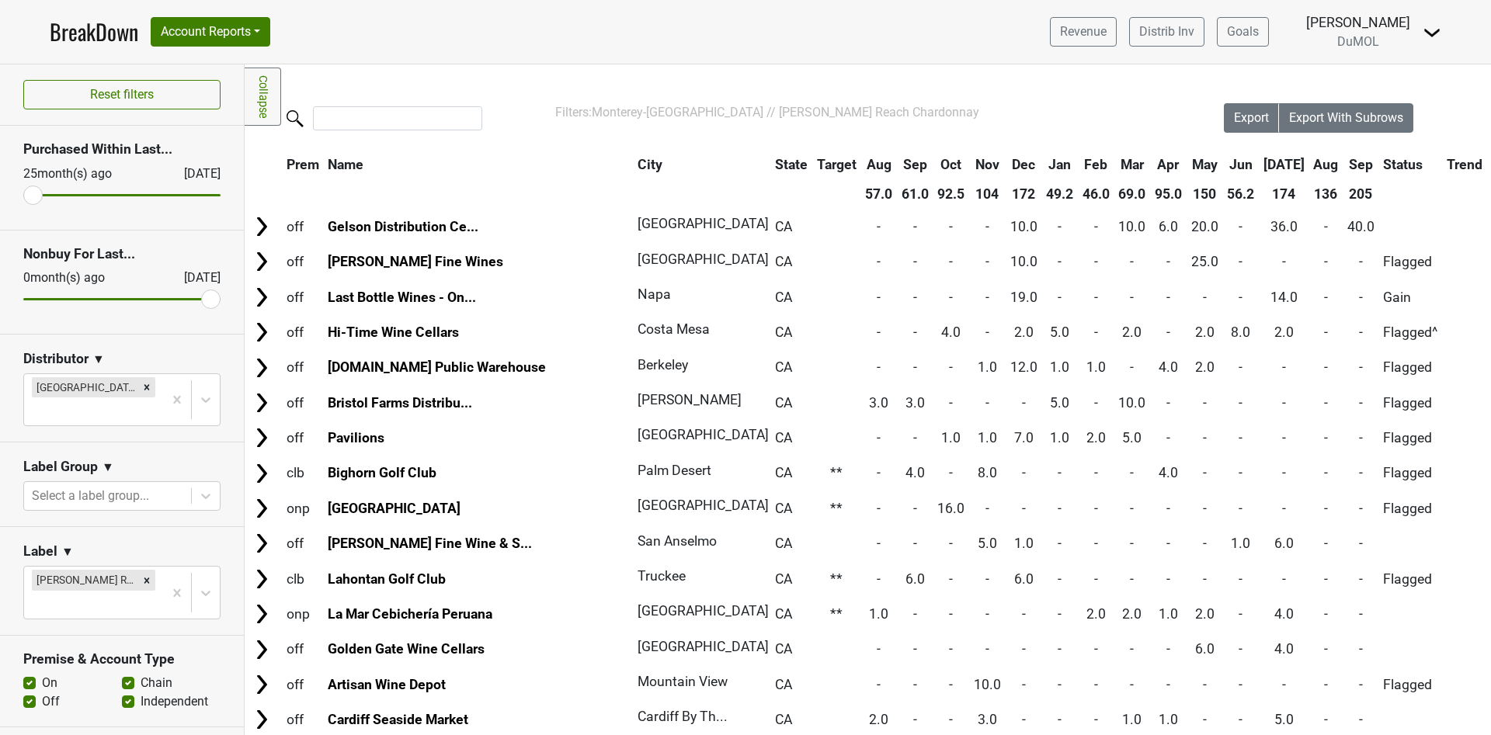
click at [1310, 161] on th "Aug" at bounding box center [1326, 165] width 33 height 28
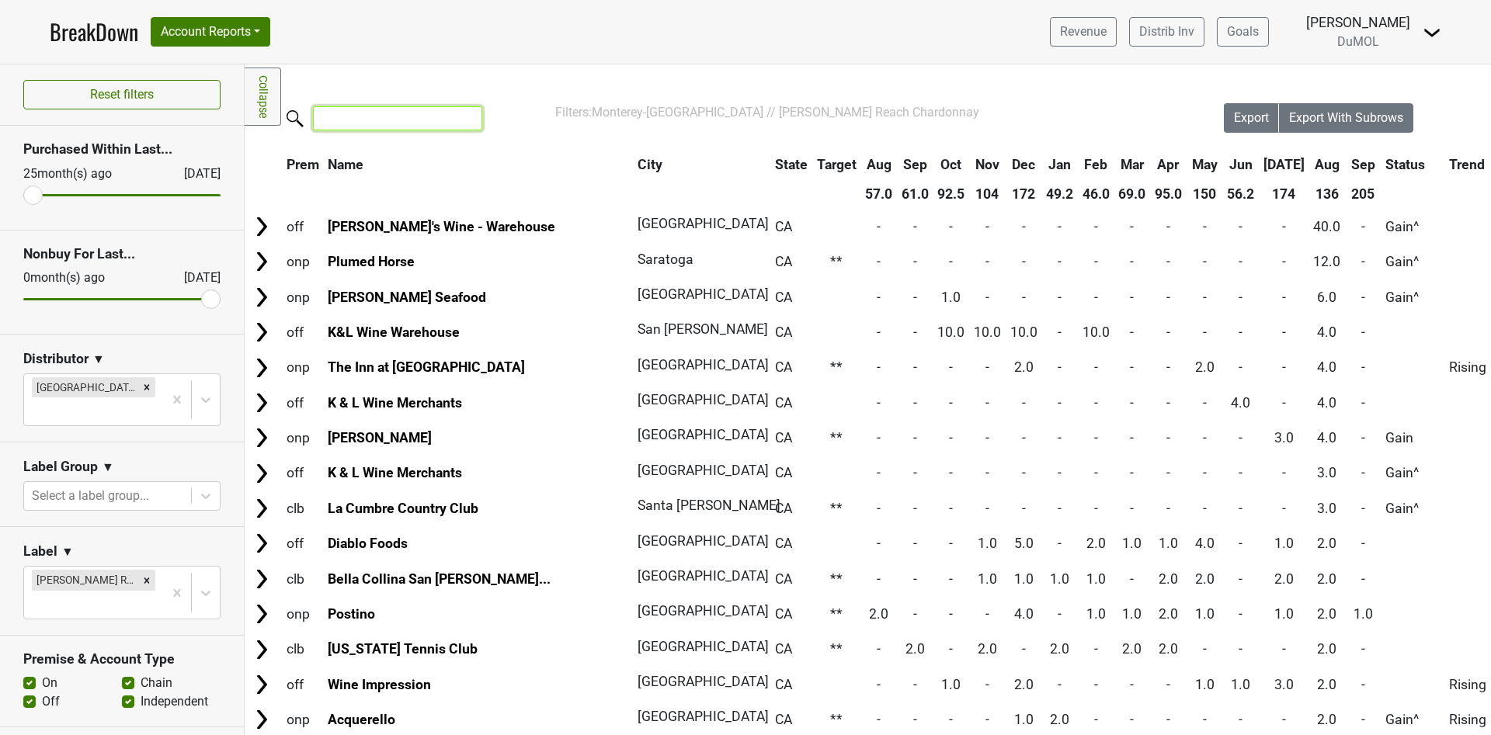
click at [390, 120] on input "search" at bounding box center [397, 118] width 169 height 24
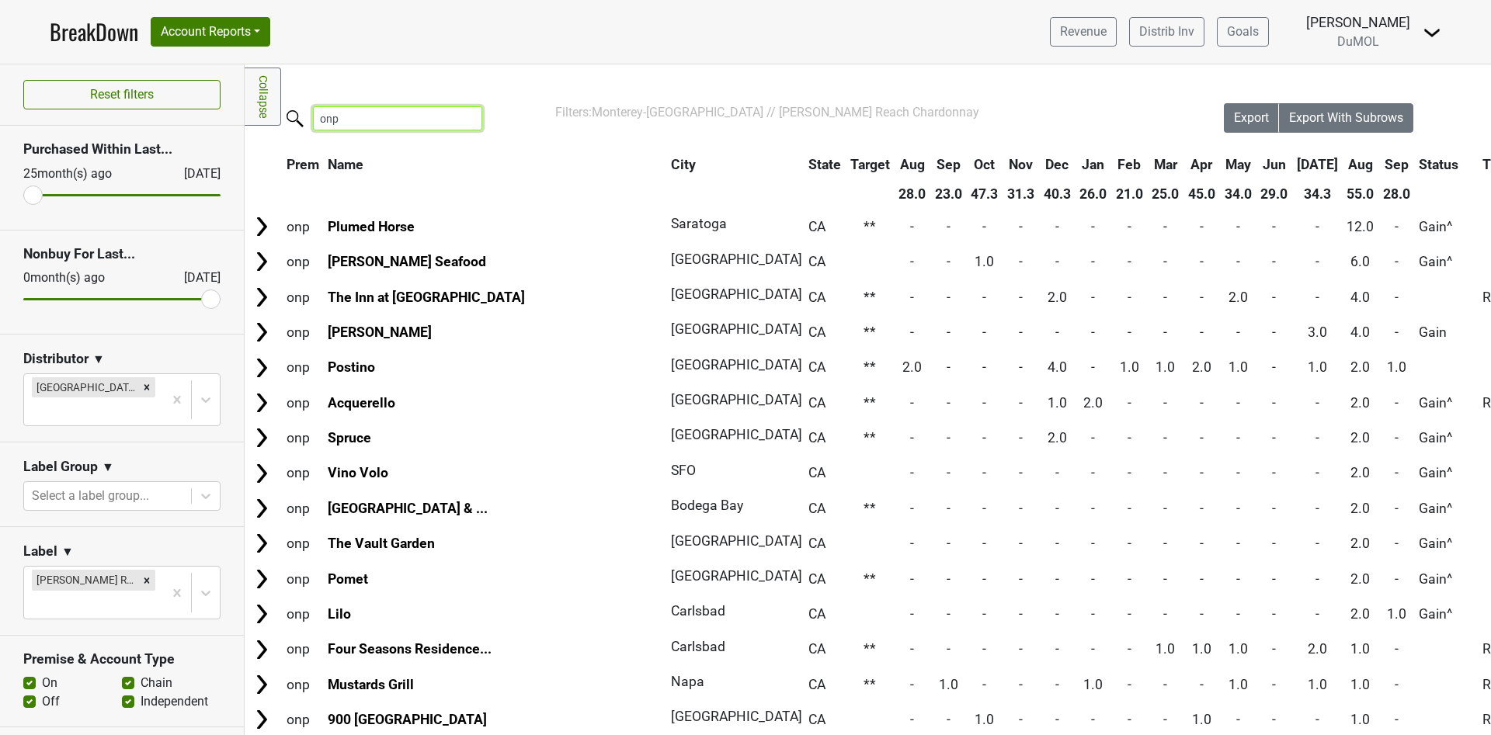
type input "onp"
click at [1379, 161] on th "Sep" at bounding box center [1396, 165] width 35 height 28
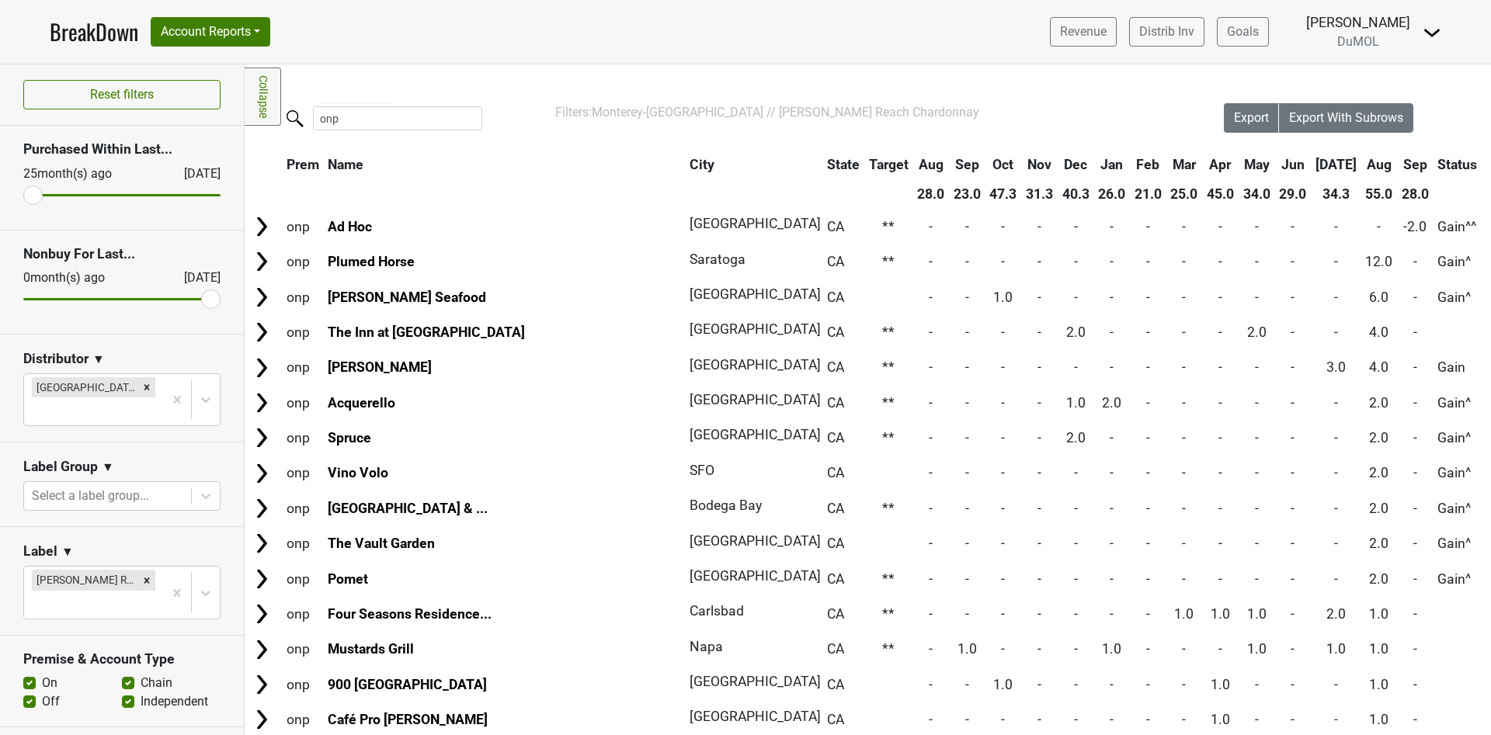
click at [1398, 161] on th "Sep" at bounding box center [1415, 165] width 35 height 28
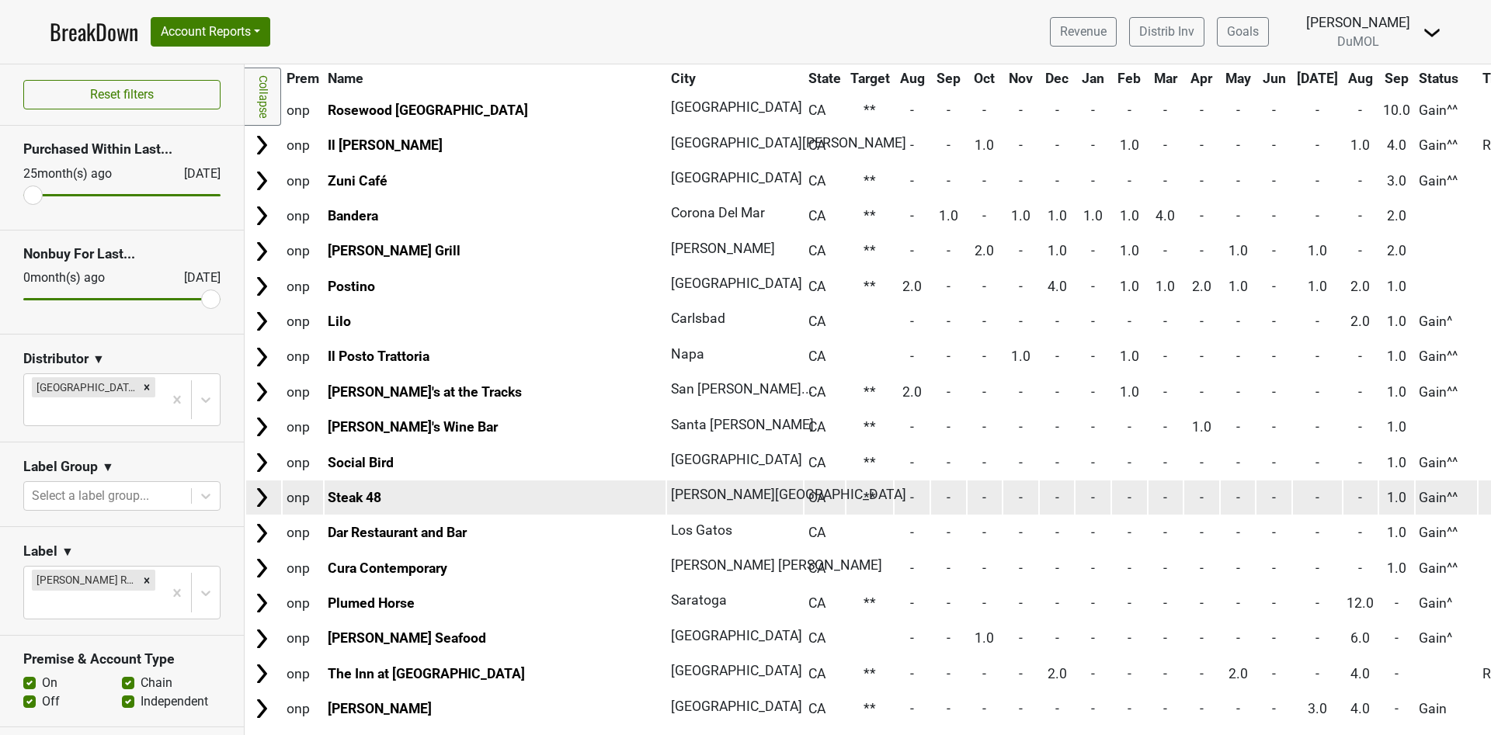
scroll to position [233, 0]
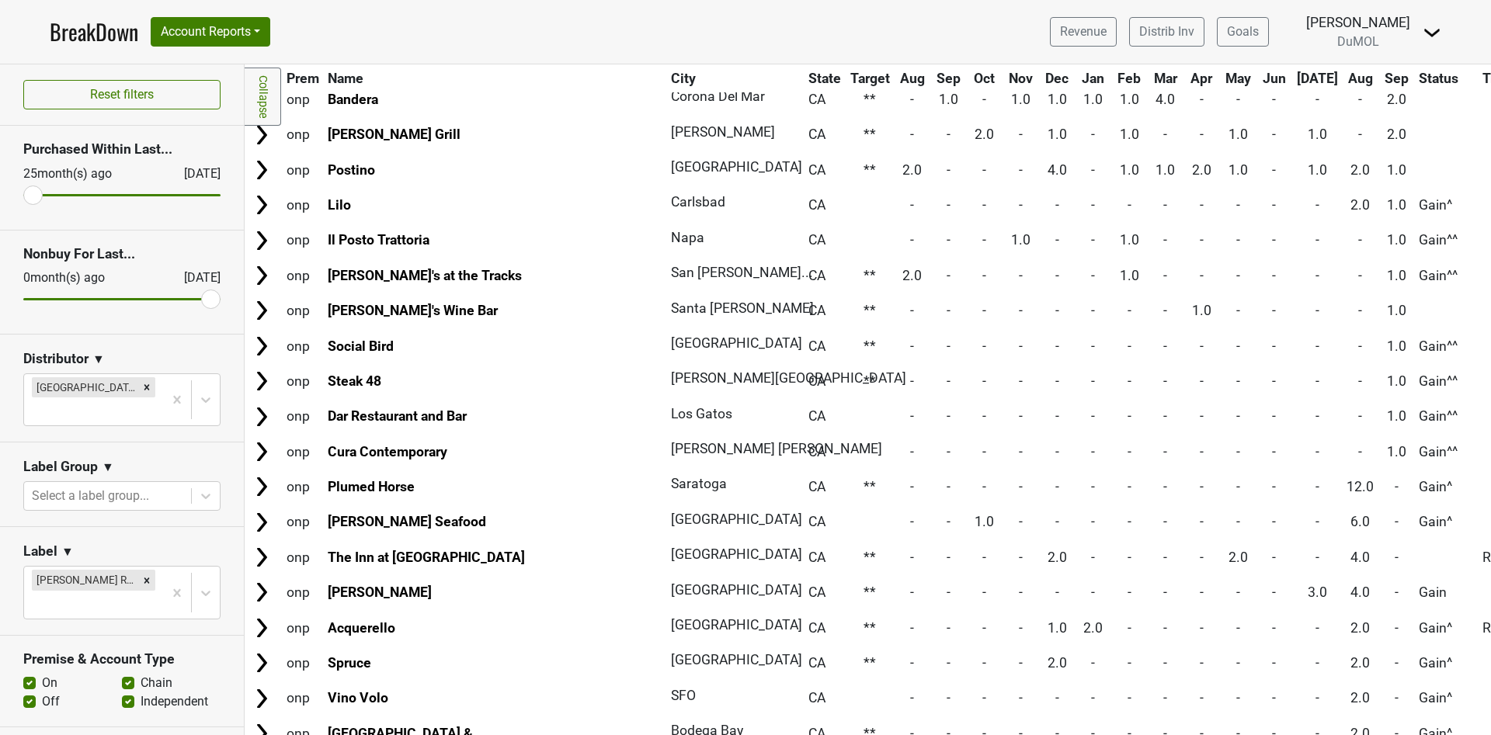
click at [144, 578] on icon "Remove Wester Reach Chardonnay" at bounding box center [146, 580] width 5 height 5
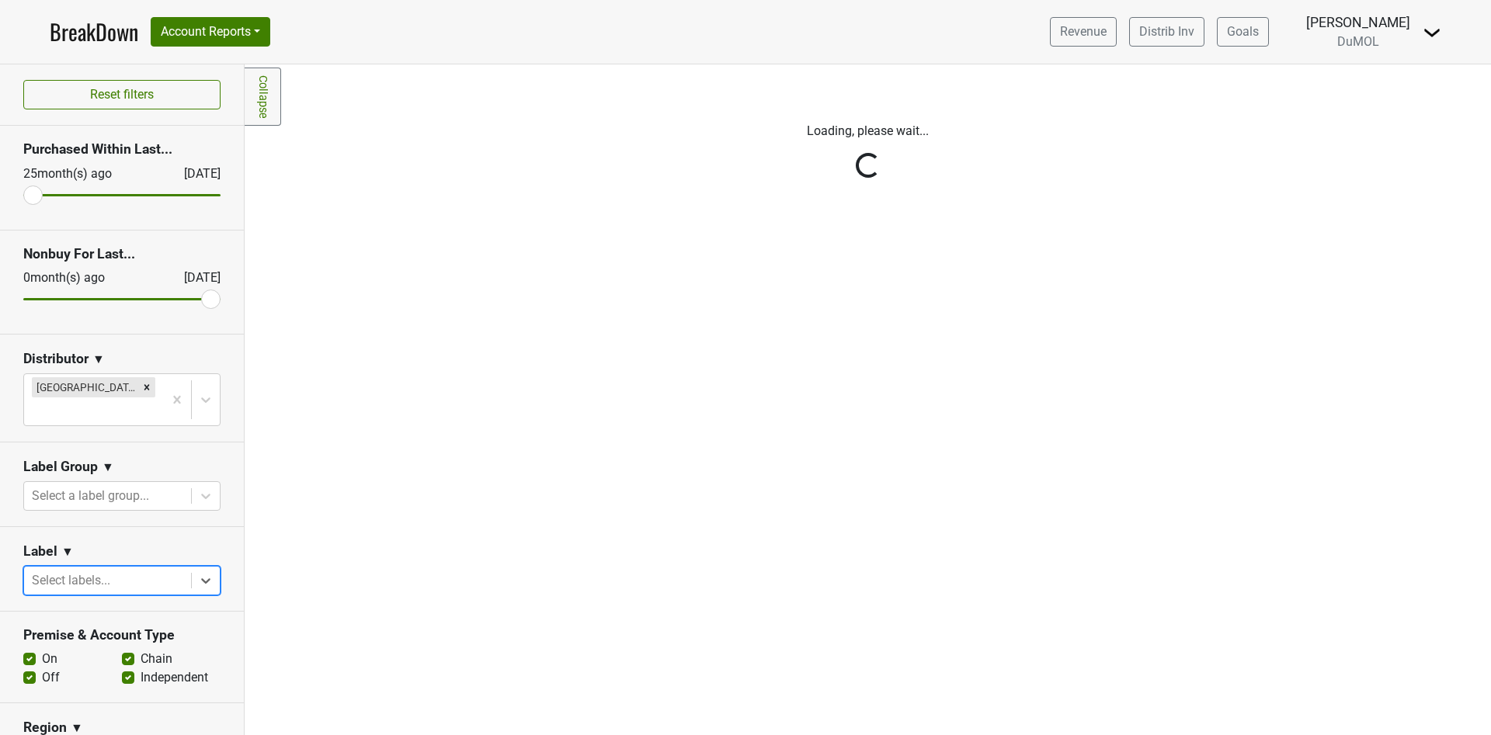
scroll to position [0, 0]
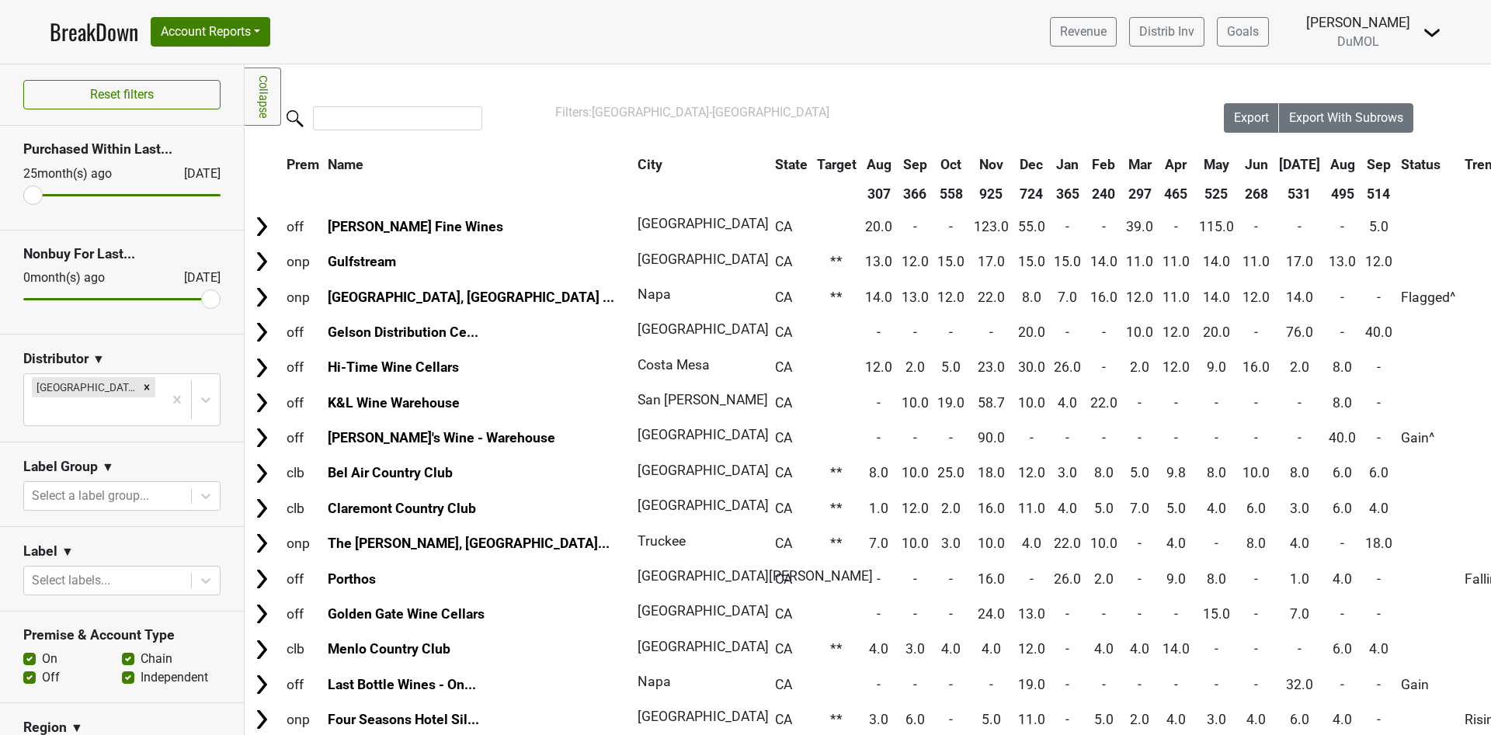
click at [53, 37] on link "BreakDown" at bounding box center [94, 32] width 89 height 33
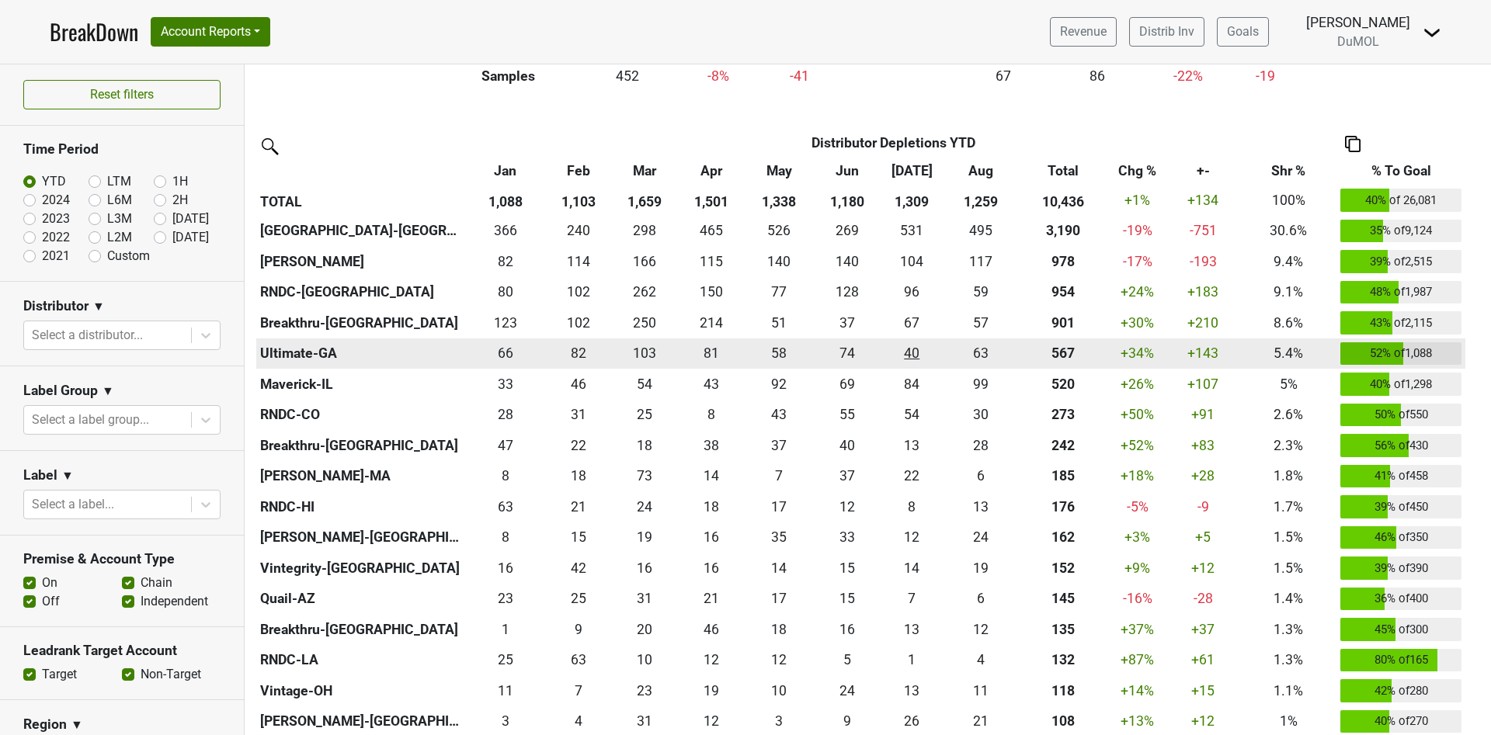
scroll to position [349, 0]
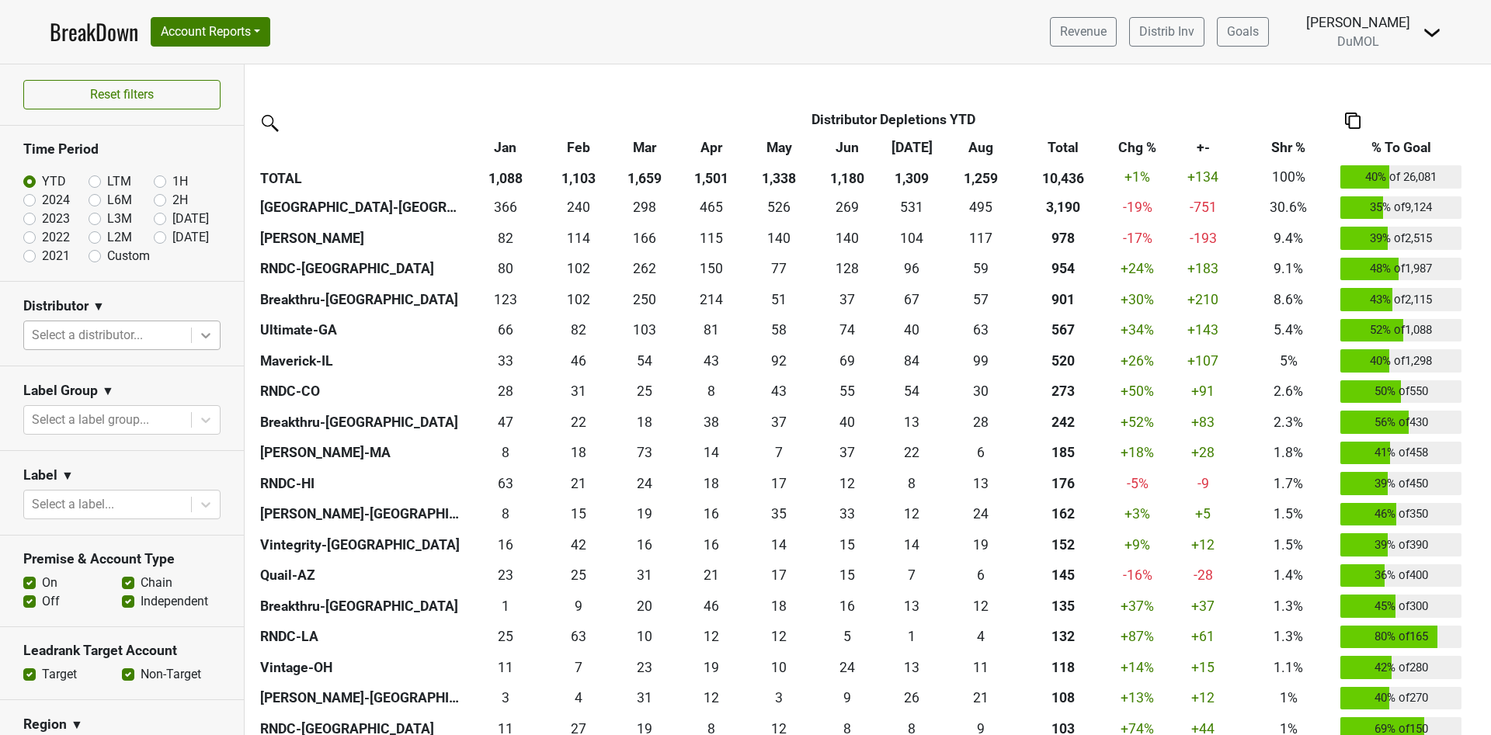
click at [201, 334] on icon at bounding box center [205, 335] width 9 height 5
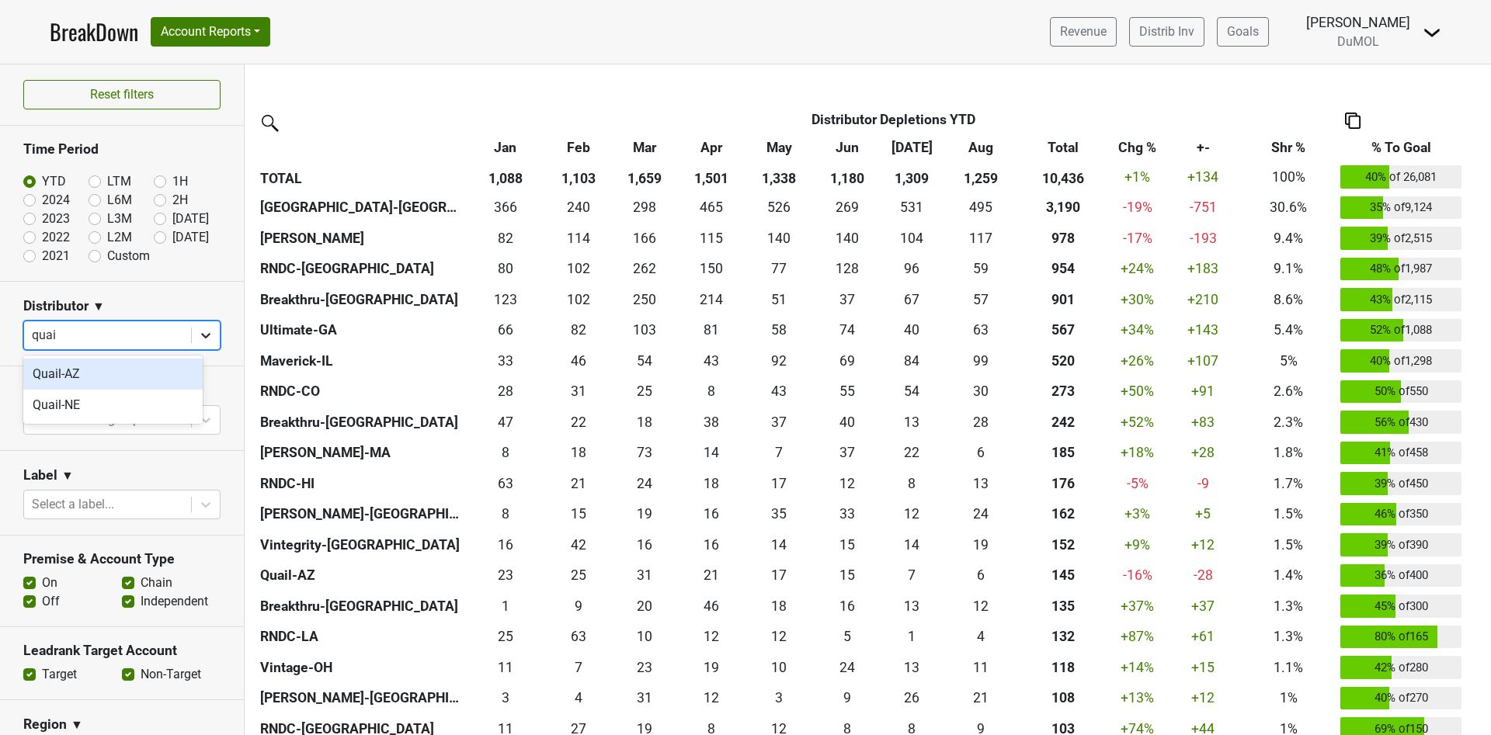
type input "quail"
click at [140, 374] on div "Quail-AZ" at bounding box center [112, 374] width 179 height 31
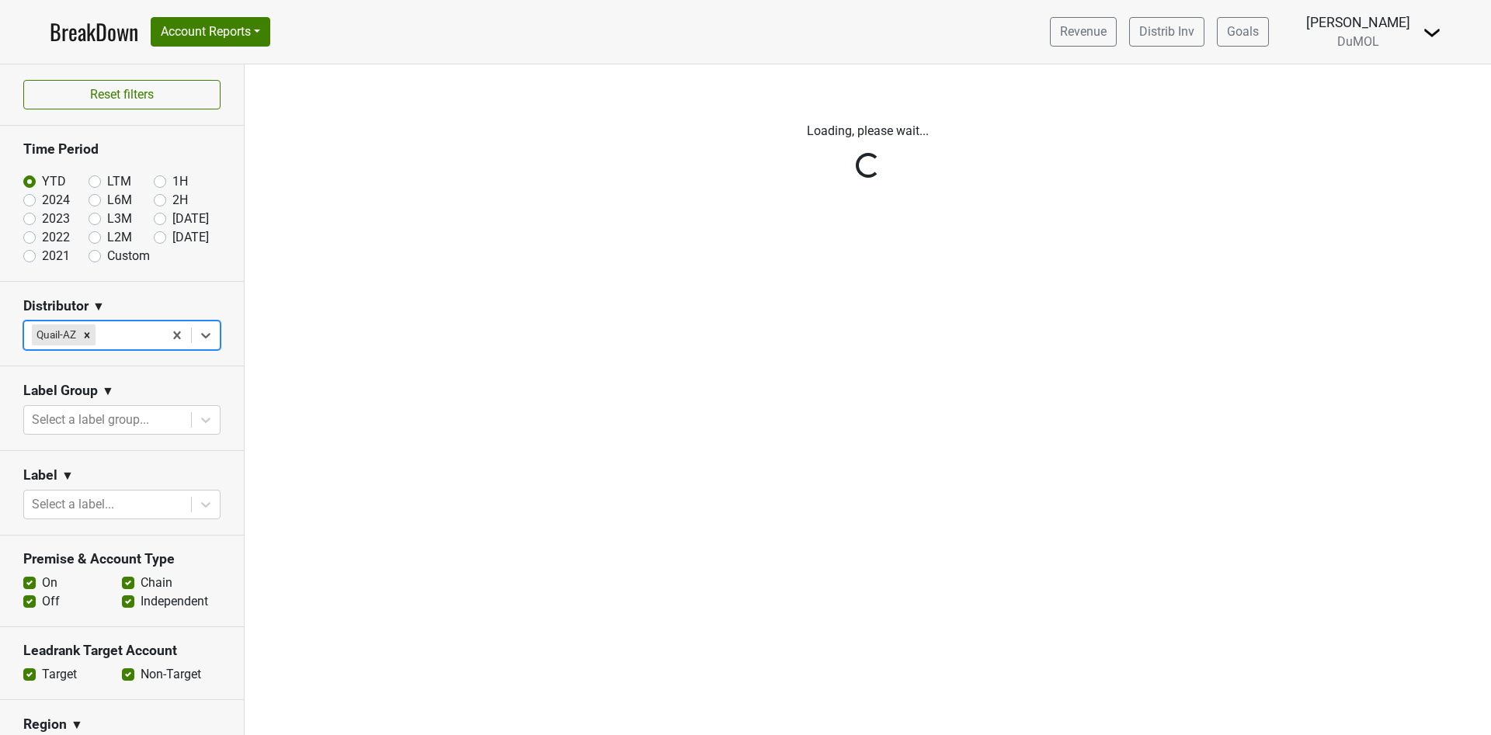
scroll to position [0, 0]
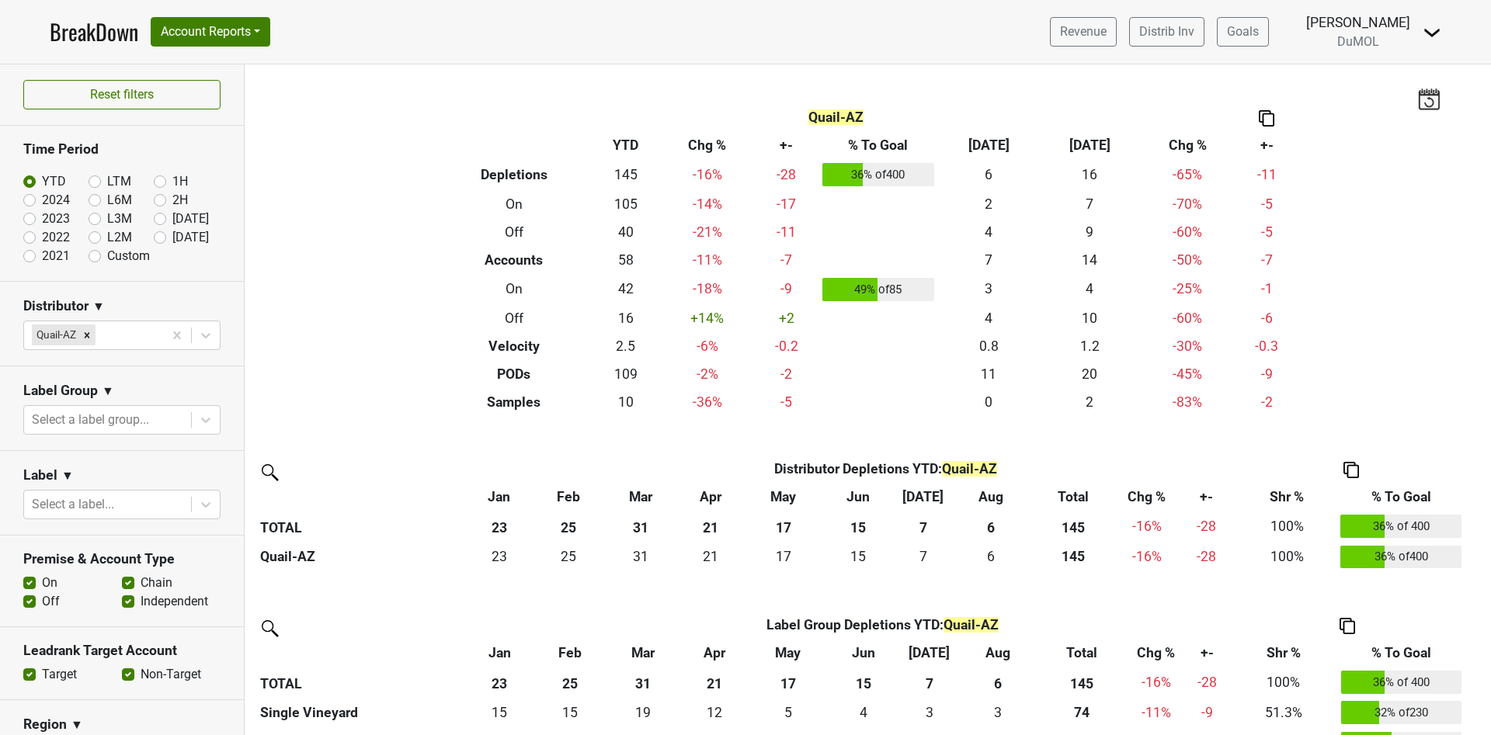
click at [172, 234] on label "[DATE]" at bounding box center [190, 237] width 37 height 19
click at [154, 234] on input "[DATE]" at bounding box center [185, 236] width 62 height 16
radio input "true"
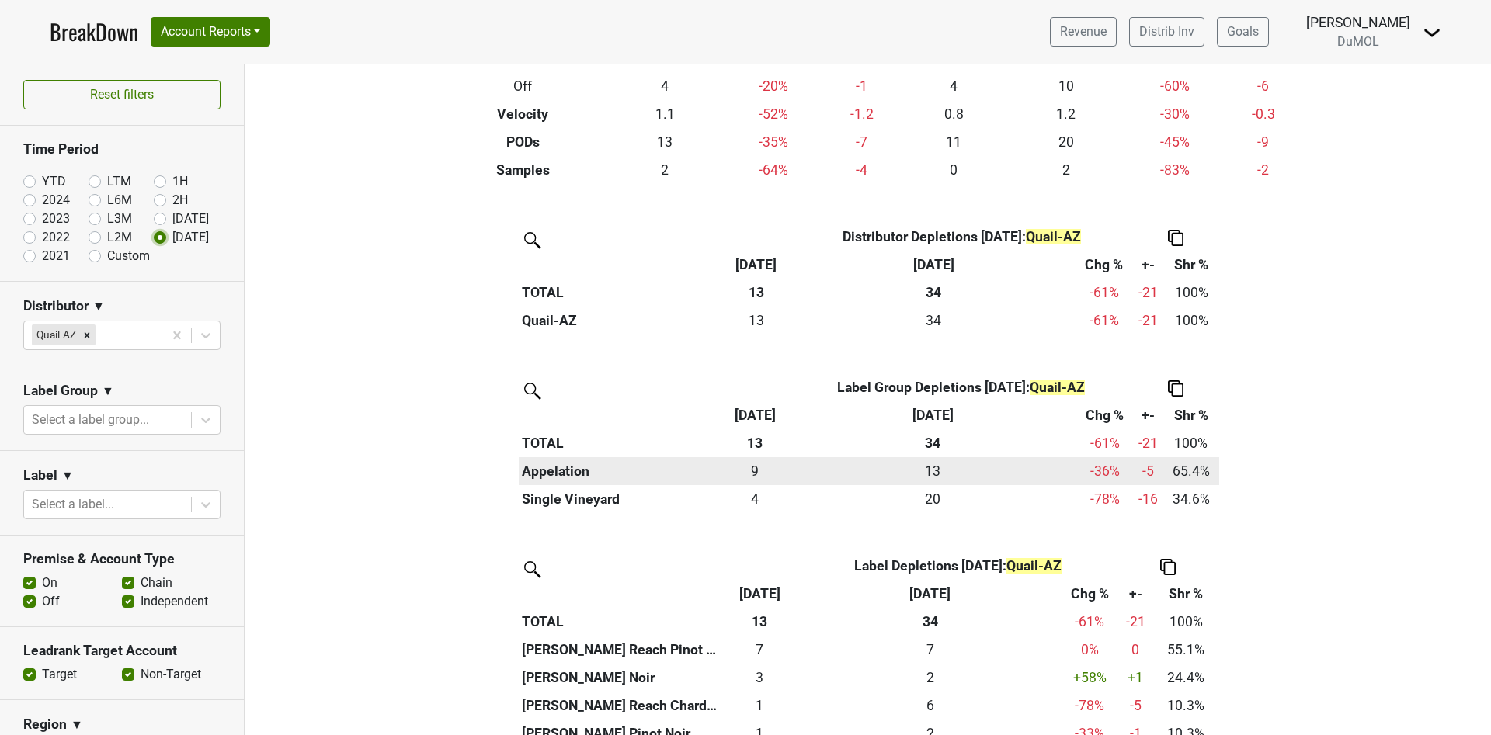
scroll to position [233, 0]
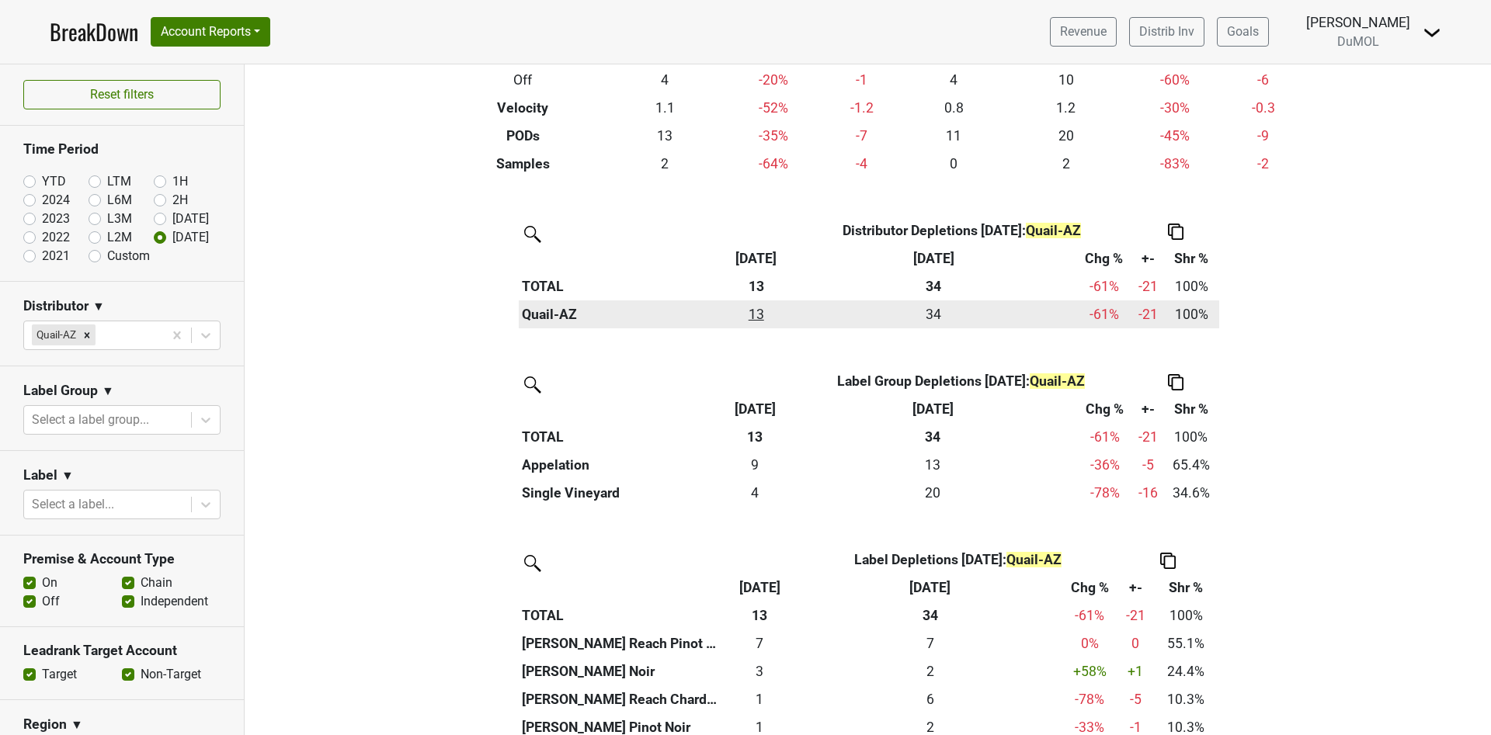
click at [747, 315] on div "12.999 13" at bounding box center [756, 314] width 63 height 20
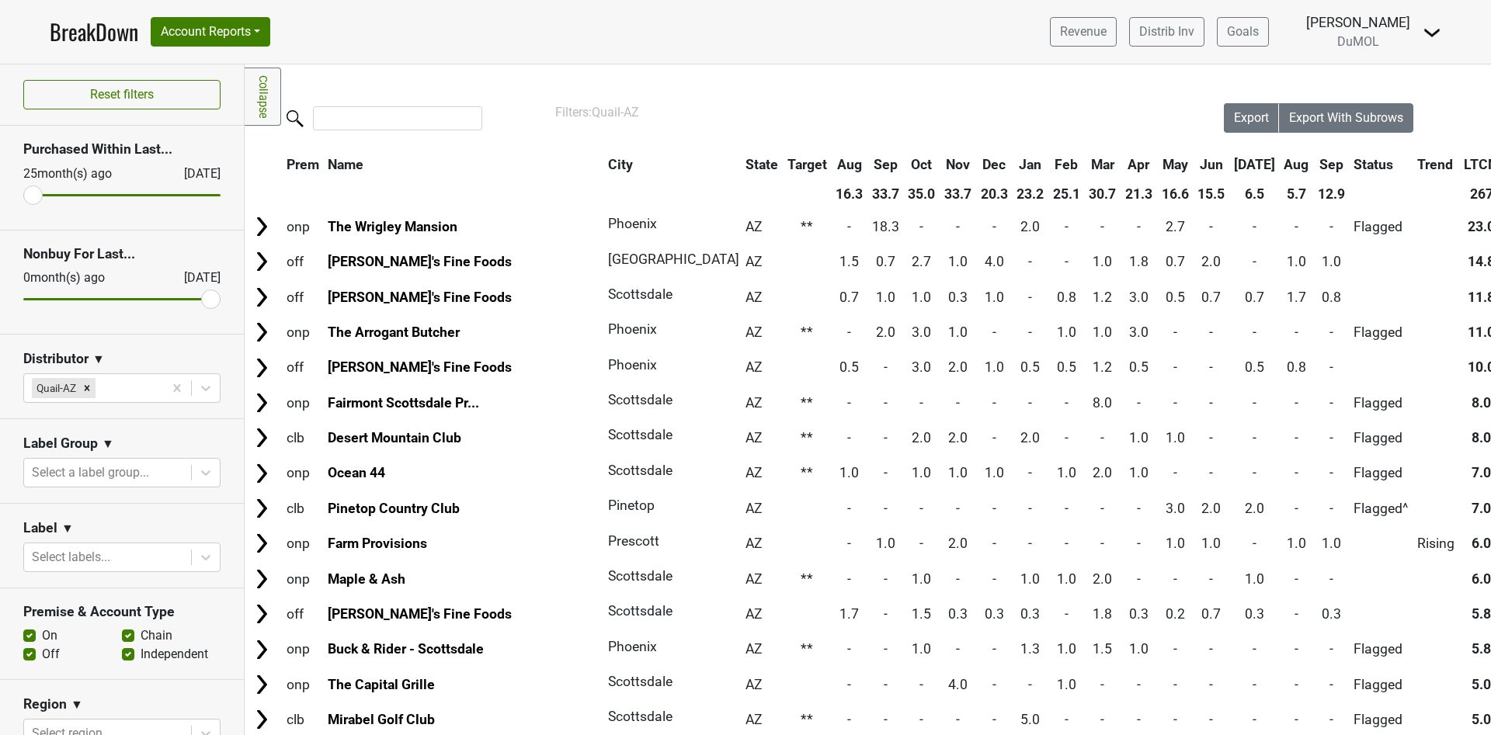
click at [1314, 165] on th "Sep" at bounding box center [1331, 165] width 35 height 28
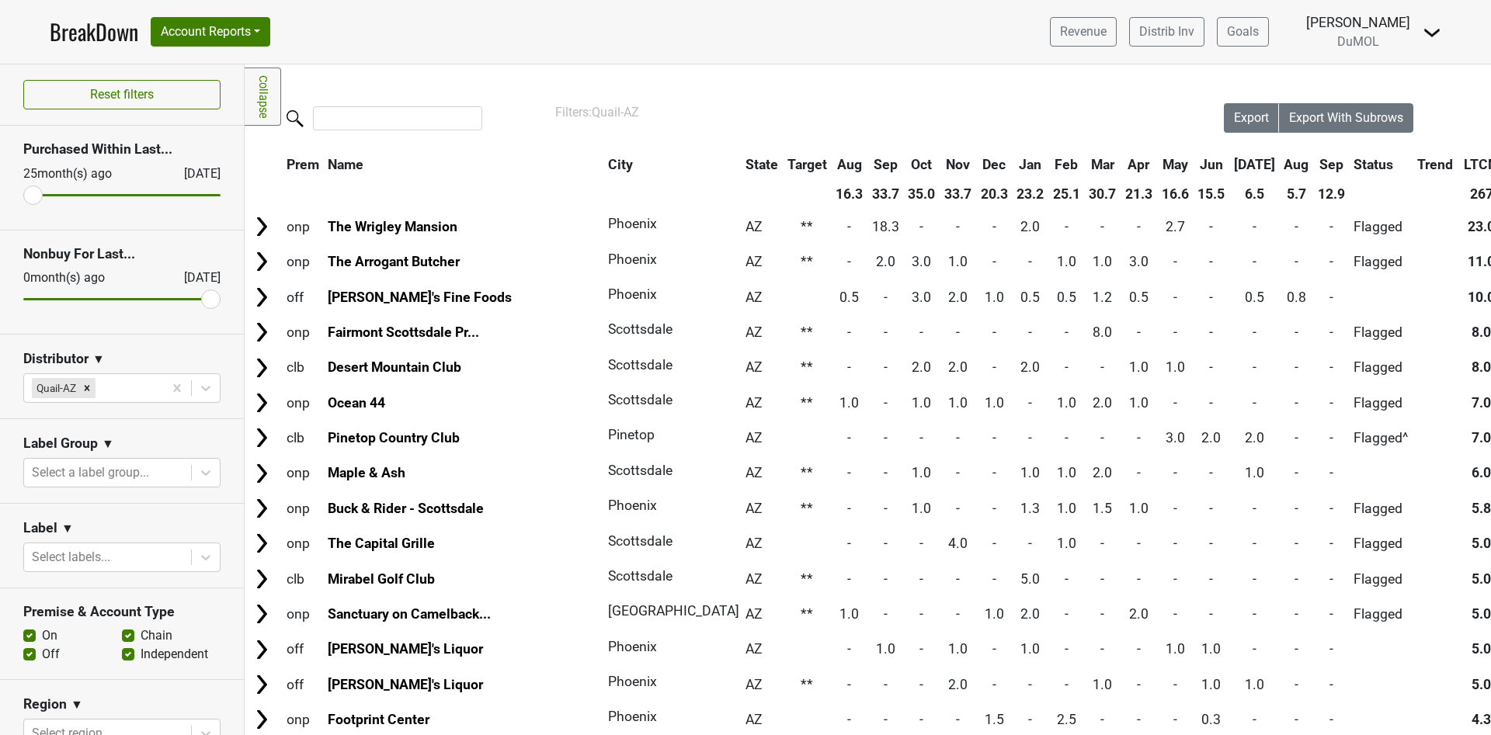
click at [1314, 165] on th "Sep" at bounding box center [1331, 165] width 35 height 28
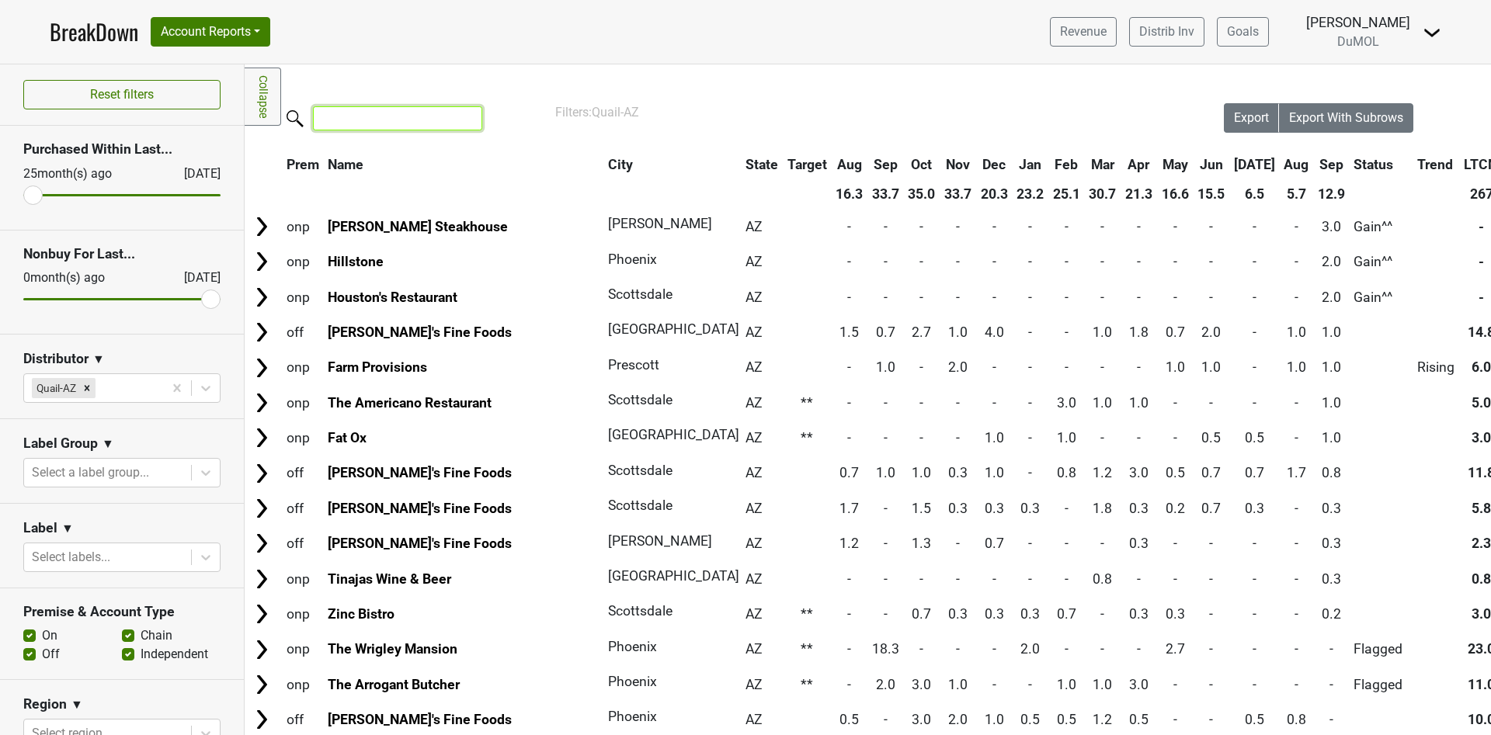
click at [388, 122] on input "search" at bounding box center [397, 118] width 169 height 24
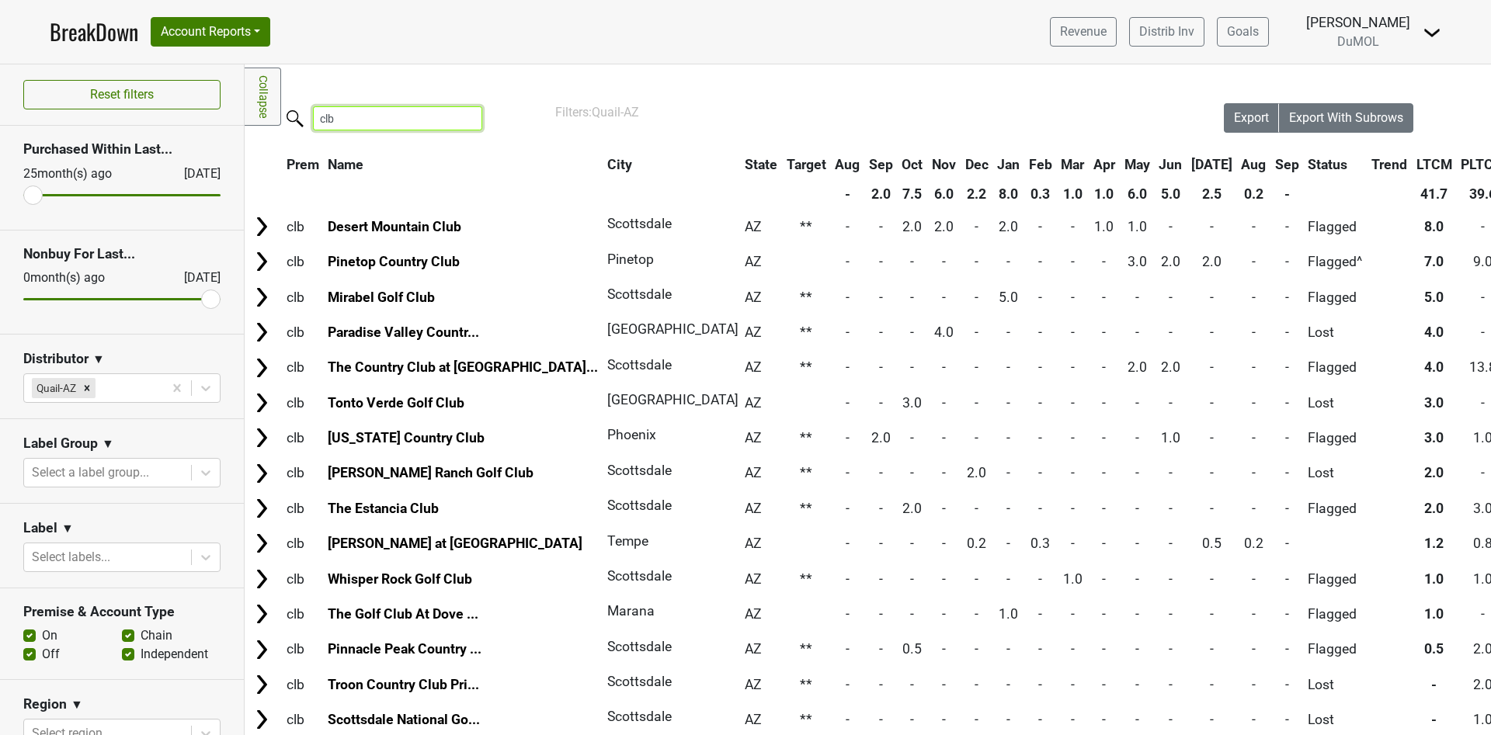
type input "clb"
click at [78, 32] on link "BreakDown" at bounding box center [94, 32] width 89 height 33
